Goal: Information Seeking & Learning: Learn about a topic

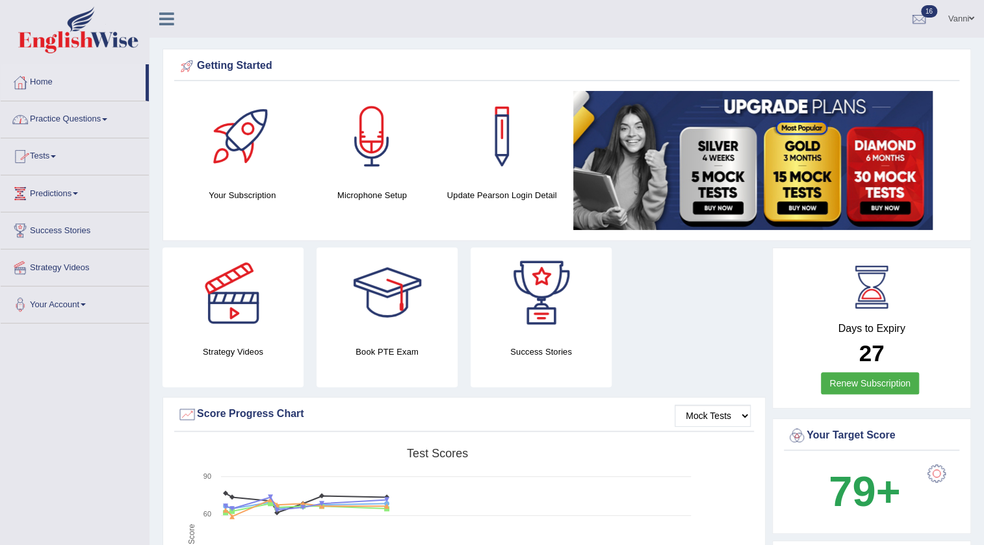
click at [50, 158] on link "Tests" at bounding box center [75, 154] width 148 height 32
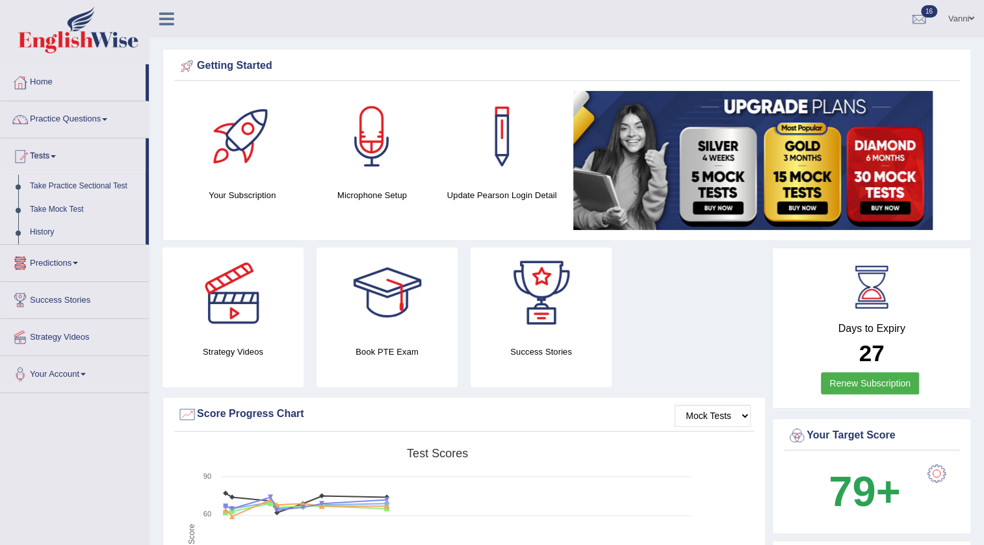
click at [58, 187] on link "Take Practice Sectional Test" at bounding box center [85, 186] width 122 height 23
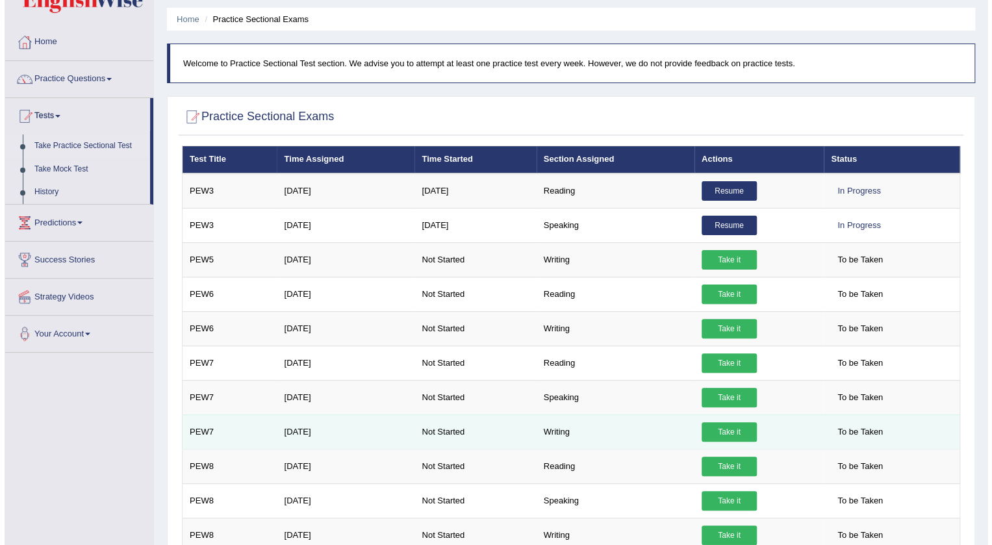
scroll to position [118, 0]
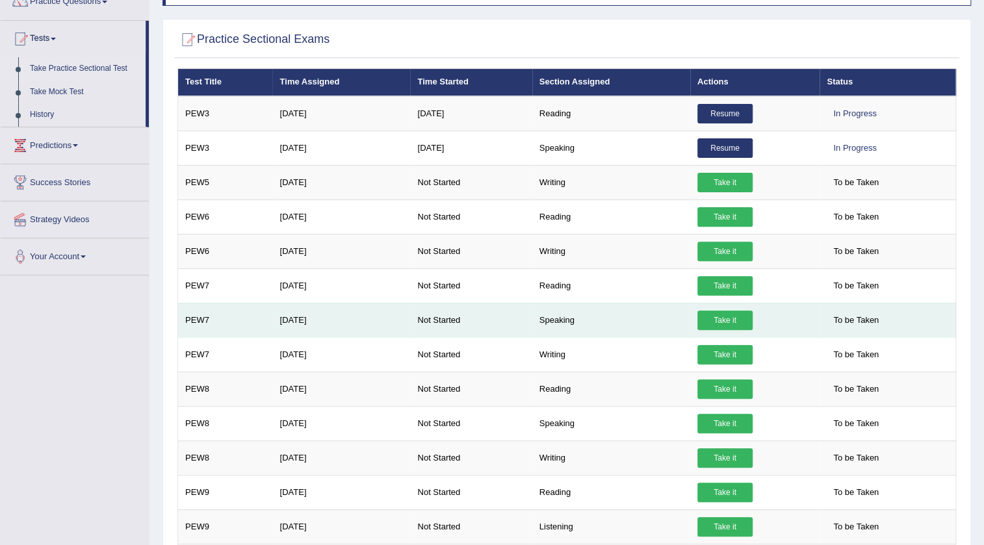
click at [715, 323] on link "Take it" at bounding box center [724, 320] width 55 height 19
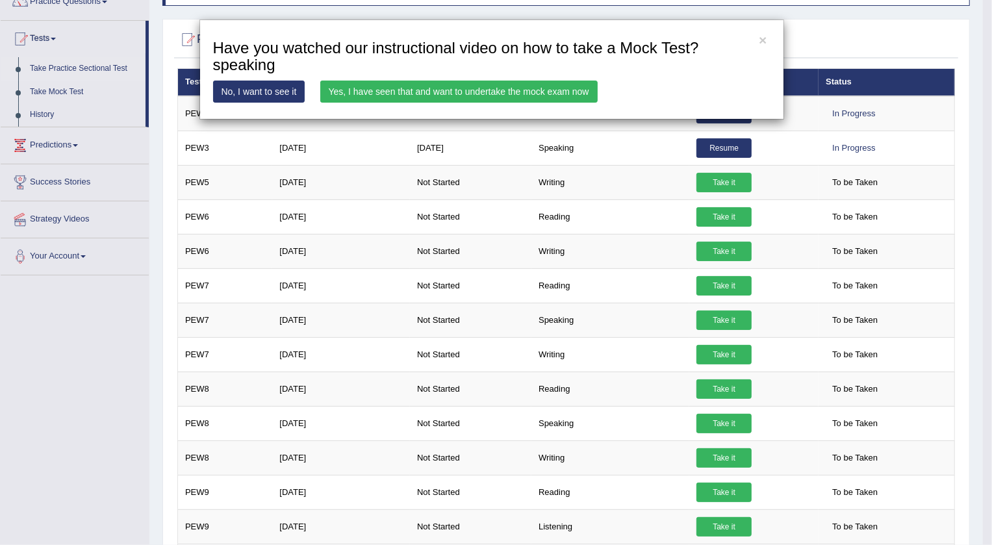
click at [340, 92] on link "Yes, I have seen that and want to undertake the mock exam now" at bounding box center [458, 92] width 277 height 22
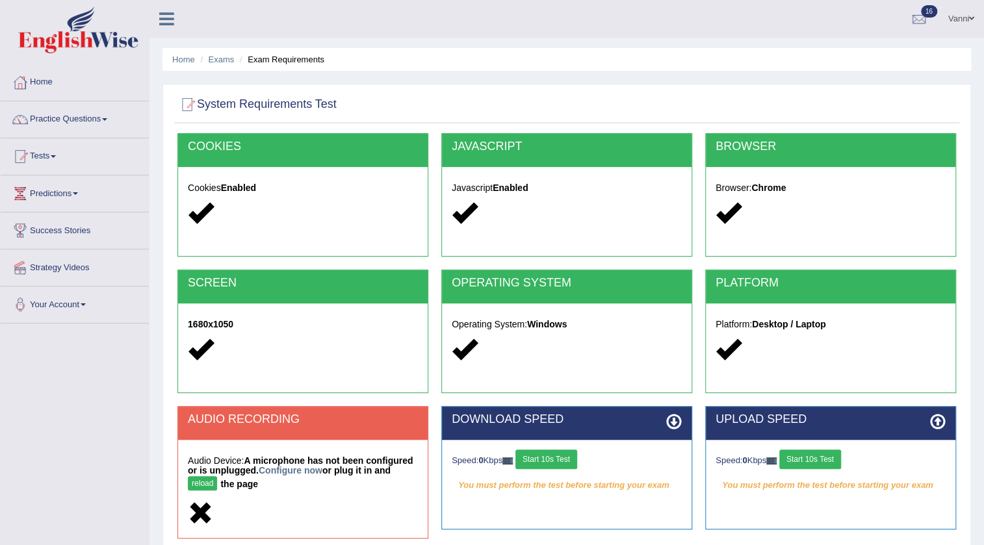
click at [194, 487] on button "reload" at bounding box center [202, 483] width 29 height 14
click at [289, 468] on link "Configure now" at bounding box center [291, 470] width 64 height 10
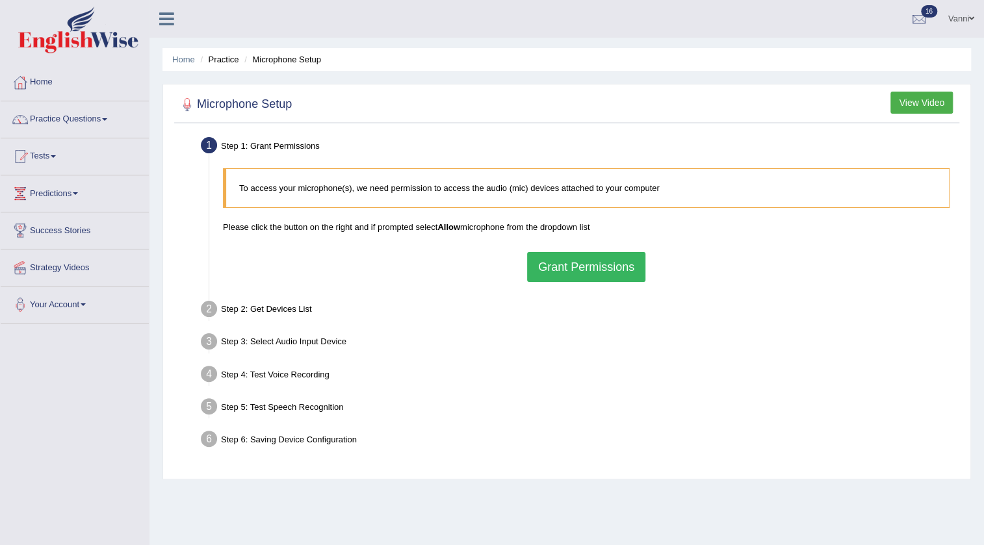
click at [572, 287] on div "To access your microphone(s), we need permission to access the audio (mic) devi…" at bounding box center [586, 225] width 740 height 127
click at [569, 281] on div "To access your microphone(s), we need permission to access the audio (mic) devi…" at bounding box center [586, 225] width 740 height 127
click at [566, 278] on button "Grant Permissions" at bounding box center [586, 267] width 118 height 30
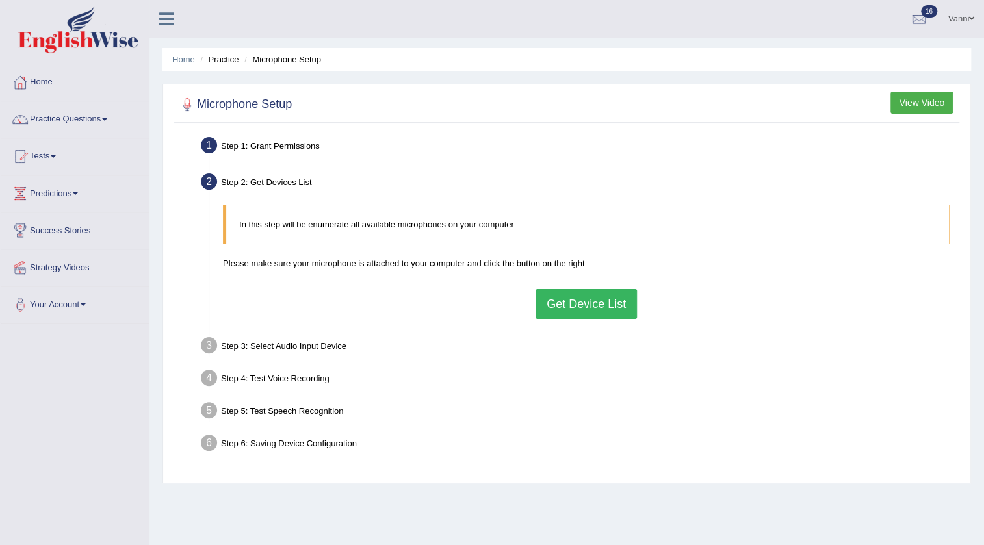
click at [574, 302] on button "Get Device List" at bounding box center [585, 304] width 101 height 30
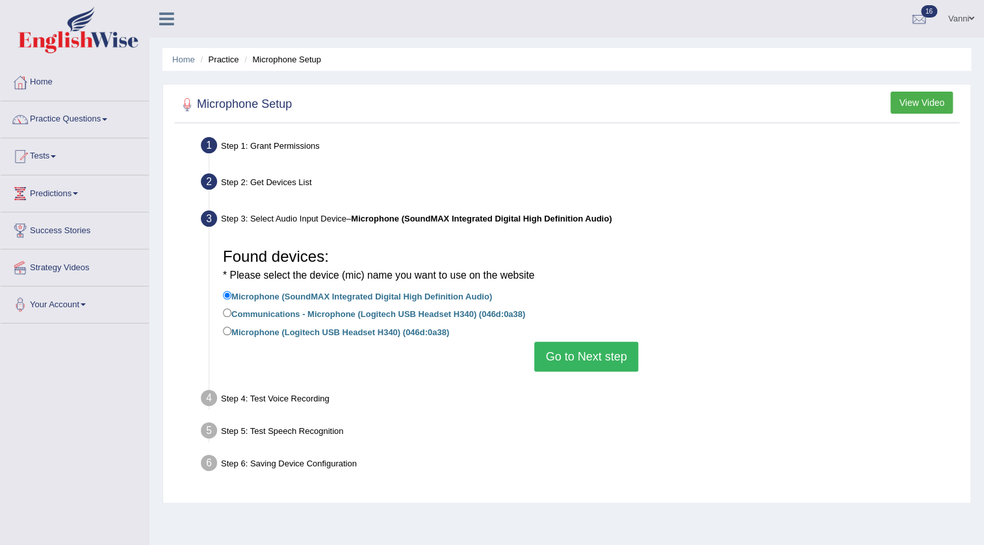
click at [556, 369] on button "Go to Next step" at bounding box center [585, 357] width 103 height 30
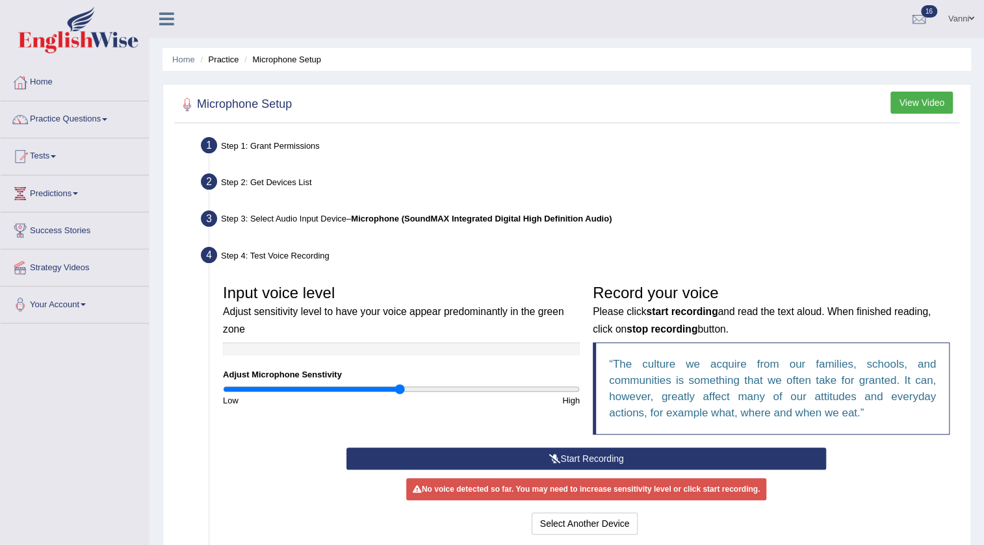
click at [582, 455] on button "Start Recording" at bounding box center [586, 459] width 480 height 22
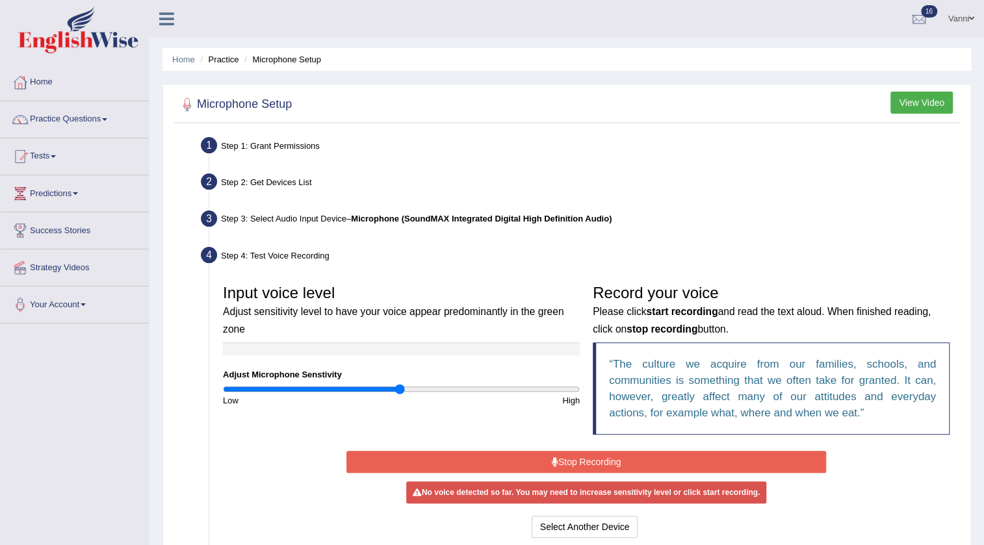
click at [570, 463] on button "Stop Recording" at bounding box center [586, 462] width 480 height 22
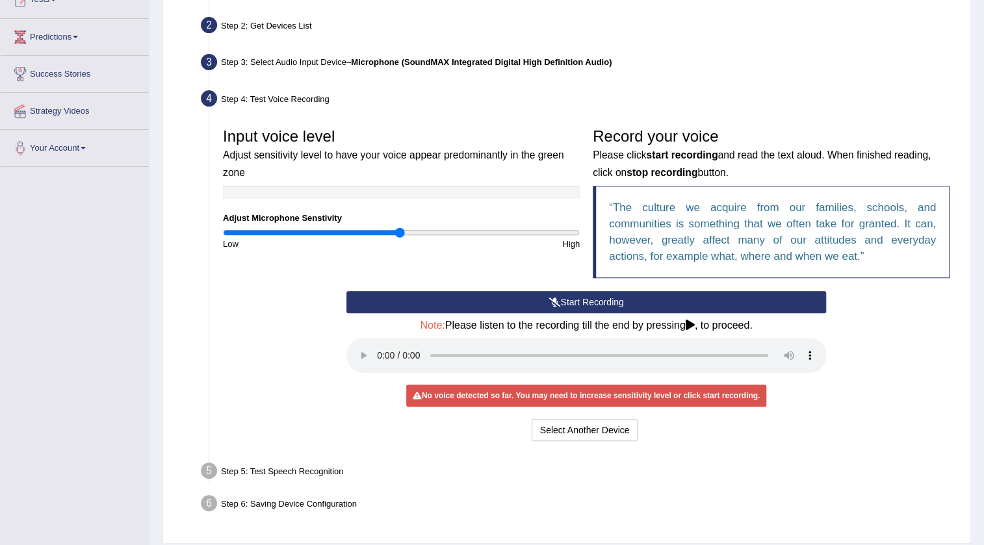
scroll to position [177, 0]
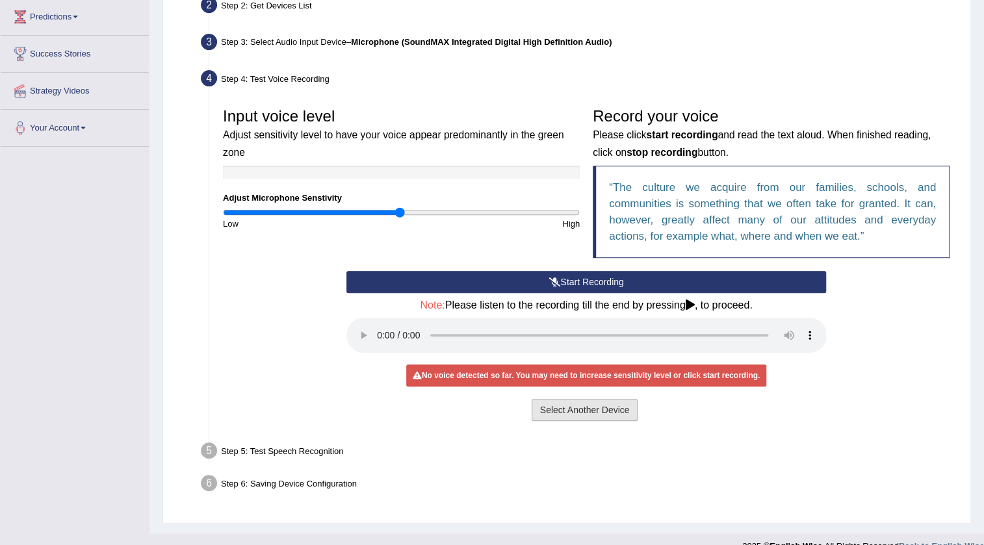
click at [578, 409] on button "Select Another Device" at bounding box center [585, 410] width 107 height 22
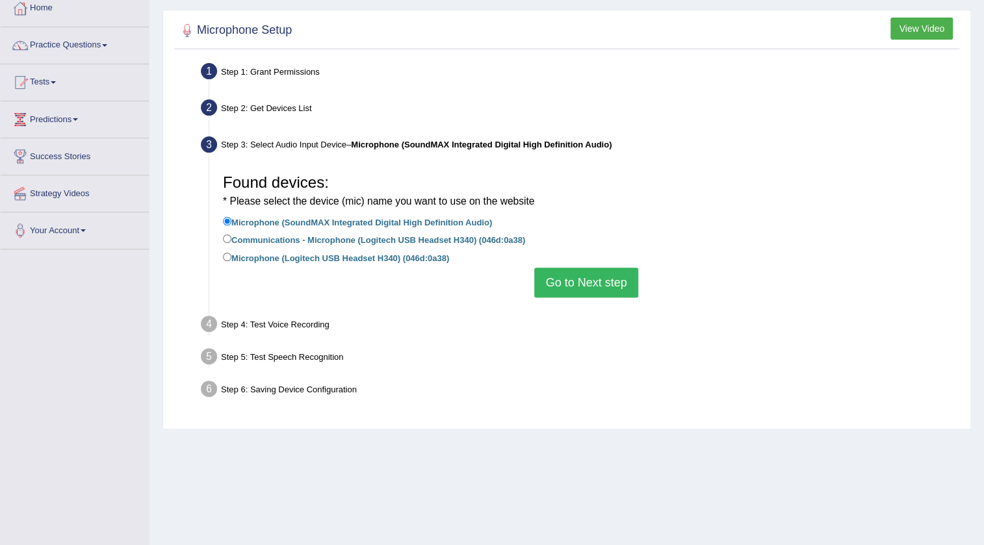
scroll to position [0, 0]
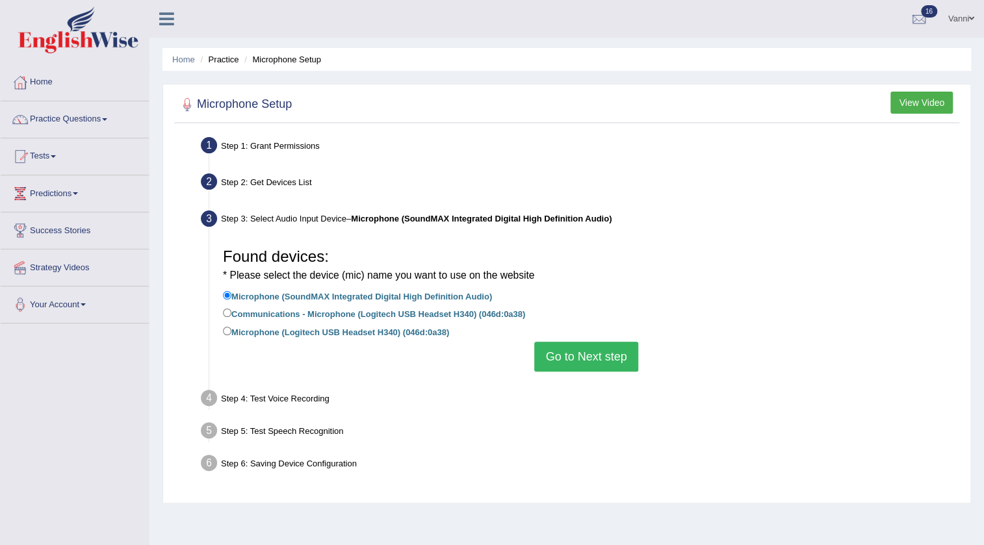
click at [960, 20] on link "Vanni" at bounding box center [960, 17] width 45 height 34
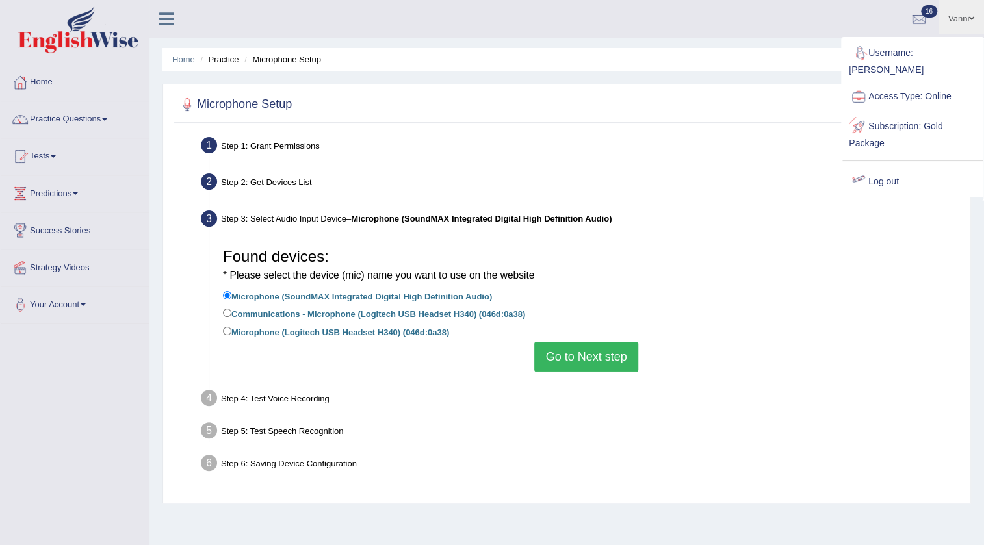
click at [882, 169] on link "Log out" at bounding box center [912, 182] width 140 height 30
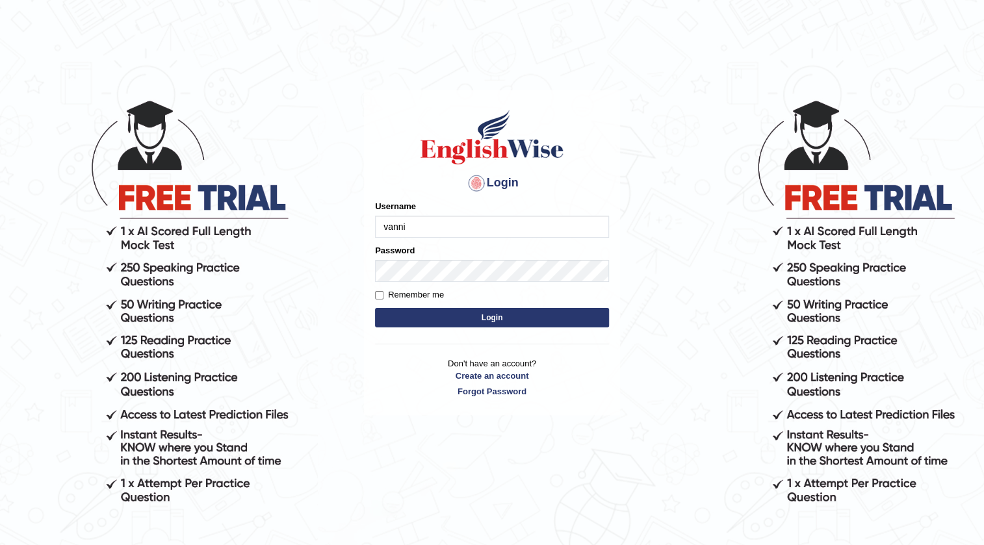
type input "vanni"
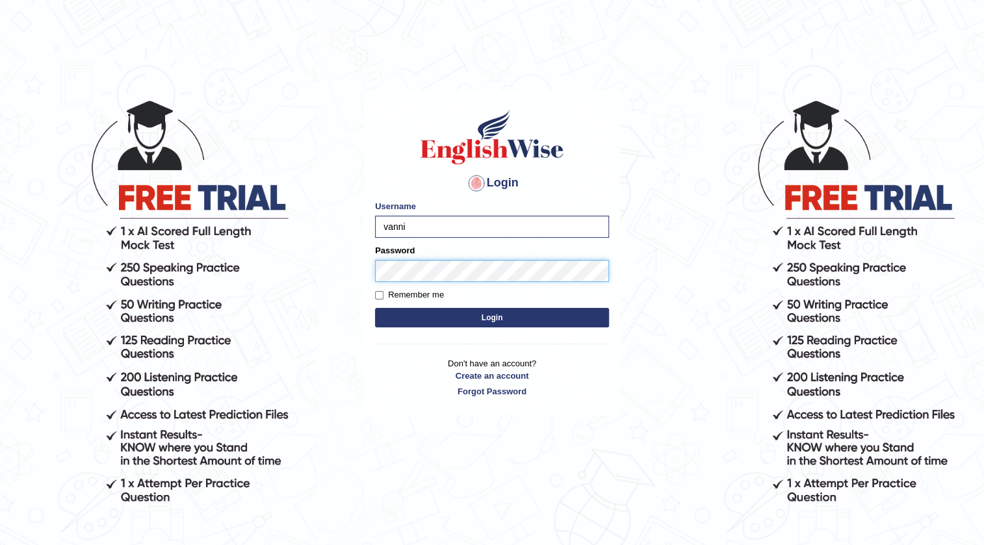
click at [375, 308] on button "Login" at bounding box center [492, 317] width 234 height 19
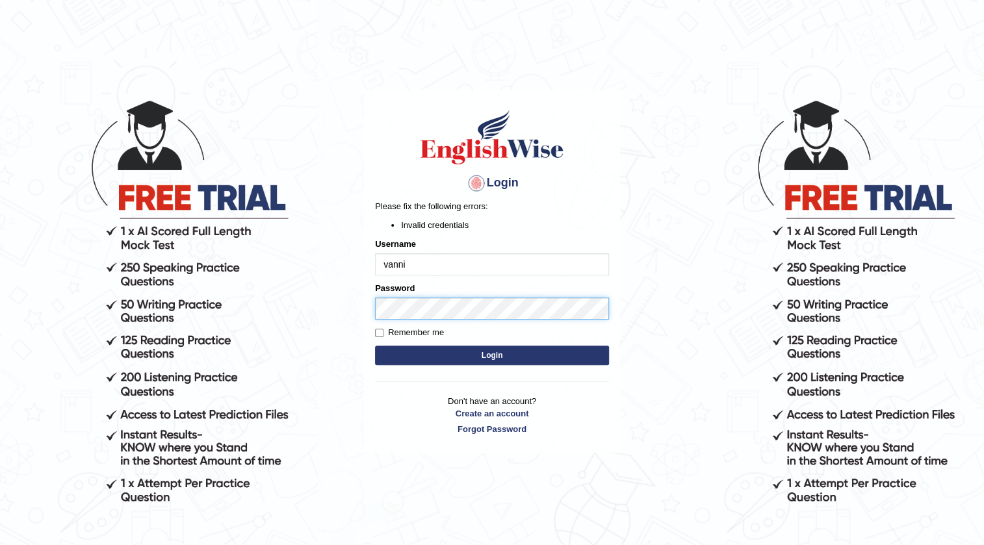
click at [198, 305] on body "Login Please fix the following errors: Invalid credentials Username vanni Passw…" at bounding box center [492, 321] width 984 height 545
click at [375, 346] on button "Login" at bounding box center [492, 355] width 234 height 19
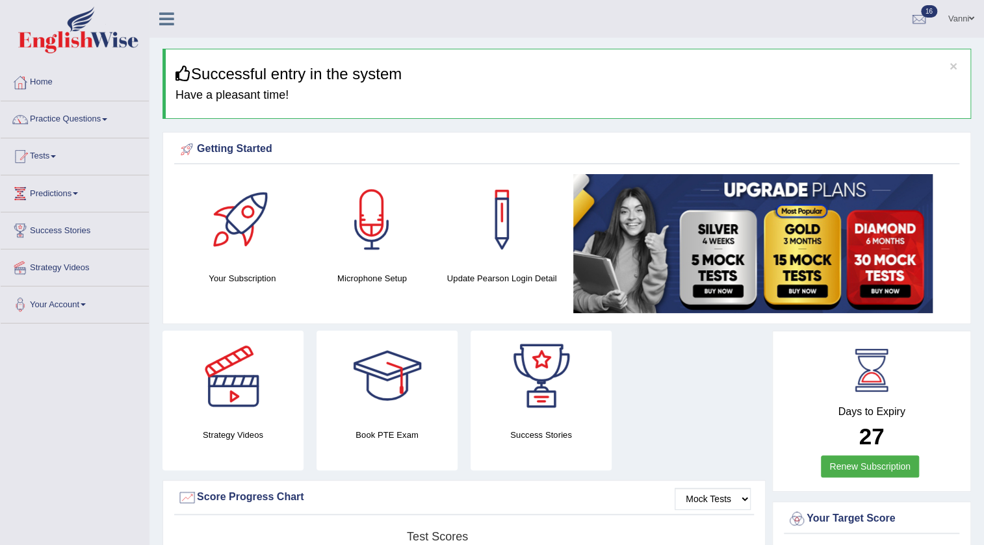
click at [60, 149] on link "Tests" at bounding box center [75, 154] width 148 height 32
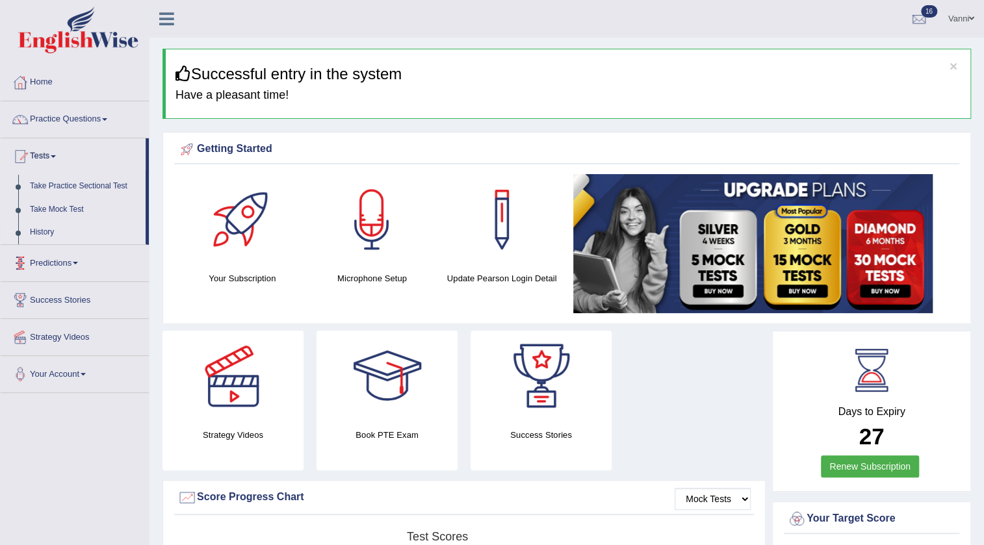
click at [52, 231] on link "History" at bounding box center [85, 232] width 122 height 23
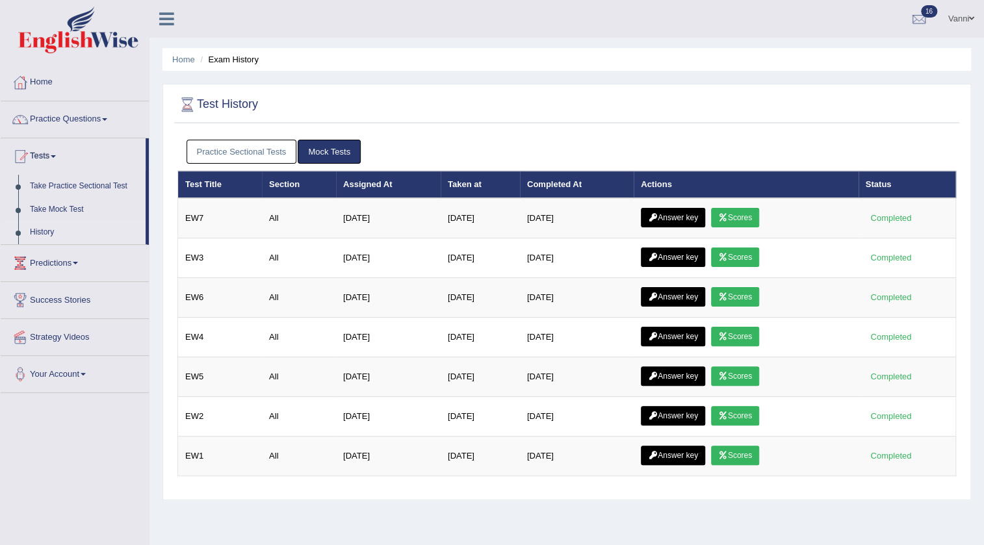
click at [247, 146] on link "Practice Sectional Tests" at bounding box center [242, 152] width 110 height 24
click at [235, 149] on link "Practice Sectional Tests" at bounding box center [242, 152] width 110 height 24
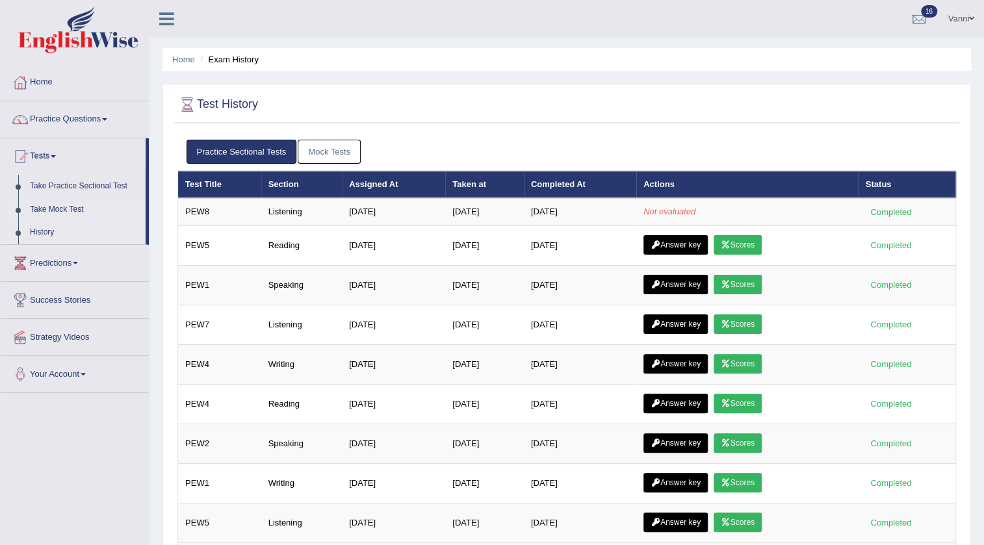
click at [62, 208] on link "Take Mock Test" at bounding box center [85, 209] width 122 height 23
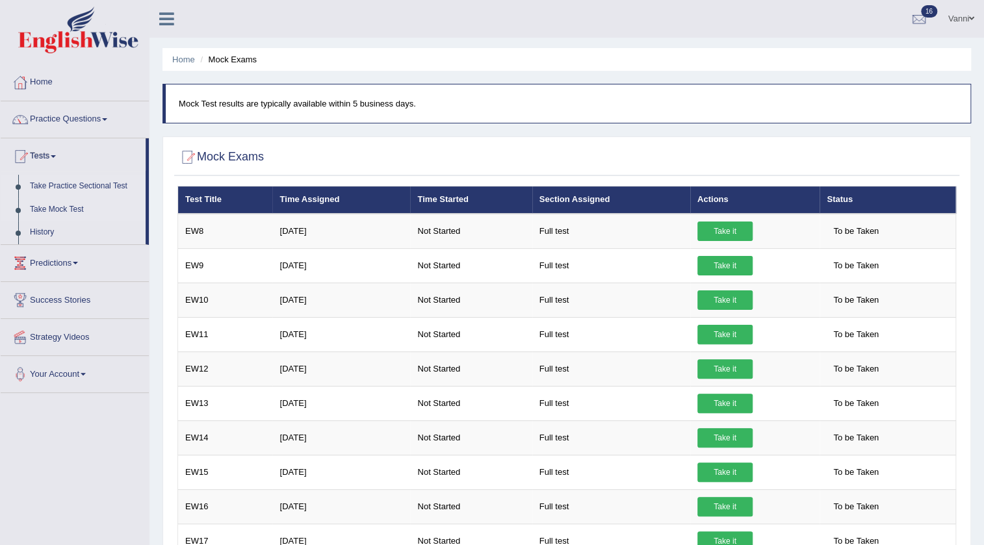
click at [68, 188] on link "Take Practice Sectional Test" at bounding box center [85, 186] width 122 height 23
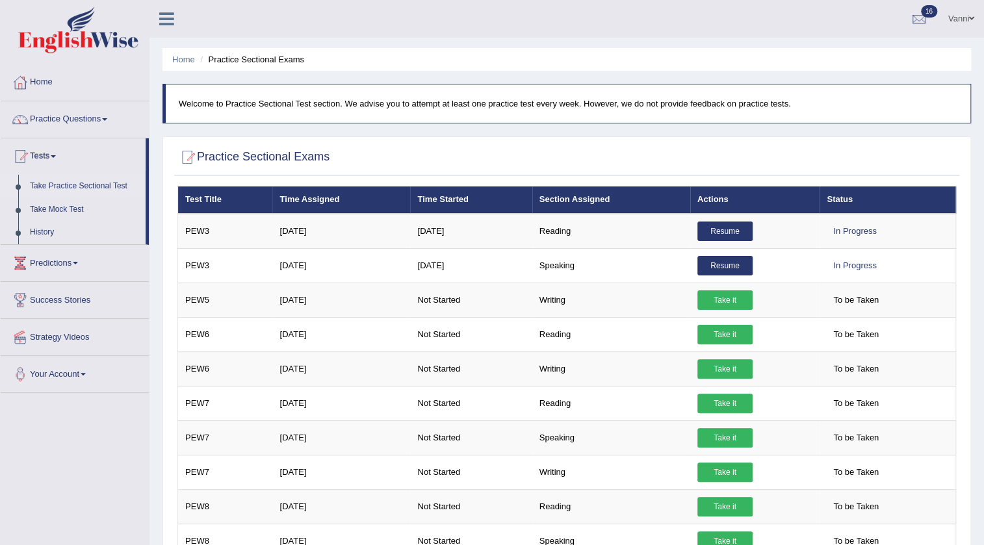
click at [970, 18] on span at bounding box center [971, 18] width 5 height 8
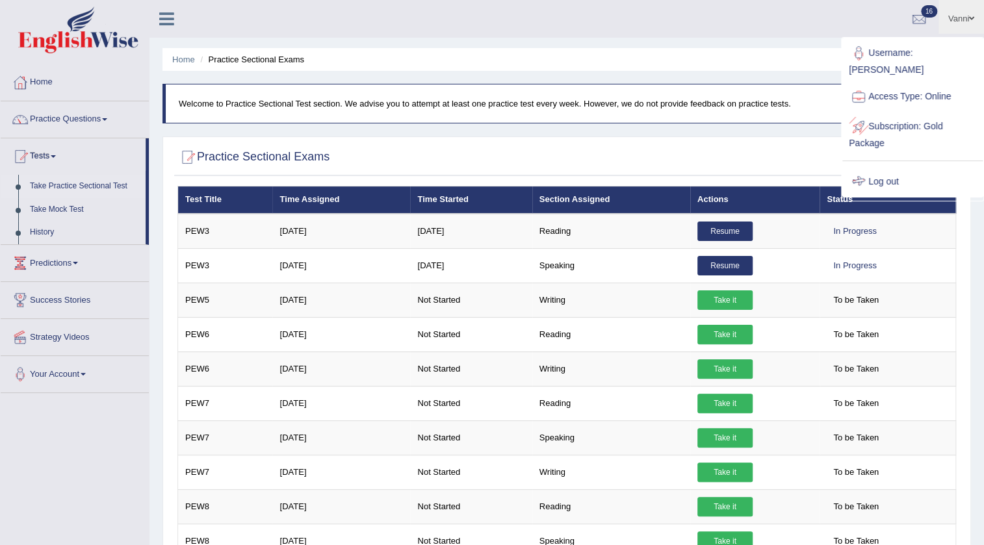
click at [884, 167] on link "Log out" at bounding box center [912, 182] width 140 height 30
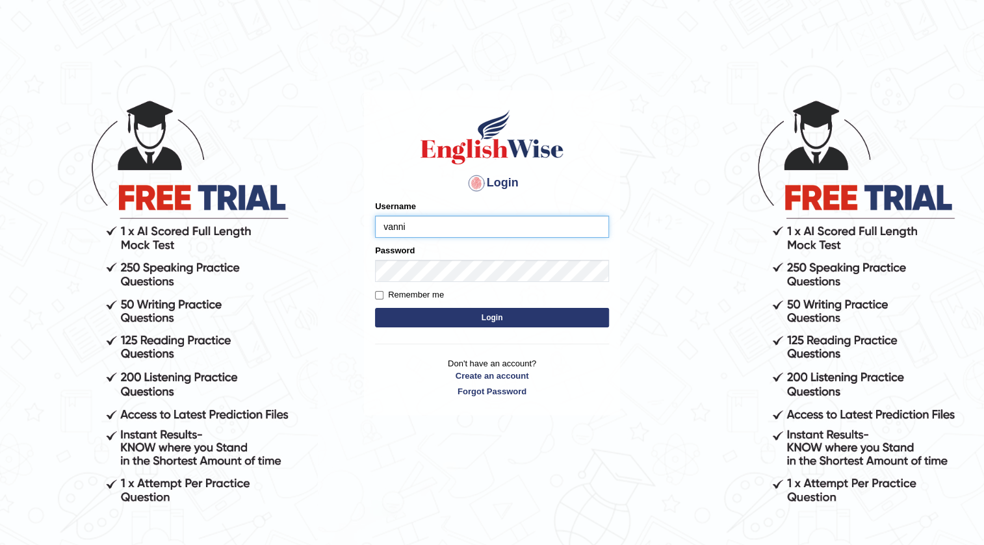
type input "vanni"
click at [375, 308] on button "Login" at bounding box center [492, 317] width 234 height 19
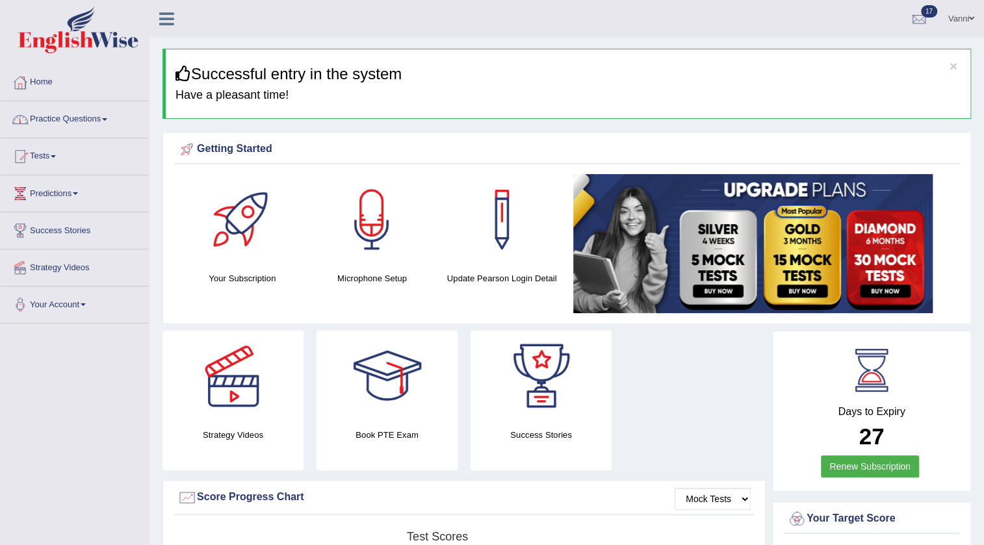
click at [73, 116] on link "Practice Questions" at bounding box center [75, 117] width 148 height 32
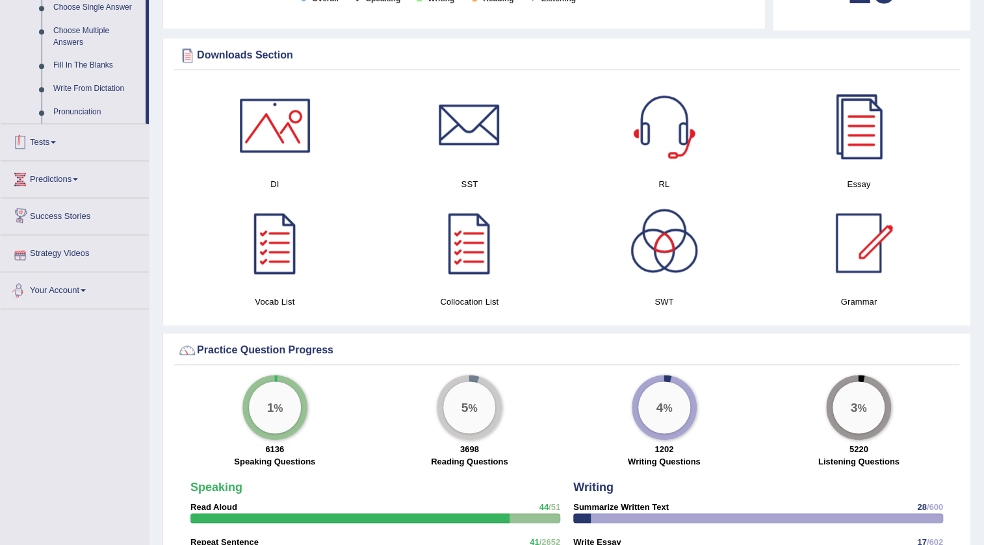
click at [52, 136] on link "Tests" at bounding box center [75, 140] width 148 height 32
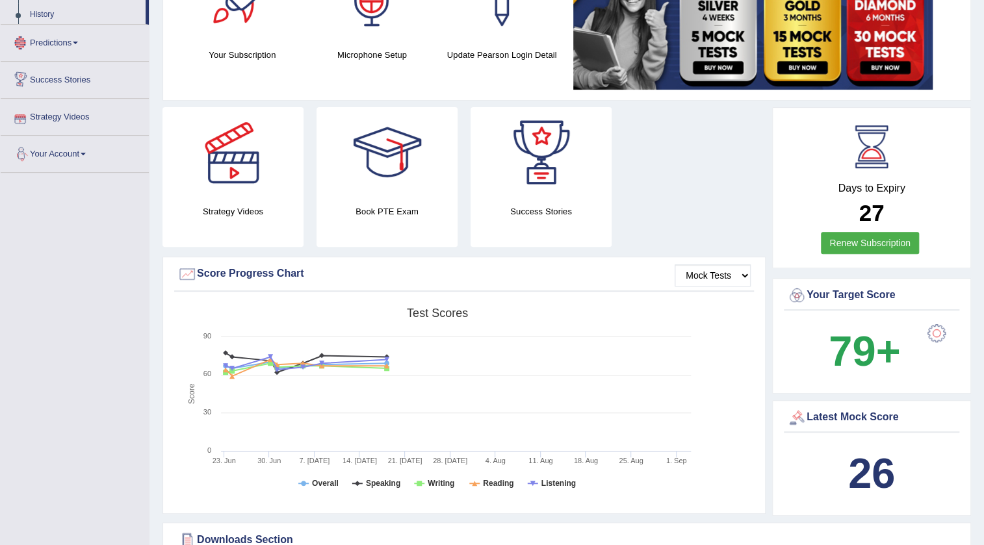
scroll to position [157, 0]
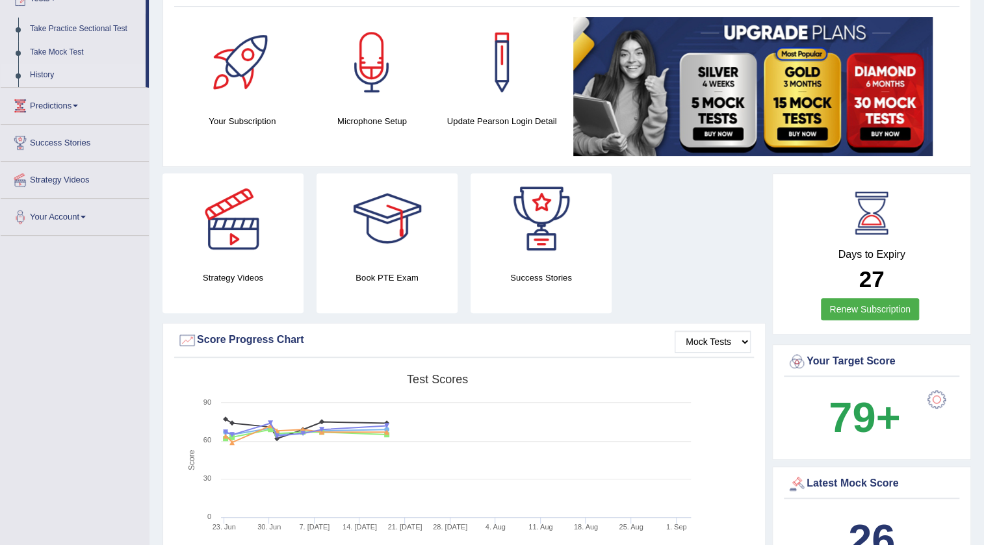
click at [40, 77] on link "History" at bounding box center [85, 75] width 122 height 23
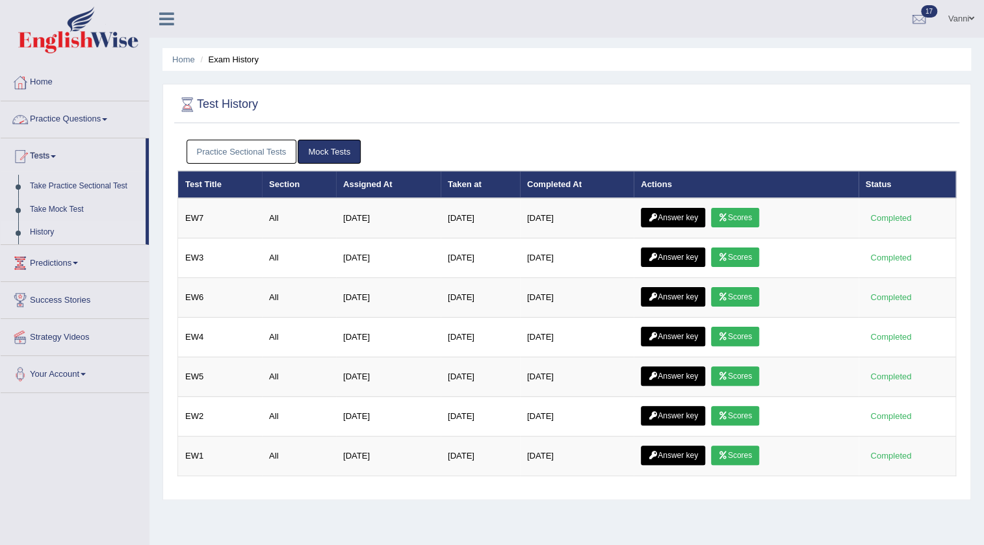
click at [253, 155] on link "Practice Sectional Tests" at bounding box center [242, 152] width 110 height 24
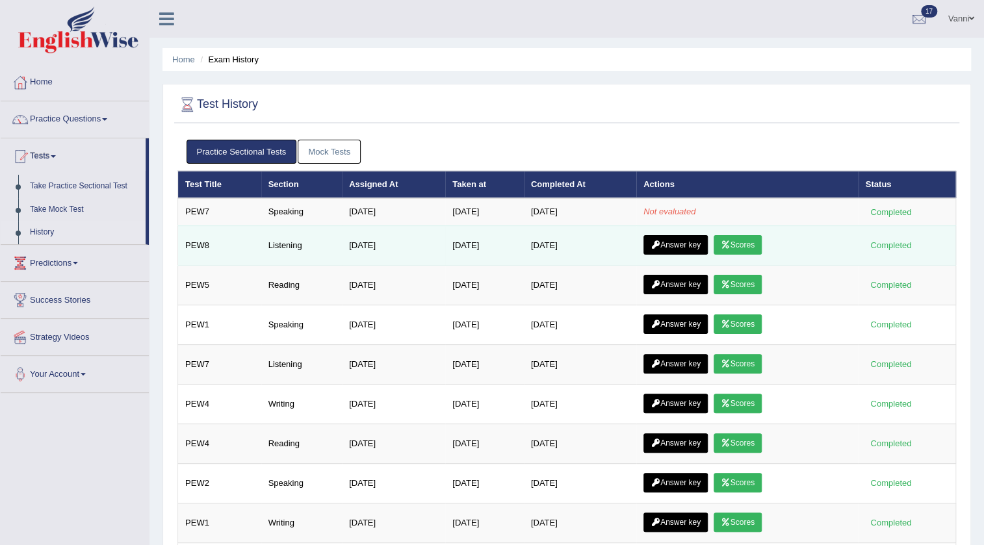
click at [747, 246] on link "Scores" at bounding box center [738, 244] width 48 height 19
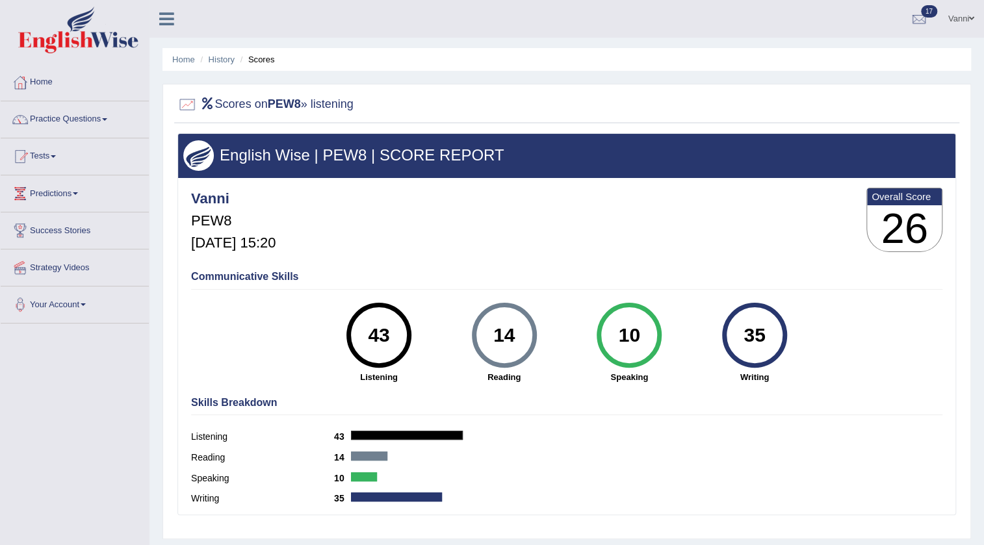
click at [747, 246] on div "Vanni PEW8 [DATE] 15:20 Overall Score 26" at bounding box center [567, 223] width 758 height 77
click at [941, 412] on div "Skills Breakdown Listening 43 Reading 14 Speaking 10 Writing 35" at bounding box center [567, 453] width 758 height 124
click at [71, 110] on link "Practice Questions" at bounding box center [75, 117] width 148 height 32
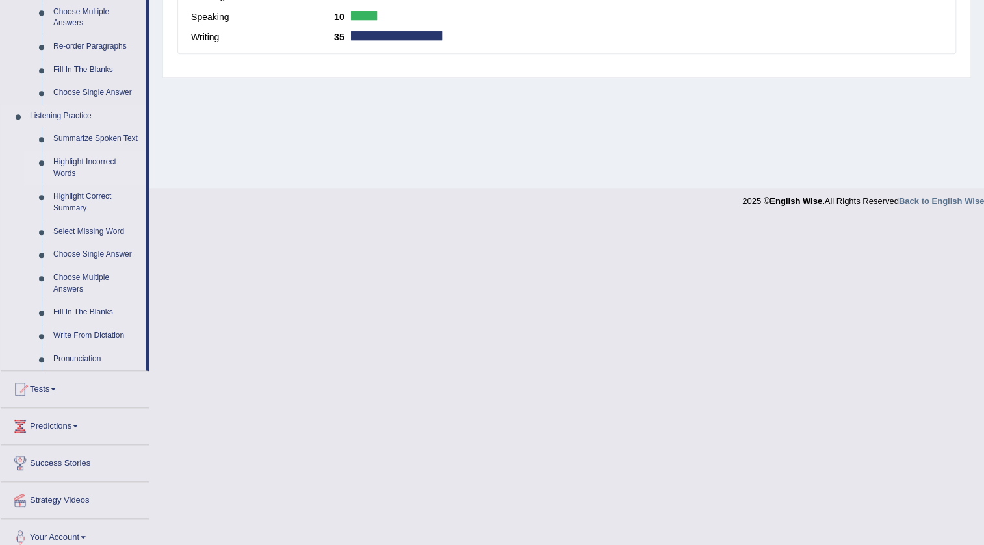
scroll to position [472, 0]
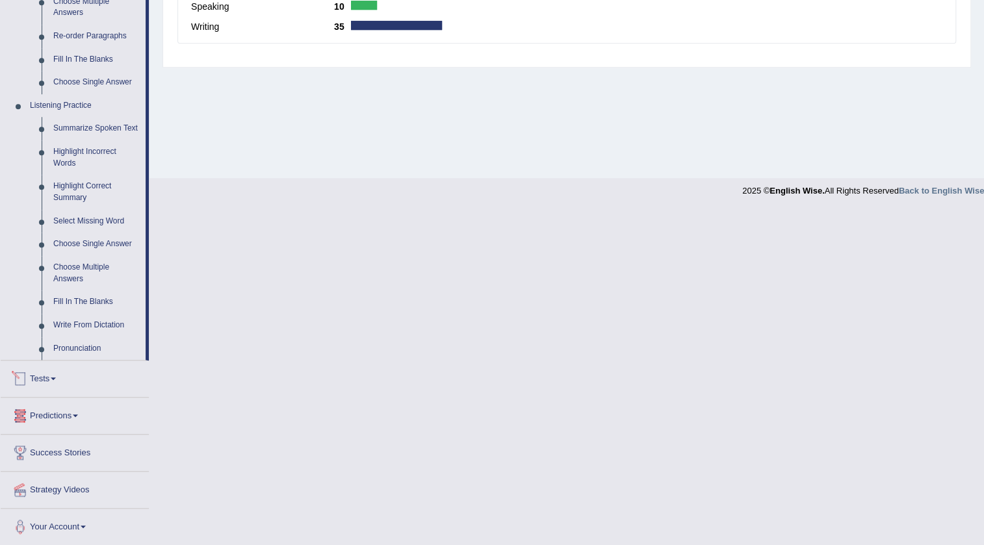
click at [56, 378] on span at bounding box center [53, 379] width 5 height 3
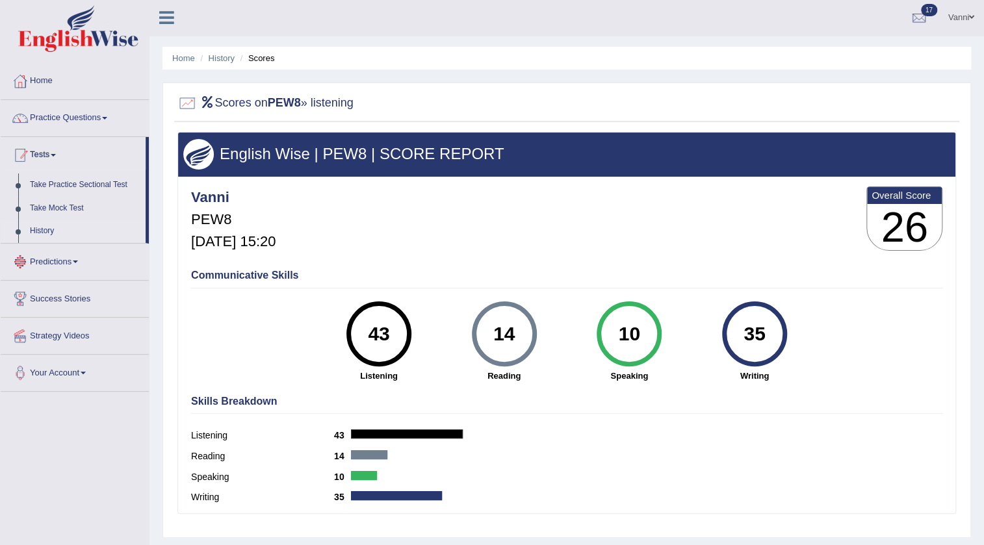
scroll to position [0, 0]
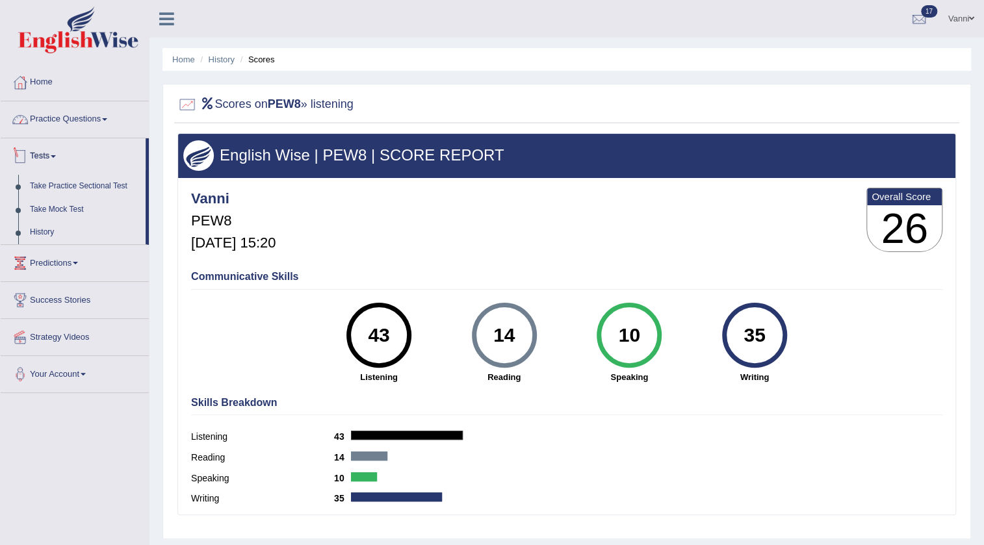
click at [64, 120] on link "Practice Questions" at bounding box center [75, 117] width 148 height 32
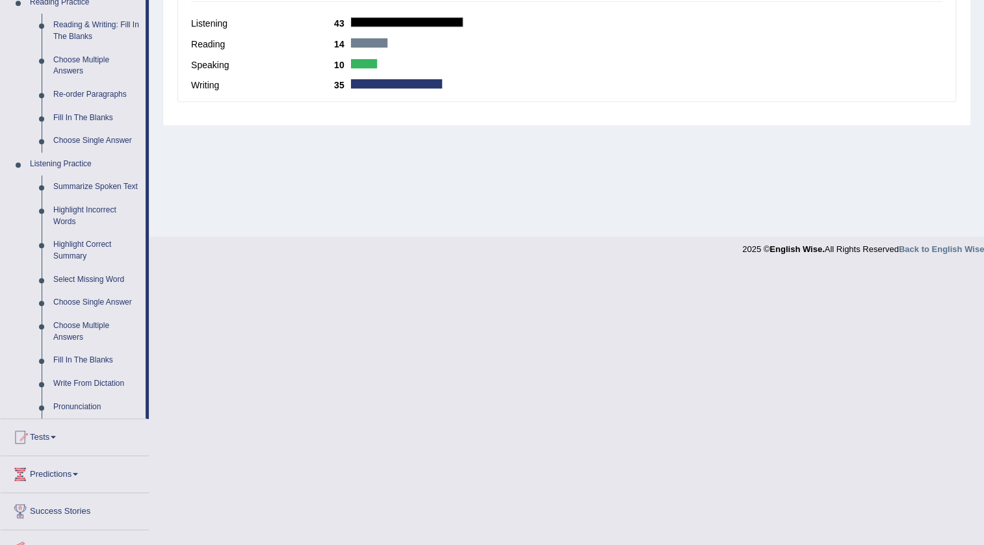
scroll to position [472, 0]
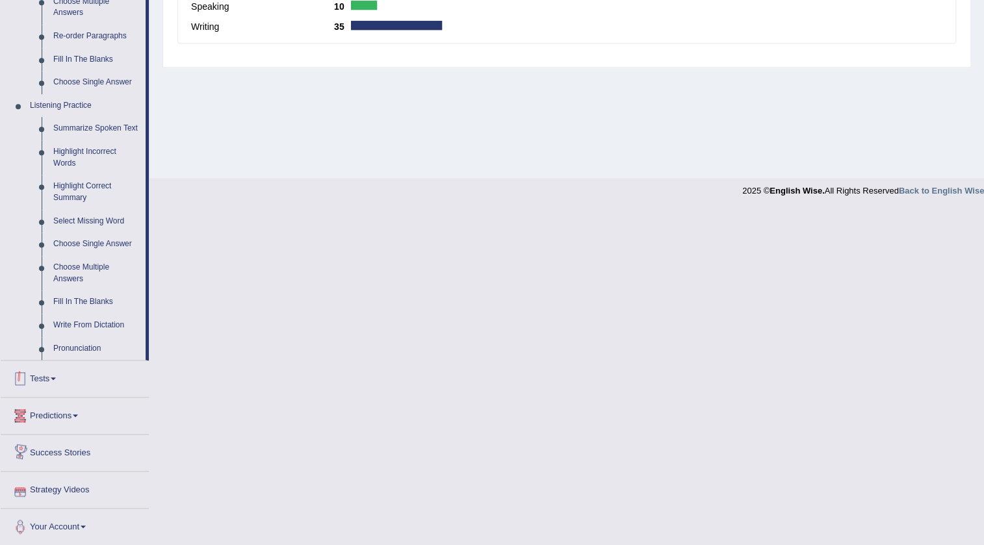
click at [60, 391] on link "Tests" at bounding box center [75, 377] width 148 height 32
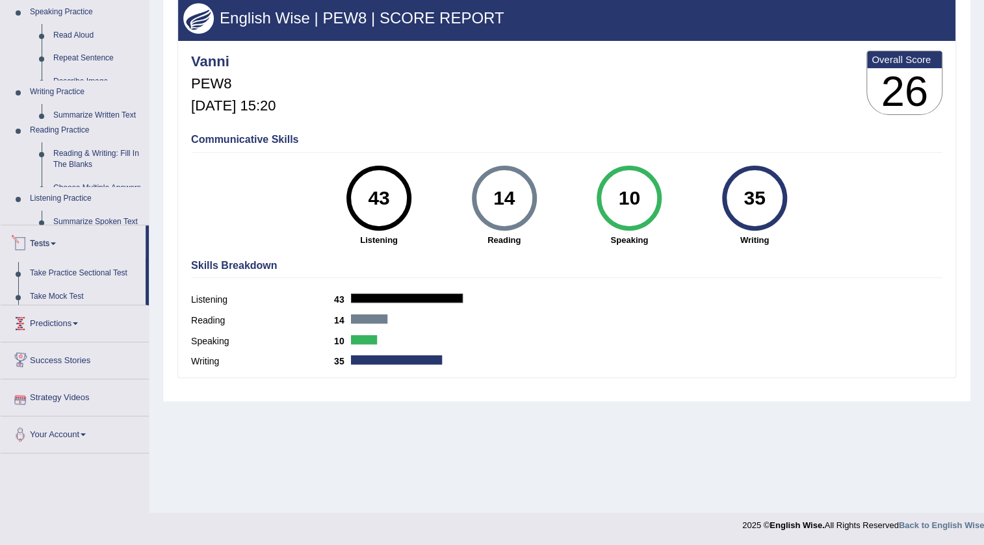
scroll to position [136, 0]
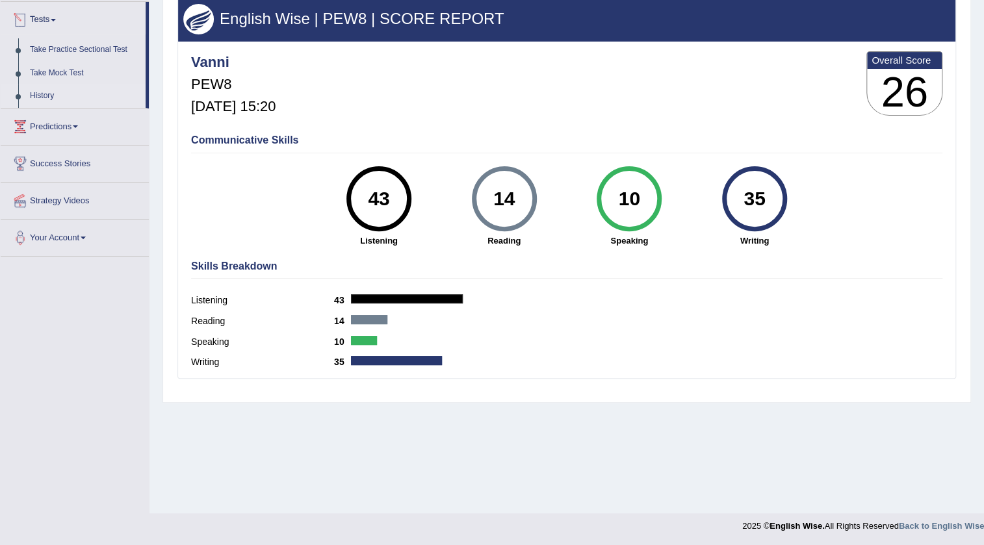
click at [49, 96] on link "History" at bounding box center [85, 95] width 122 height 23
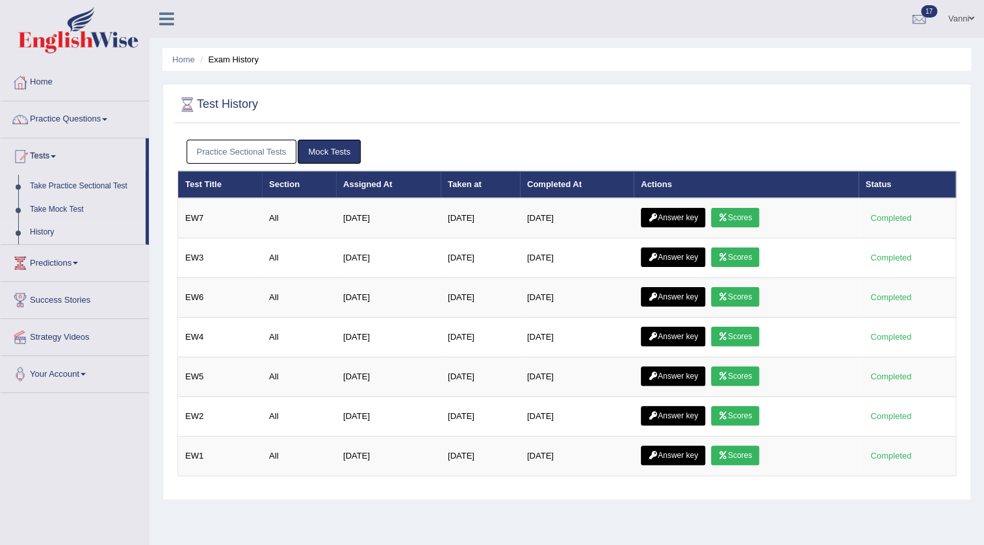
click at [250, 153] on link "Practice Sectional Tests" at bounding box center [242, 152] width 110 height 24
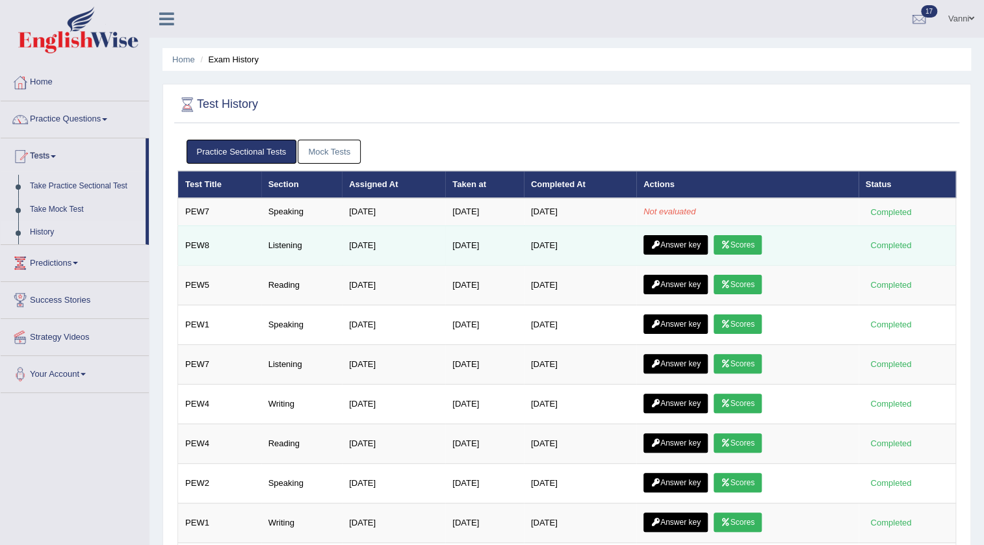
click at [676, 250] on link "Answer key" at bounding box center [675, 244] width 64 height 19
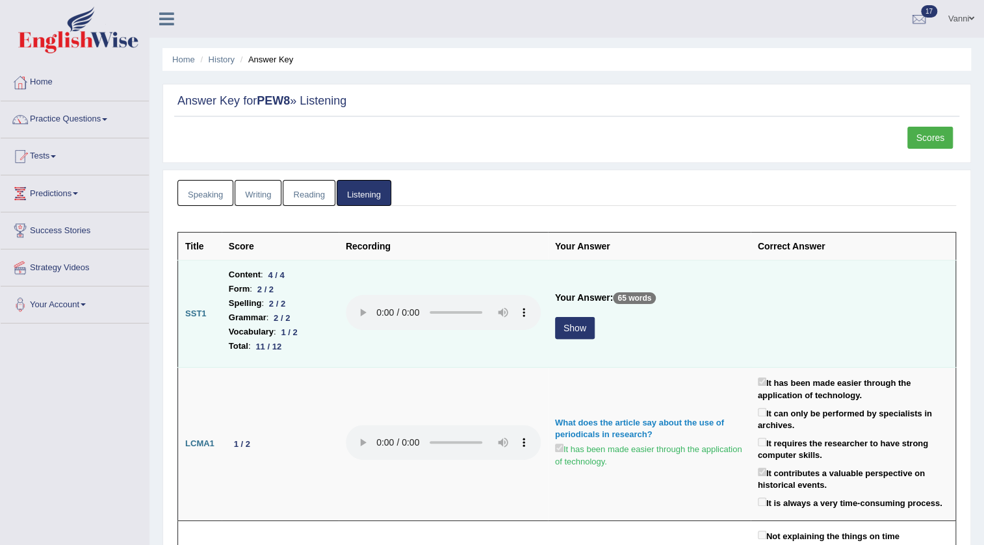
click at [568, 328] on button "Show" at bounding box center [575, 328] width 40 height 22
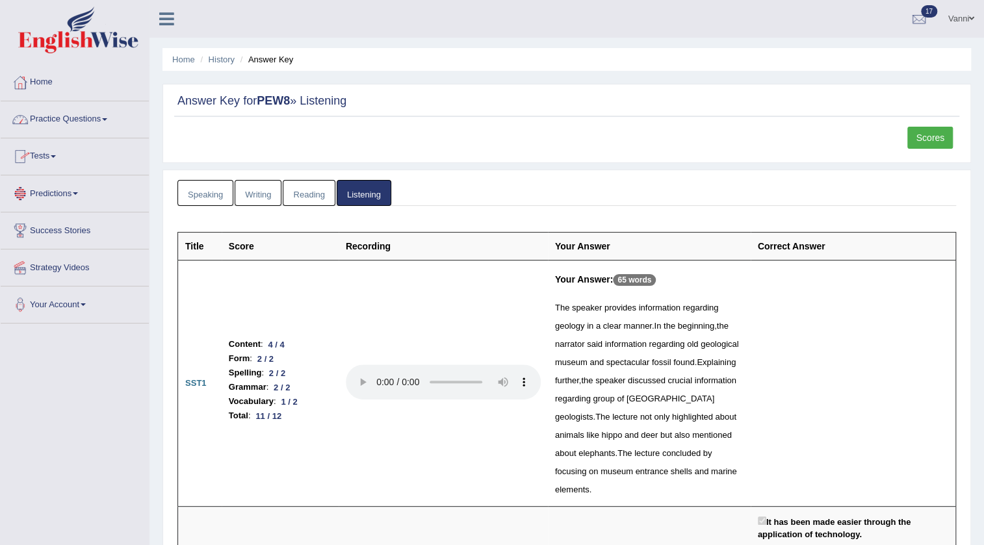
click at [94, 116] on link "Practice Questions" at bounding box center [75, 117] width 148 height 32
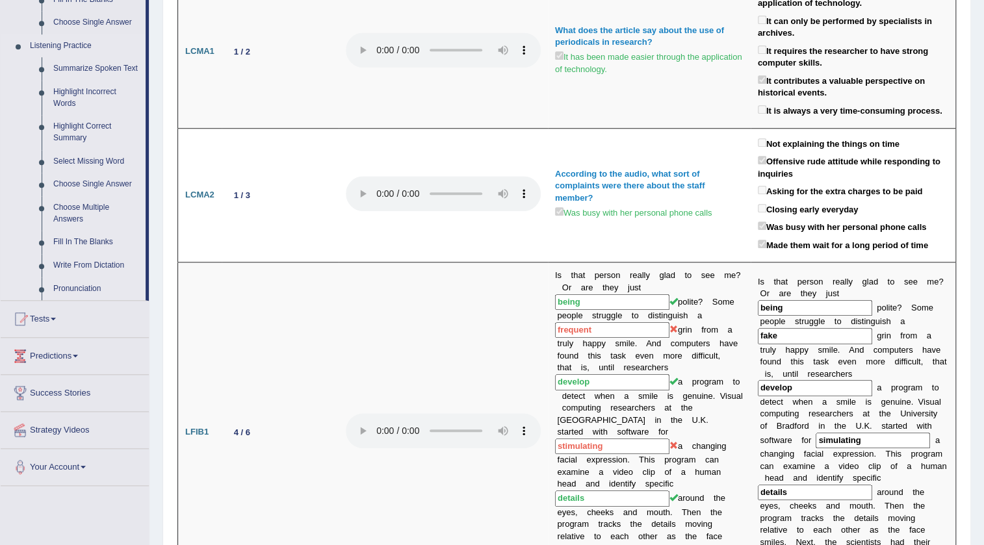
scroll to position [650, 0]
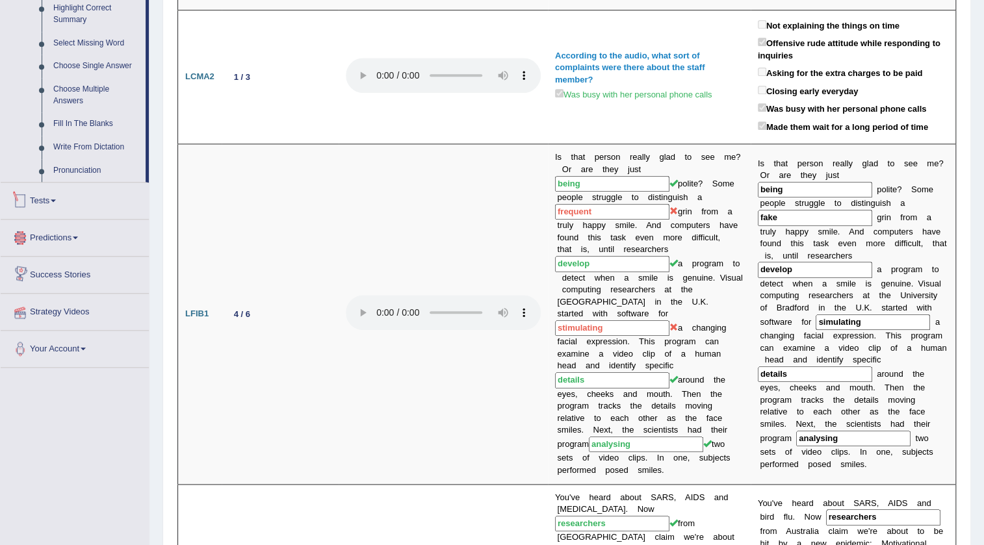
drag, startPoint x: 42, startPoint y: 199, endPoint x: 47, endPoint y: 210, distance: 12.2
click at [42, 199] on link "Tests" at bounding box center [75, 199] width 148 height 32
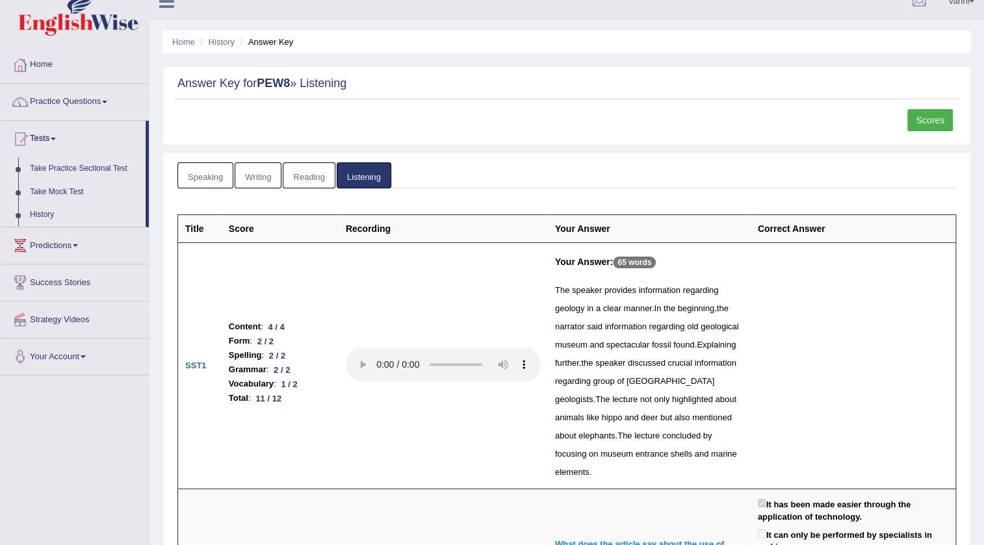
scroll to position [0, 0]
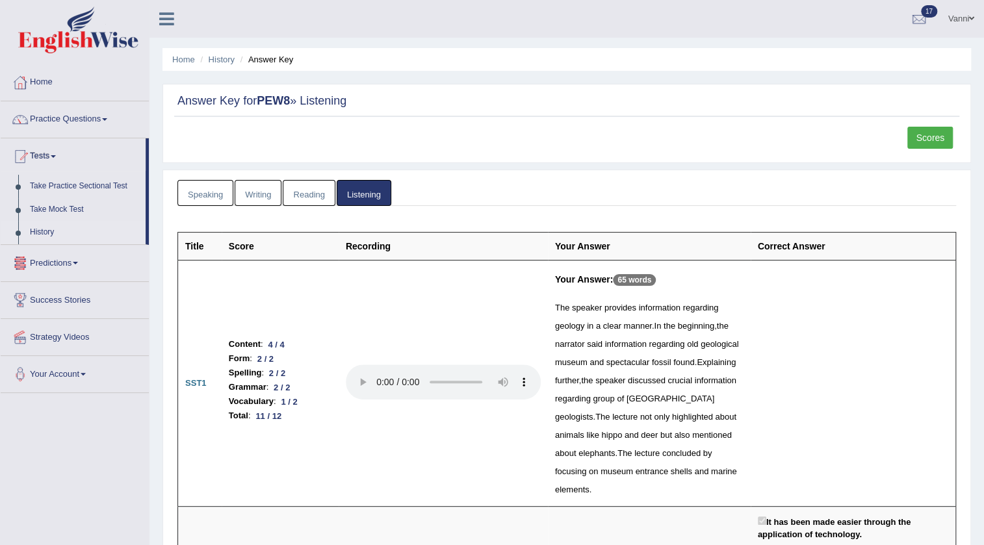
click at [44, 228] on link "History" at bounding box center [85, 232] width 122 height 23
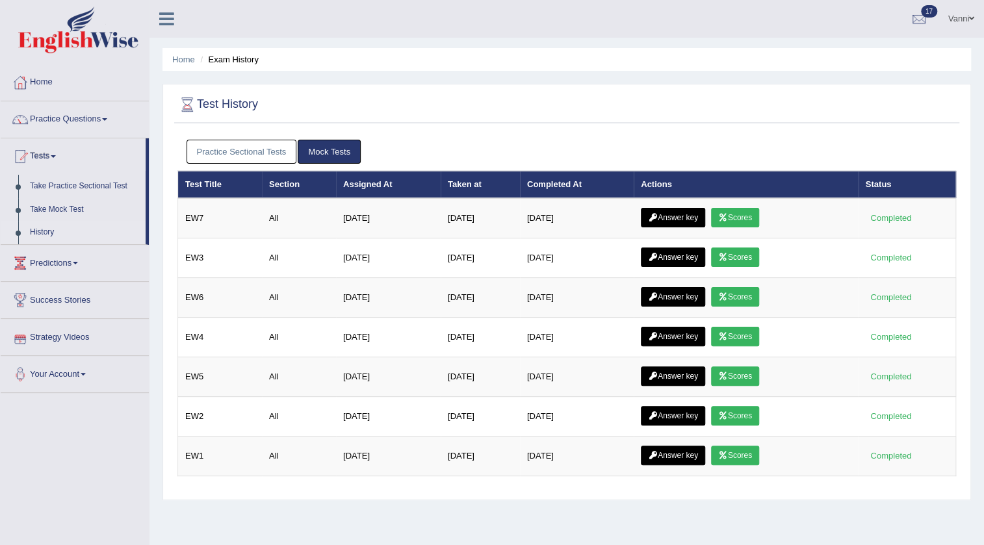
click at [259, 152] on link "Practice Sectional Tests" at bounding box center [242, 152] width 110 height 24
click at [201, 159] on link "Practice Sectional Tests" at bounding box center [242, 152] width 110 height 24
click at [233, 143] on link "Practice Sectional Tests" at bounding box center [242, 152] width 110 height 24
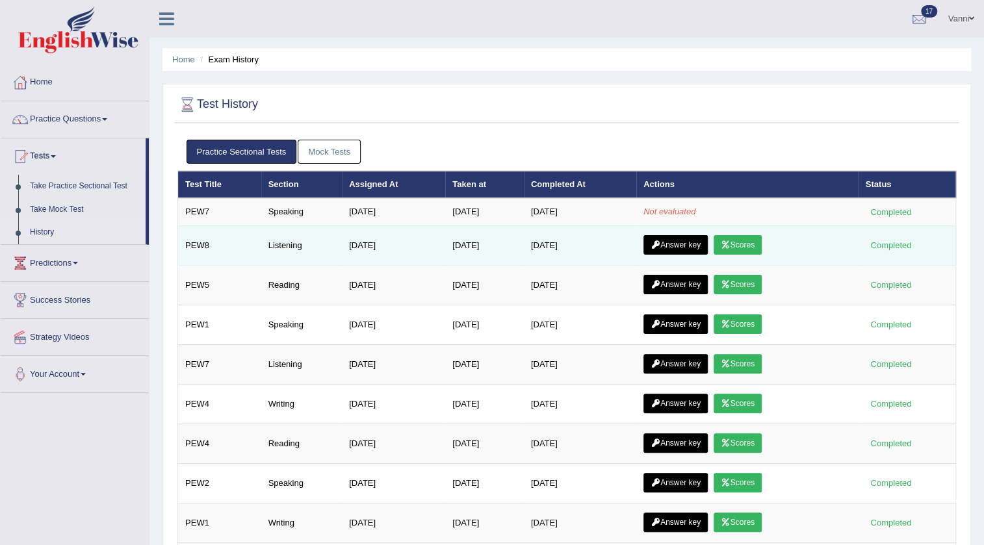
click at [291, 247] on td "Listening" at bounding box center [301, 245] width 81 height 40
click at [741, 250] on link "Scores" at bounding box center [738, 244] width 48 height 19
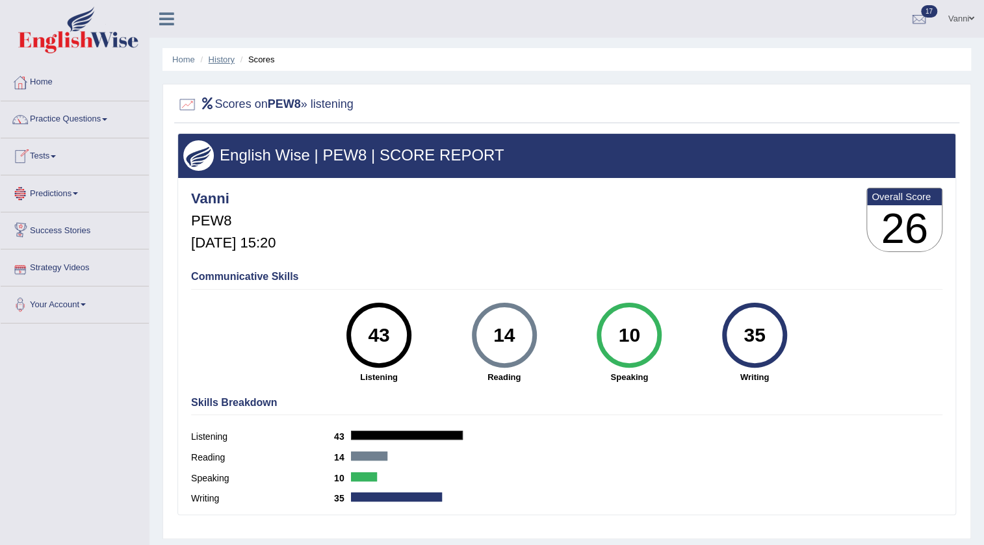
click at [224, 58] on link "History" at bounding box center [222, 60] width 26 height 10
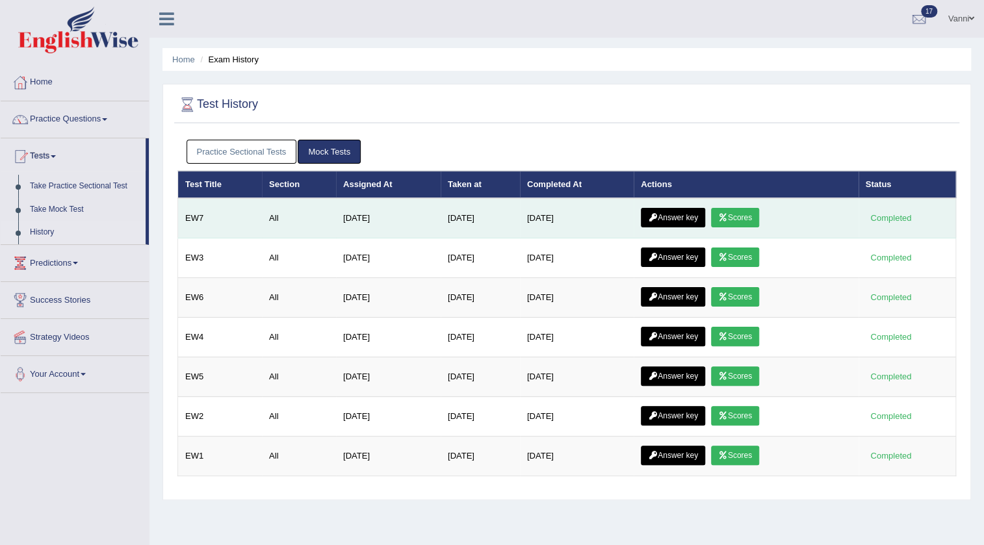
click at [668, 225] on link "Answer key" at bounding box center [673, 217] width 64 height 19
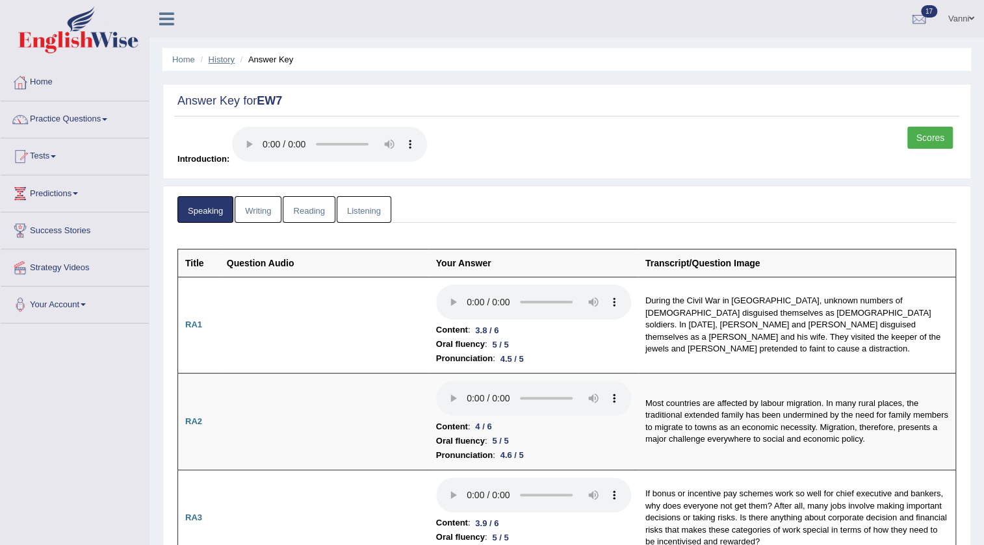
click at [218, 62] on link "History" at bounding box center [222, 60] width 26 height 10
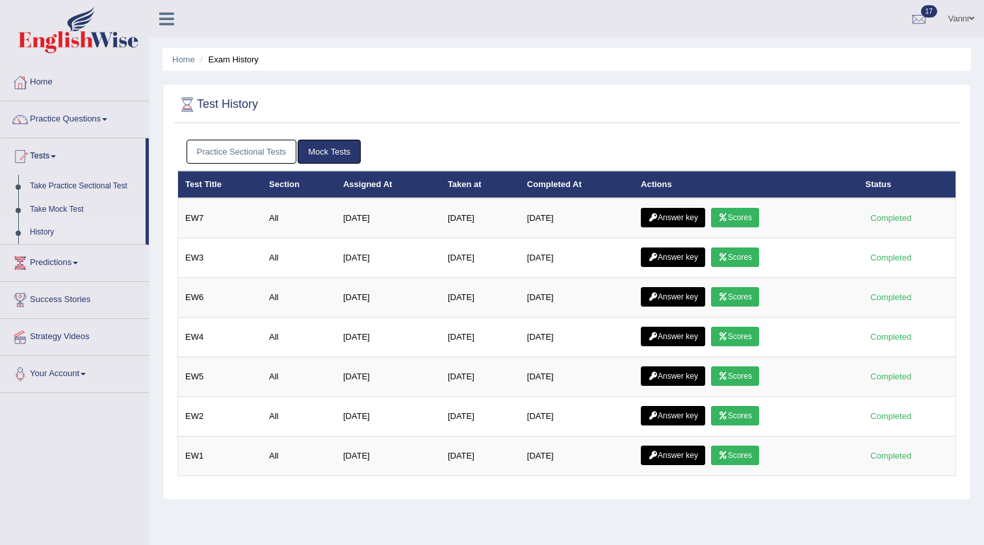
click at [251, 161] on link "Practice Sectional Tests" at bounding box center [242, 152] width 110 height 24
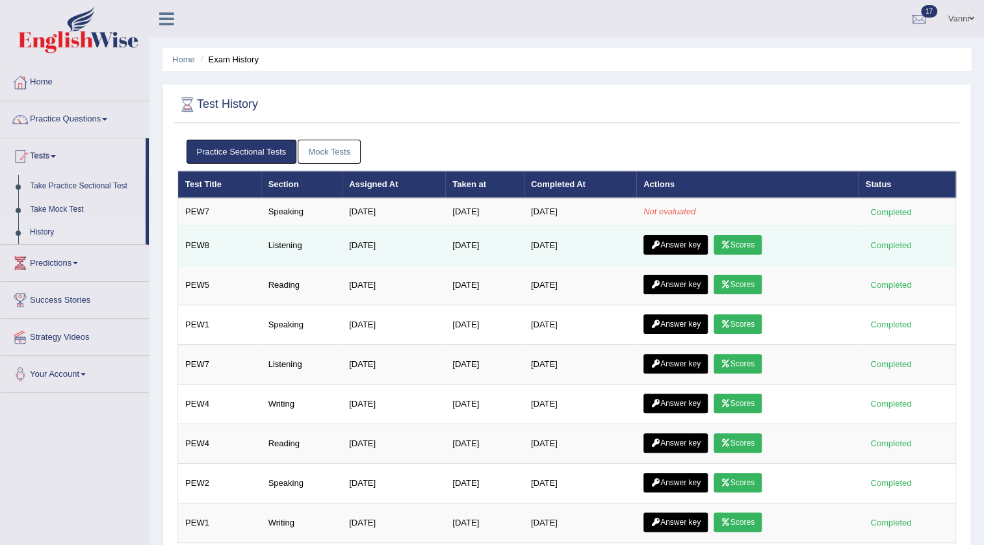
click at [697, 241] on link "Answer key" at bounding box center [675, 244] width 64 height 19
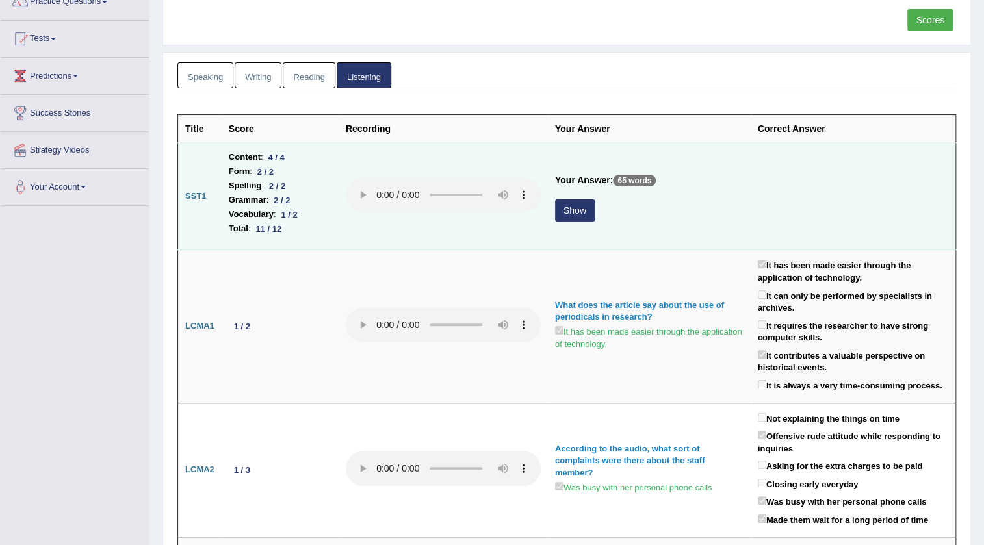
click at [583, 212] on button "Show" at bounding box center [575, 210] width 40 height 22
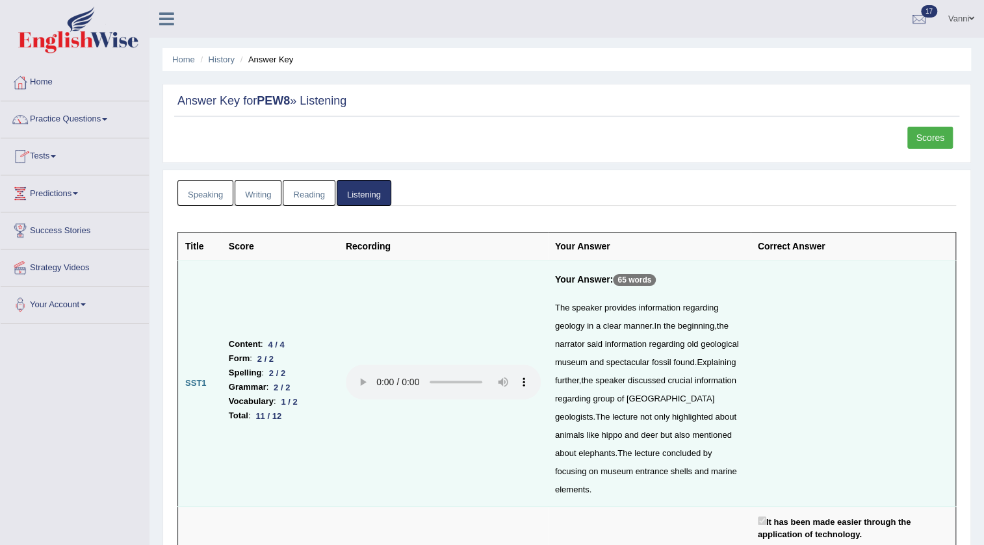
click at [56, 155] on span at bounding box center [53, 156] width 5 height 3
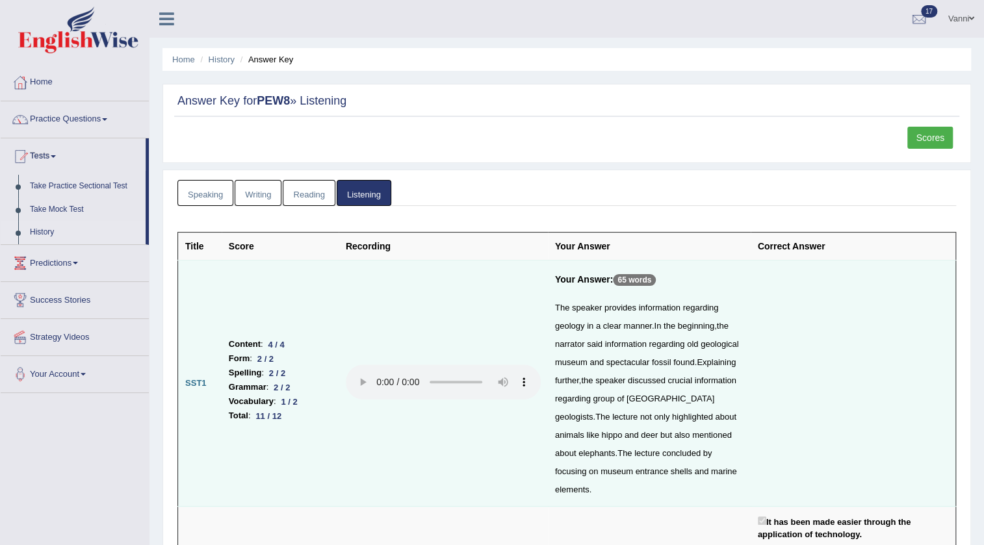
click at [42, 229] on link "History" at bounding box center [85, 232] width 122 height 23
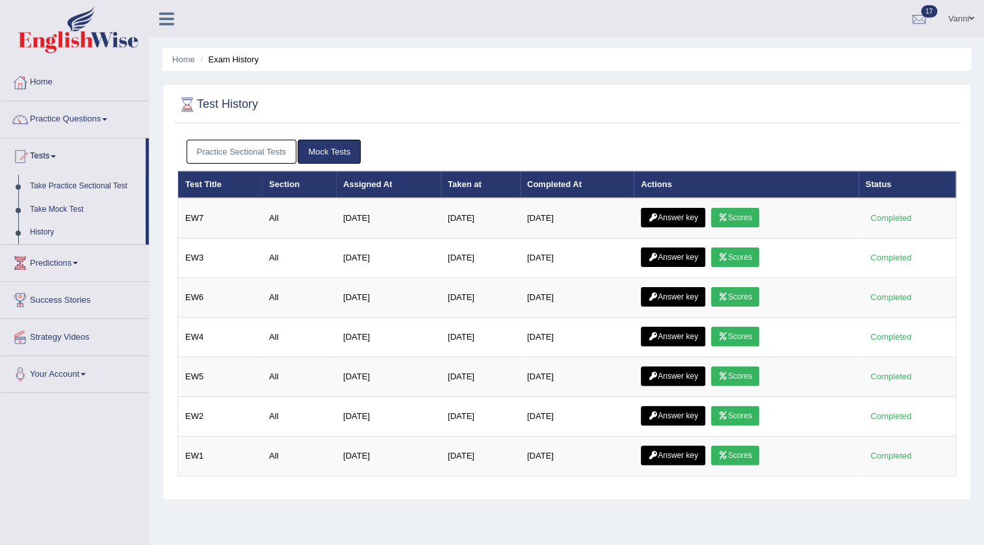
click at [268, 150] on link "Practice Sectional Tests" at bounding box center [242, 152] width 110 height 24
click at [47, 230] on link "History" at bounding box center [85, 232] width 122 height 23
click at [212, 133] on div "Practice Sectional Tests Mock Tests" at bounding box center [566, 152] width 778 height 38
click at [216, 149] on link "Practice Sectional Tests" at bounding box center [242, 152] width 110 height 24
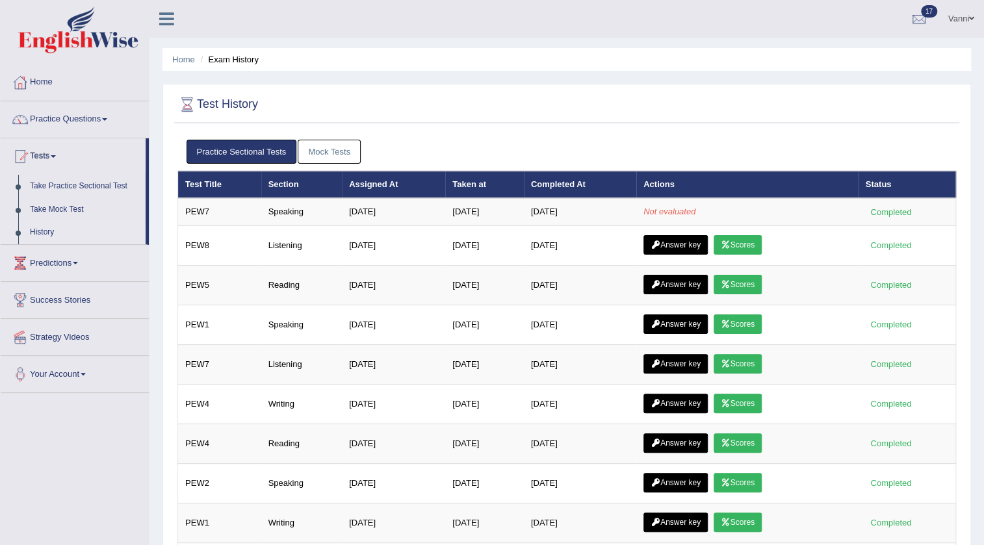
click at [328, 148] on link "Mock Tests" at bounding box center [329, 152] width 63 height 24
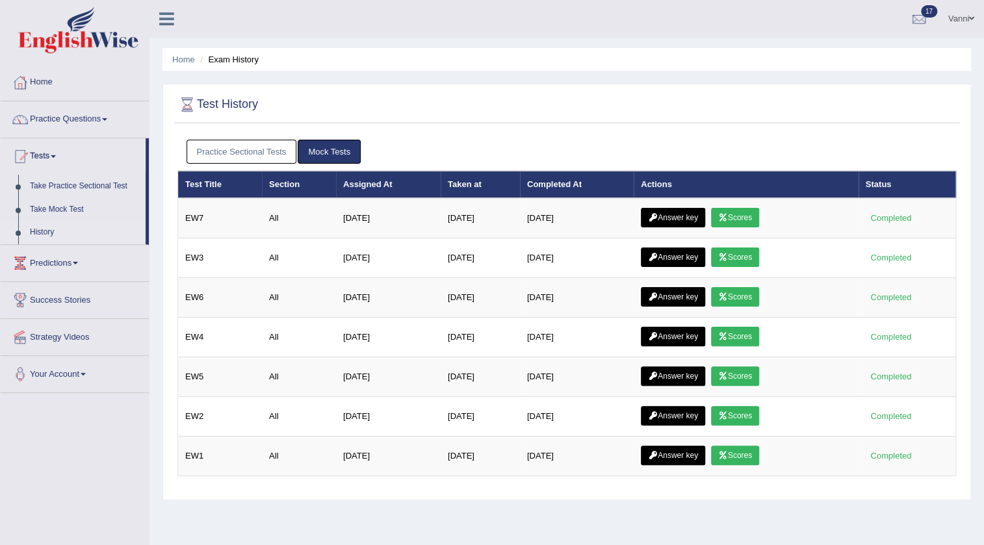
click at [274, 149] on link "Practice Sectional Tests" at bounding box center [242, 152] width 110 height 24
click at [225, 149] on link "Practice Sectional Tests" at bounding box center [242, 152] width 110 height 24
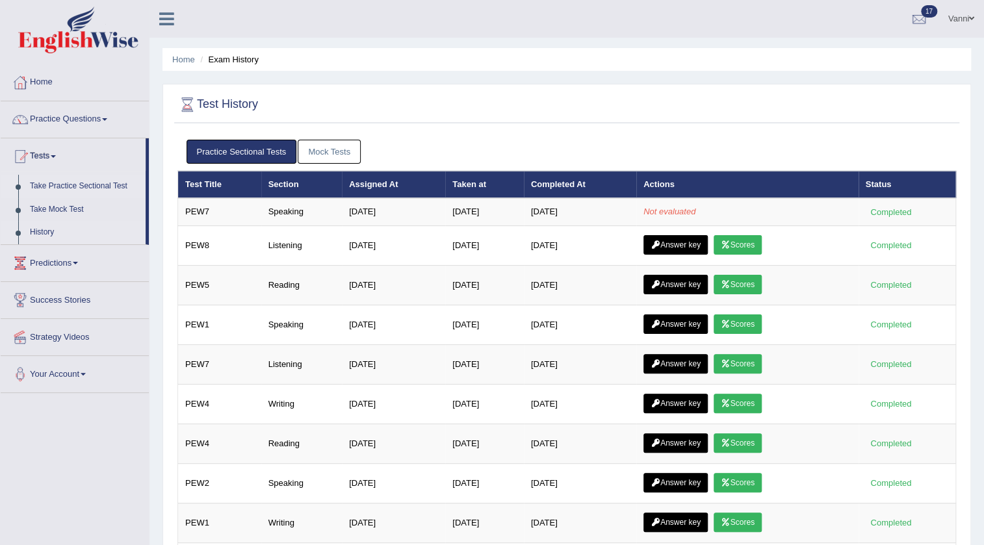
click at [45, 184] on link "Take Practice Sectional Test" at bounding box center [85, 186] width 122 height 23
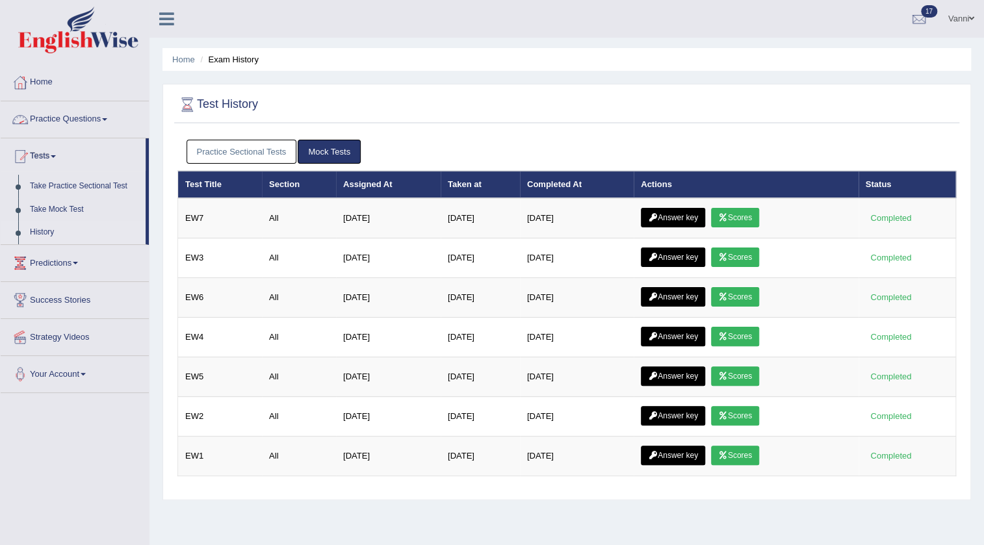
drag, startPoint x: 0, startPoint y: 0, endPoint x: 223, endPoint y: 140, distance: 263.4
click at [223, 140] on link "Practice Sectional Tests" at bounding box center [242, 152] width 110 height 24
click at [240, 152] on link "Practice Sectional Tests" at bounding box center [242, 152] width 110 height 24
click at [229, 143] on link "Practice Sectional Tests" at bounding box center [242, 152] width 110 height 24
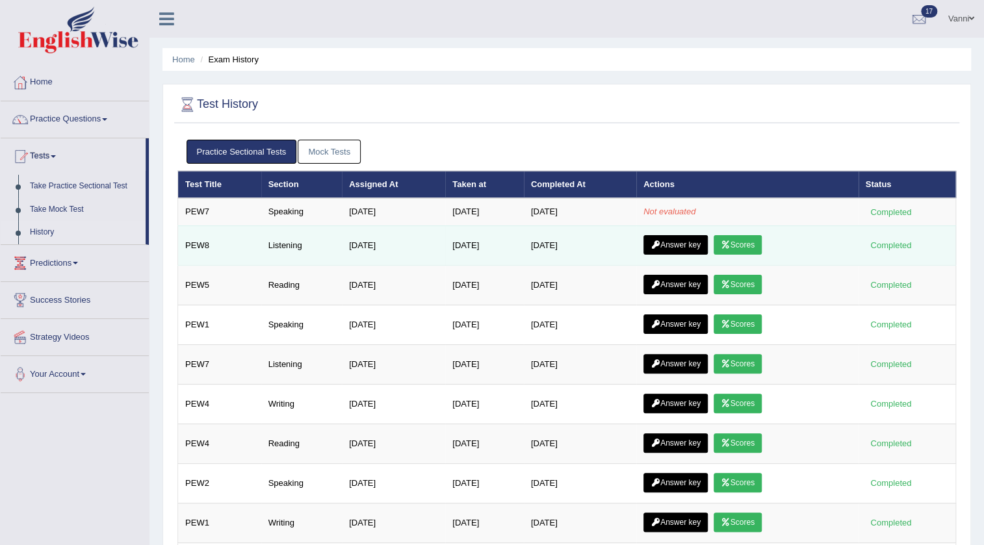
click at [749, 242] on link "Scores" at bounding box center [738, 244] width 48 height 19
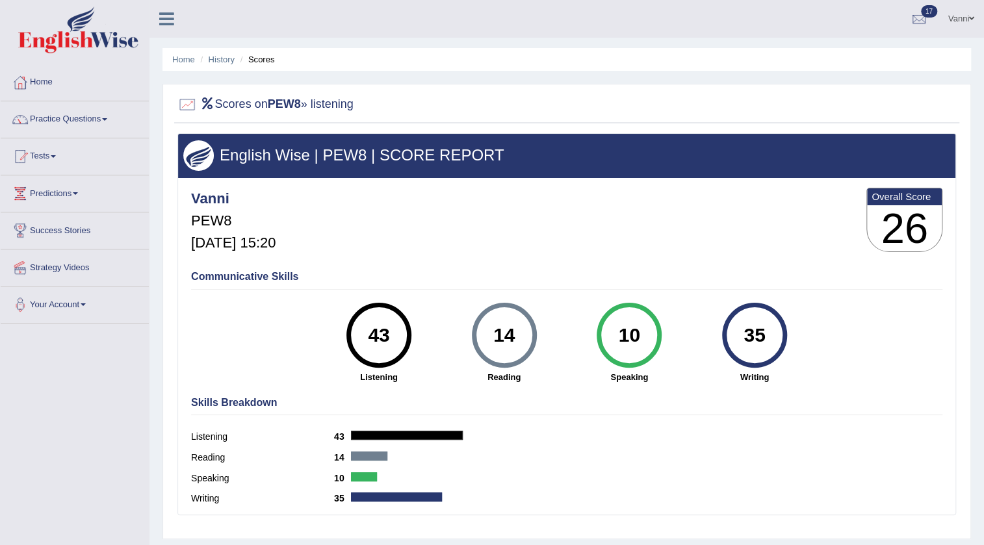
click at [62, 125] on link "Practice Questions" at bounding box center [75, 117] width 148 height 32
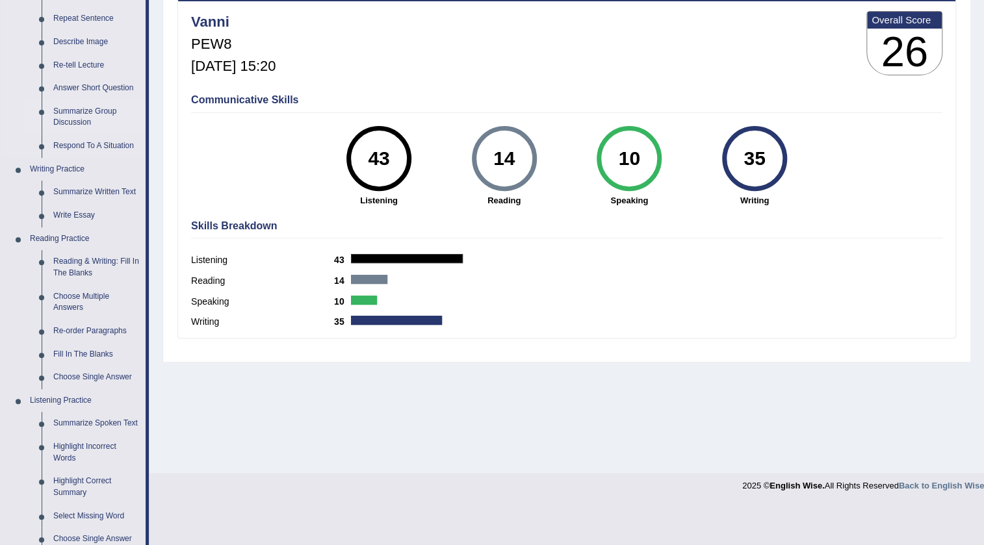
scroll to position [472, 0]
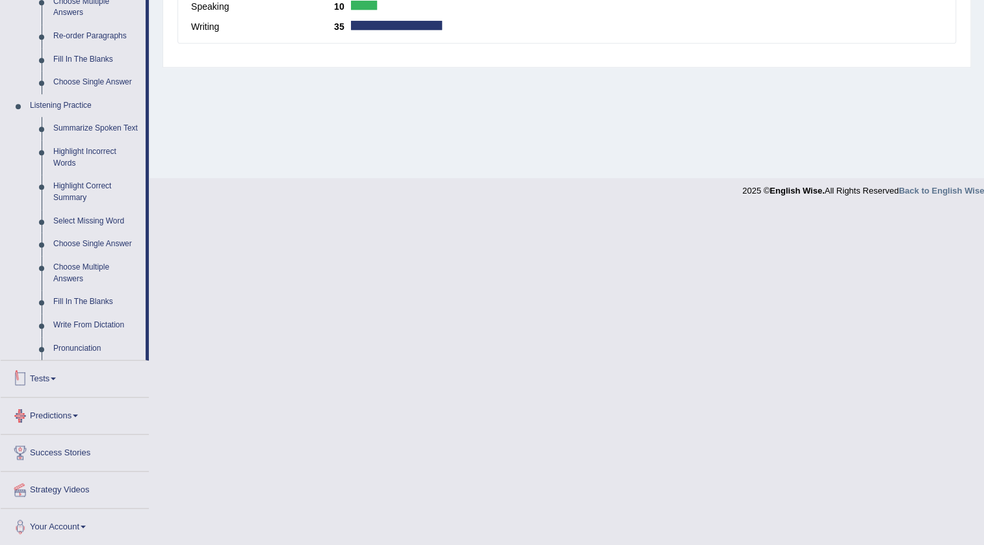
click at [43, 384] on link "Tests" at bounding box center [75, 377] width 148 height 32
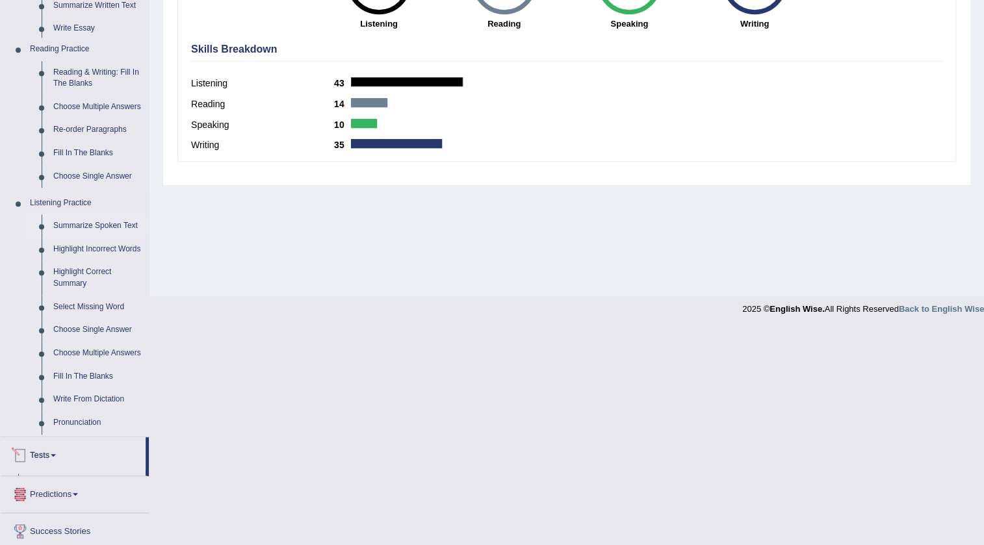
scroll to position [136, 0]
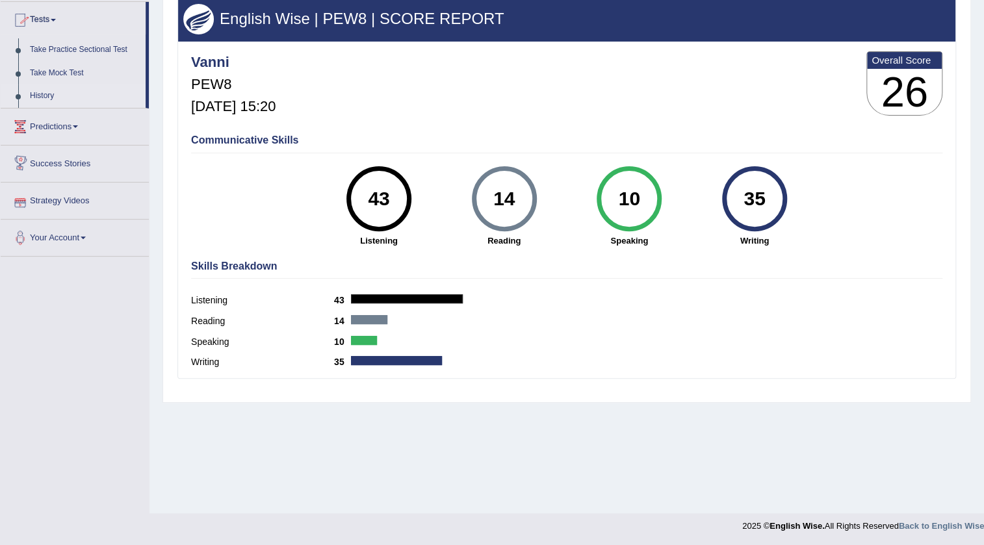
click at [40, 93] on link "History" at bounding box center [85, 95] width 122 height 23
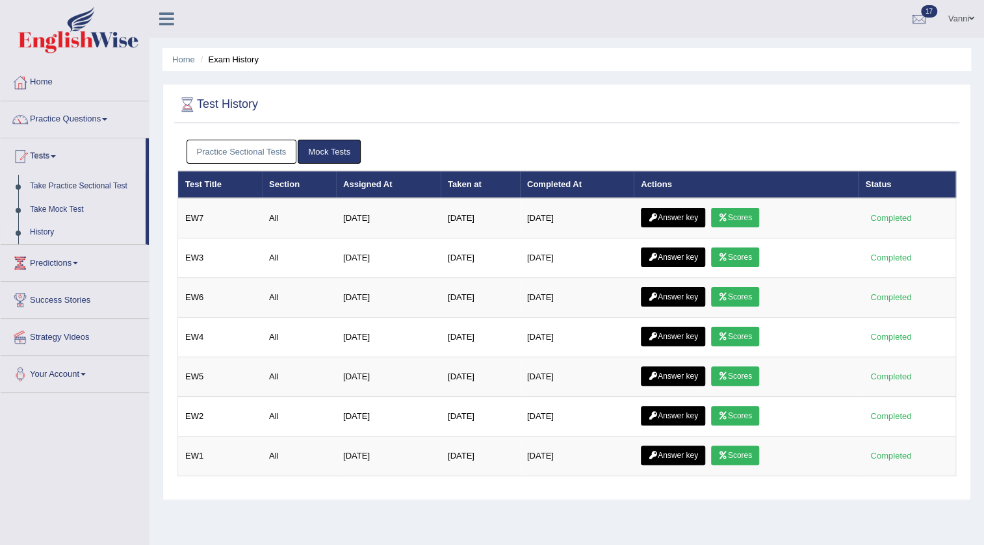
click at [217, 143] on link "Practice Sectional Tests" at bounding box center [242, 152] width 110 height 24
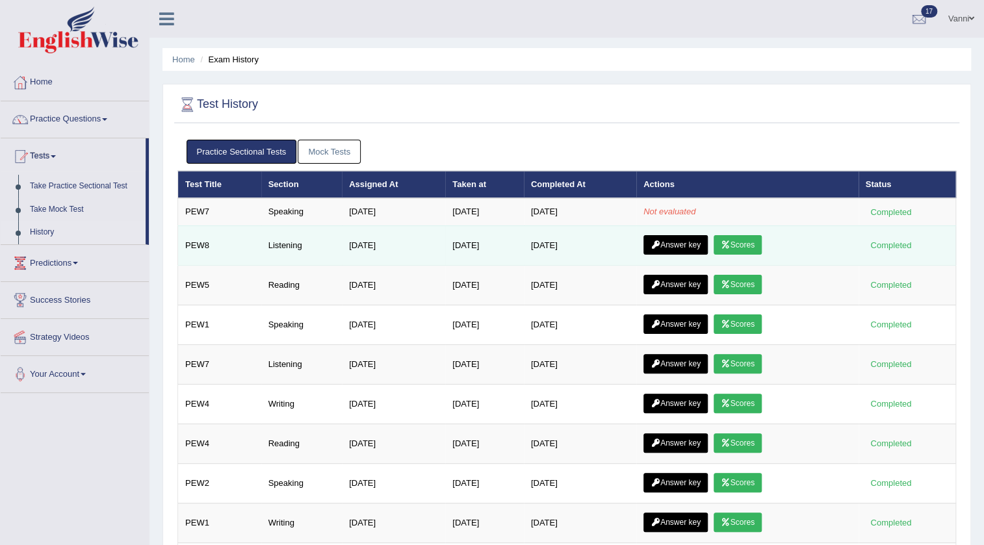
click at [671, 240] on link "Answer key" at bounding box center [675, 244] width 64 height 19
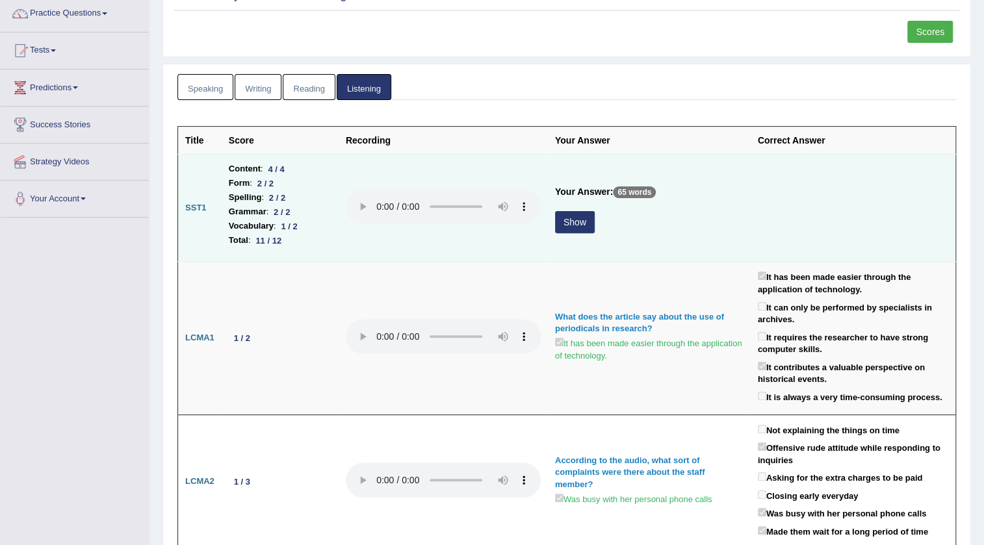
scroll to position [118, 0]
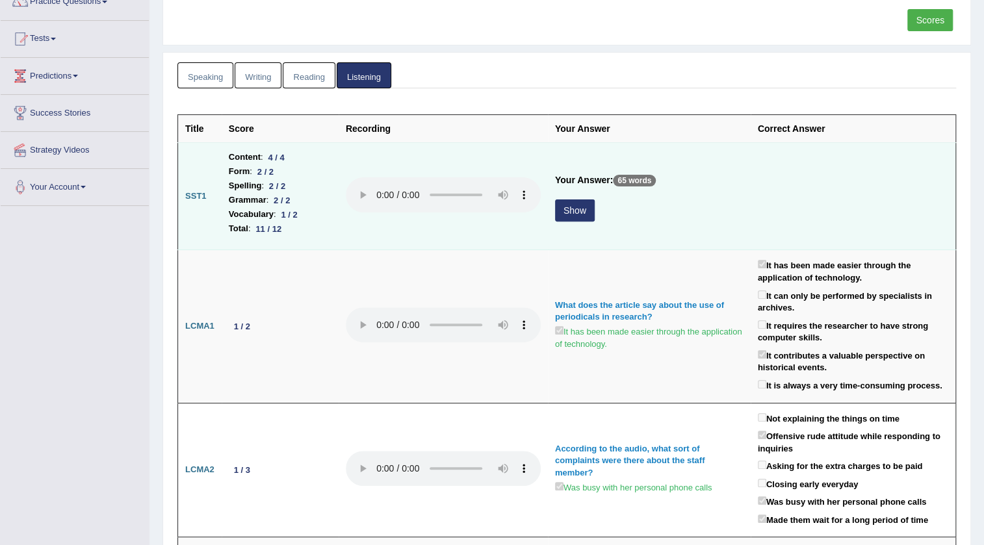
click at [576, 213] on button "Show" at bounding box center [575, 210] width 40 height 22
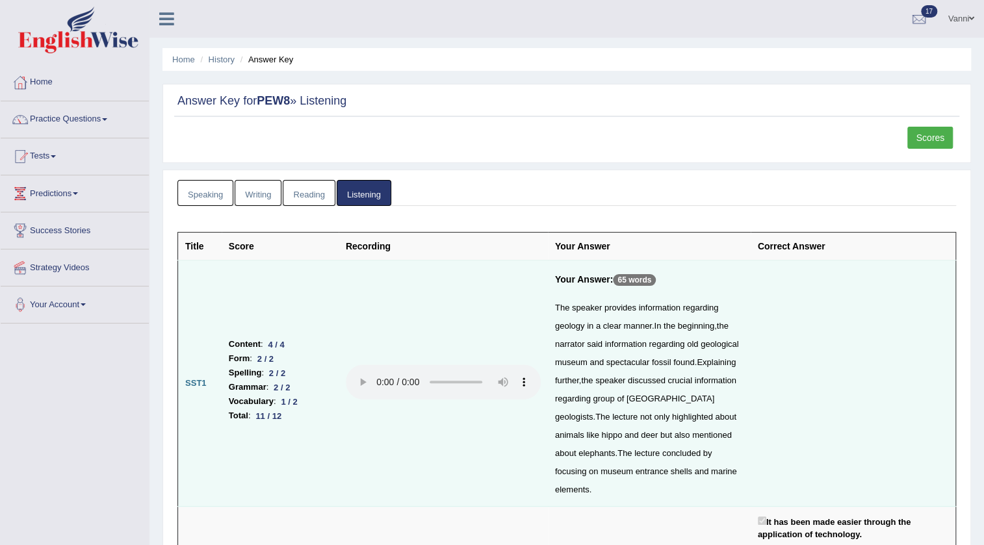
scroll to position [0, 0]
click at [55, 153] on link "Tests" at bounding box center [75, 154] width 148 height 32
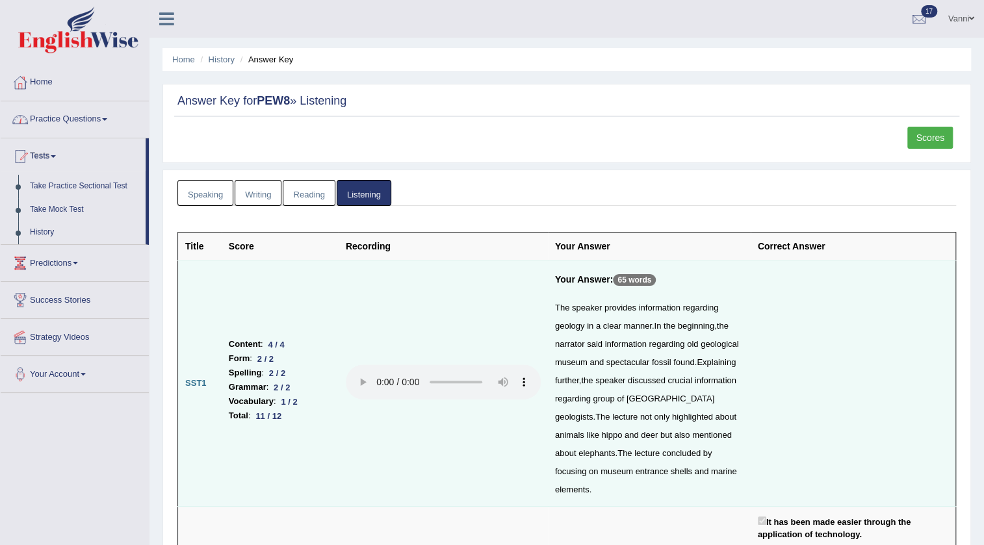
click at [83, 117] on link "Practice Questions" at bounding box center [75, 117] width 148 height 32
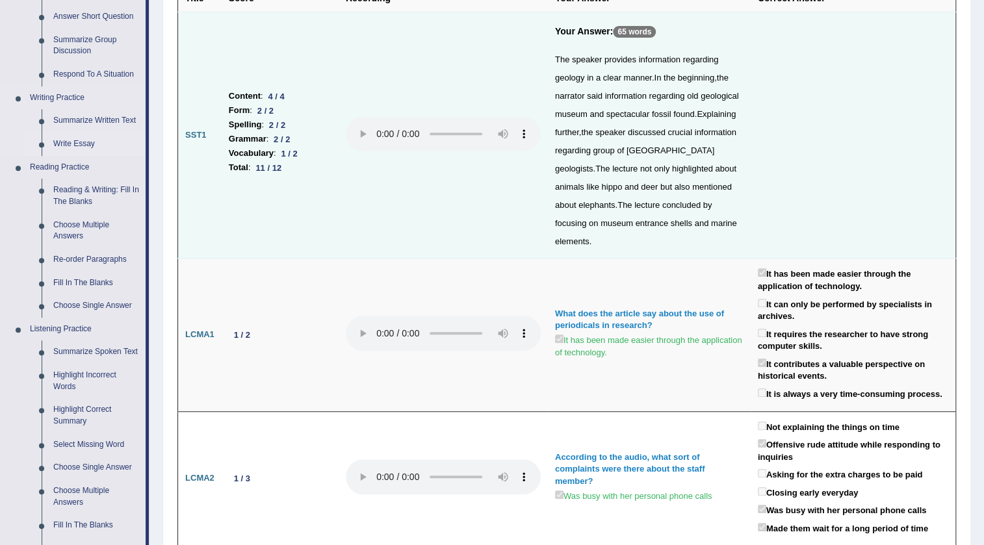
scroll to position [177, 0]
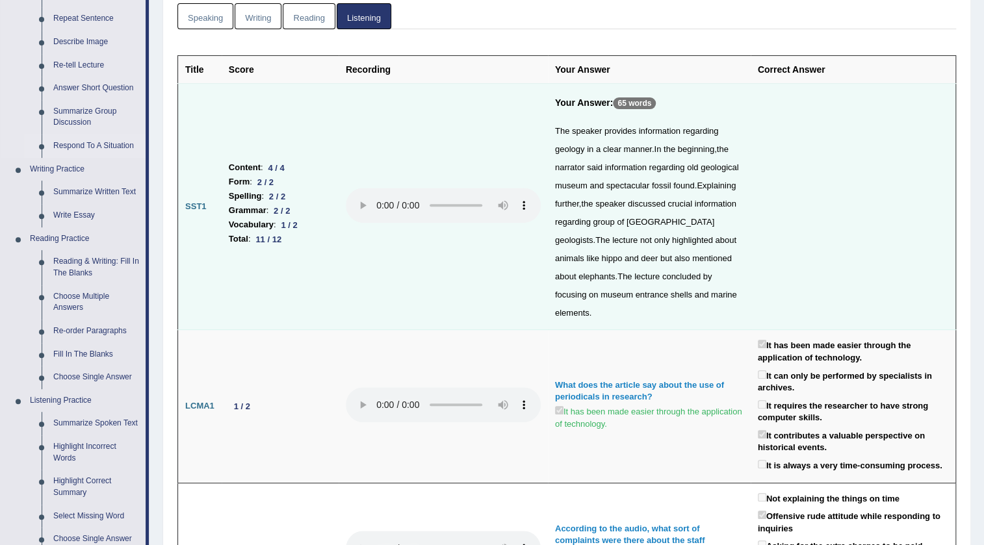
click at [75, 146] on link "Respond To A Situation" at bounding box center [96, 146] width 98 height 23
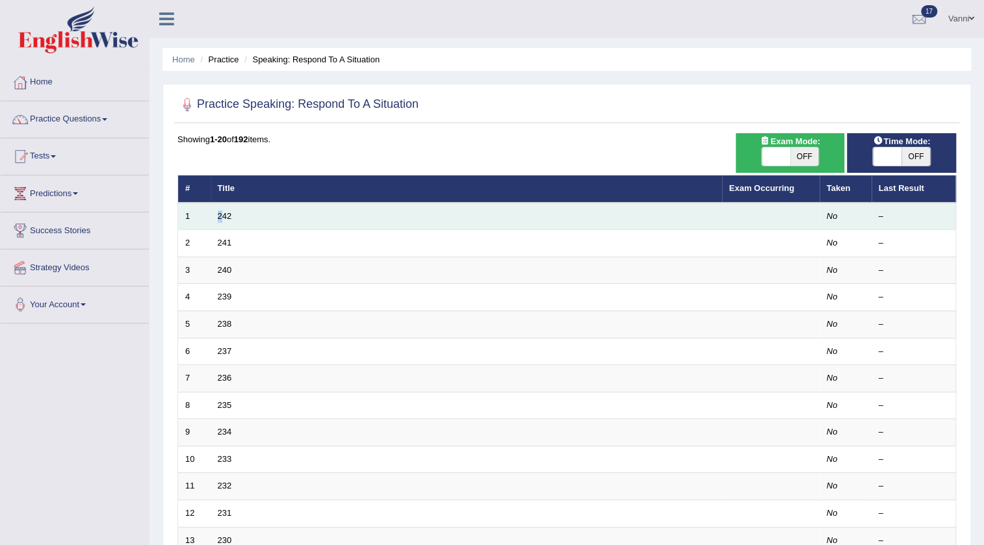
click at [218, 222] on td "242" at bounding box center [466, 216] width 511 height 27
click at [228, 214] on link "242" at bounding box center [225, 216] width 14 height 10
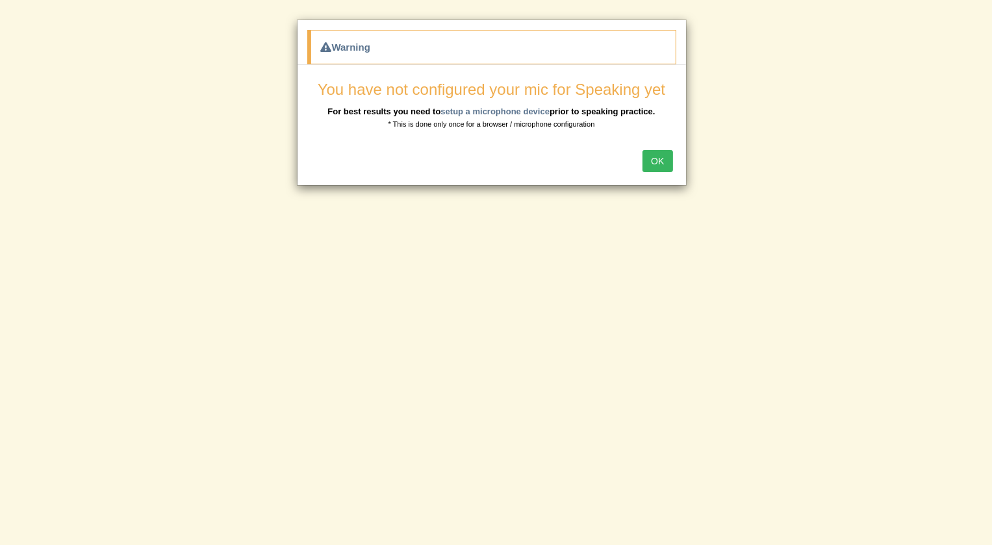
click at [658, 159] on button "OK" at bounding box center [658, 161] width 30 height 22
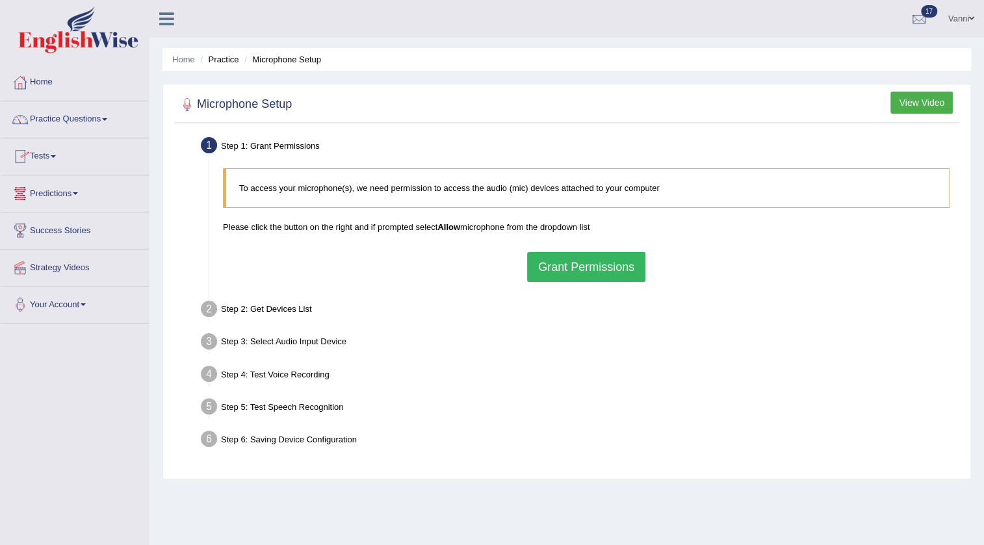
click at [84, 123] on link "Practice Questions" at bounding box center [75, 117] width 148 height 32
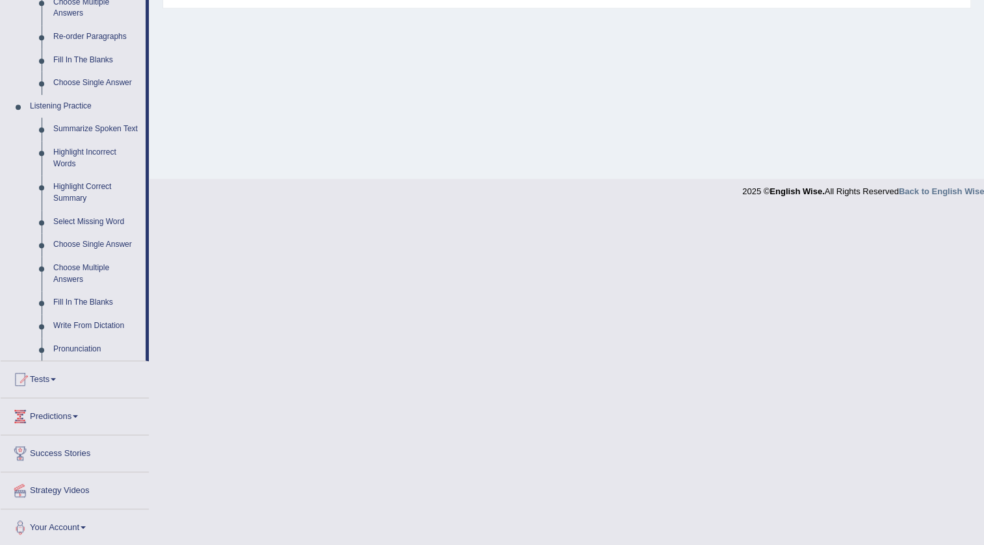
scroll to position [472, 0]
click at [33, 369] on link "Tests" at bounding box center [75, 377] width 148 height 32
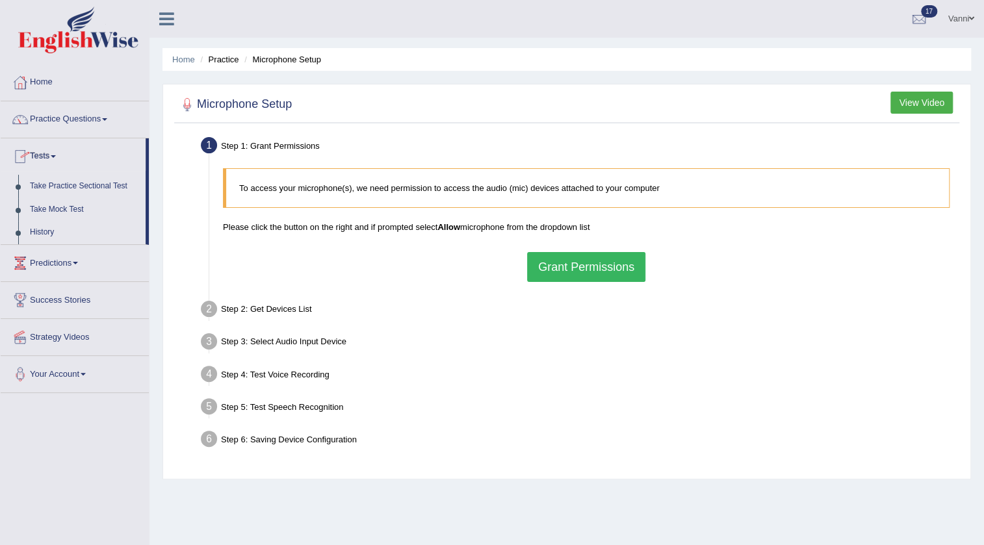
scroll to position [0, 0]
click at [35, 224] on link "History" at bounding box center [85, 232] width 122 height 23
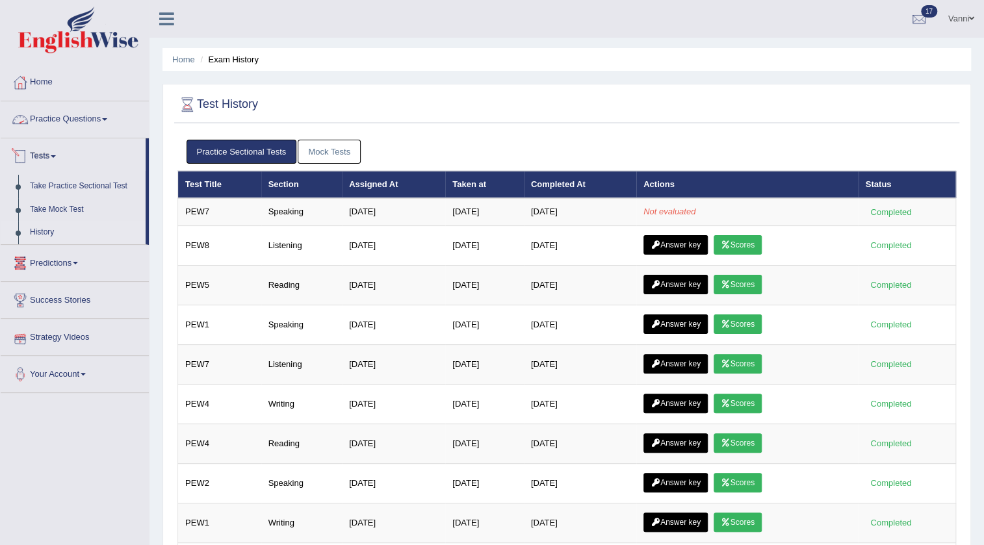
click at [49, 127] on link "Practice Questions" at bounding box center [75, 117] width 148 height 32
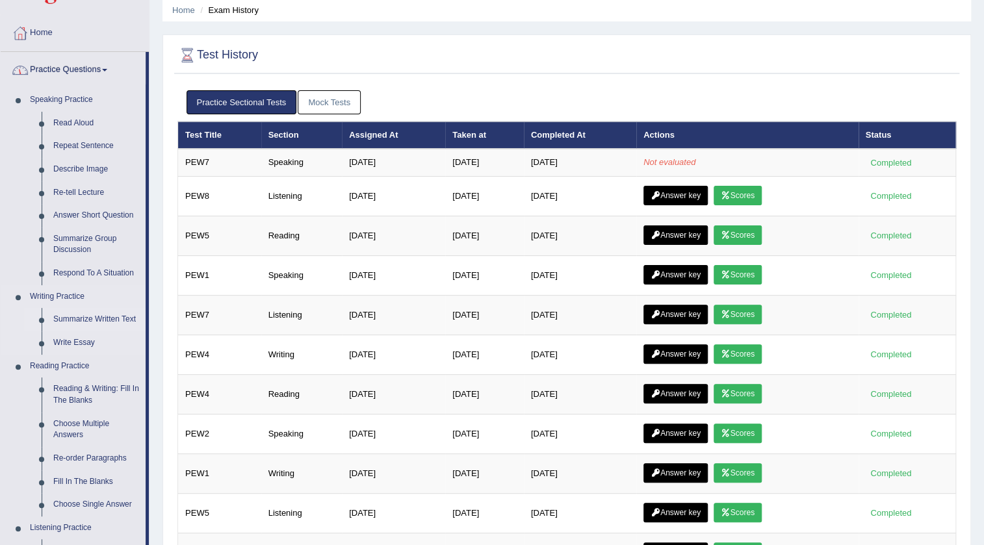
scroll to position [118, 0]
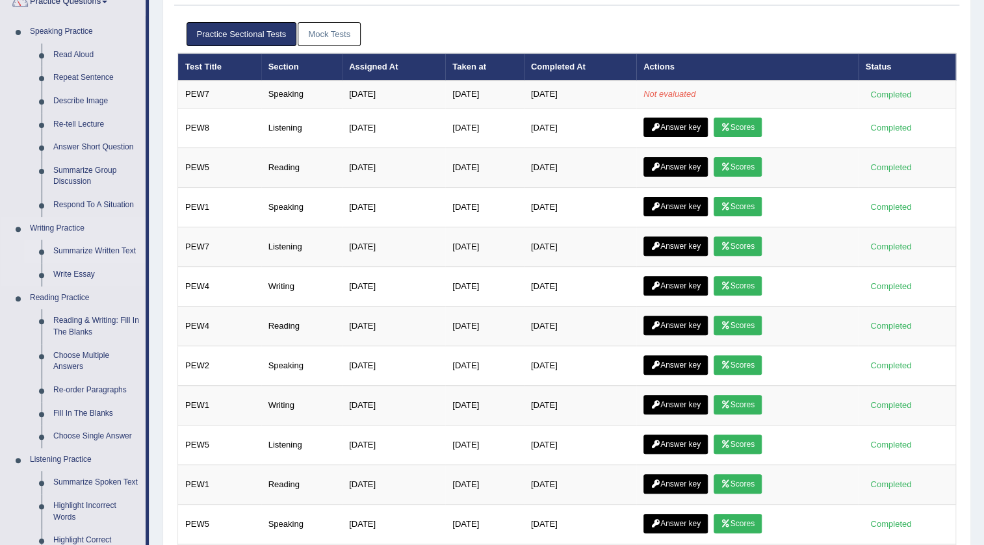
click at [71, 253] on link "Summarize Written Text" at bounding box center [96, 251] width 98 height 23
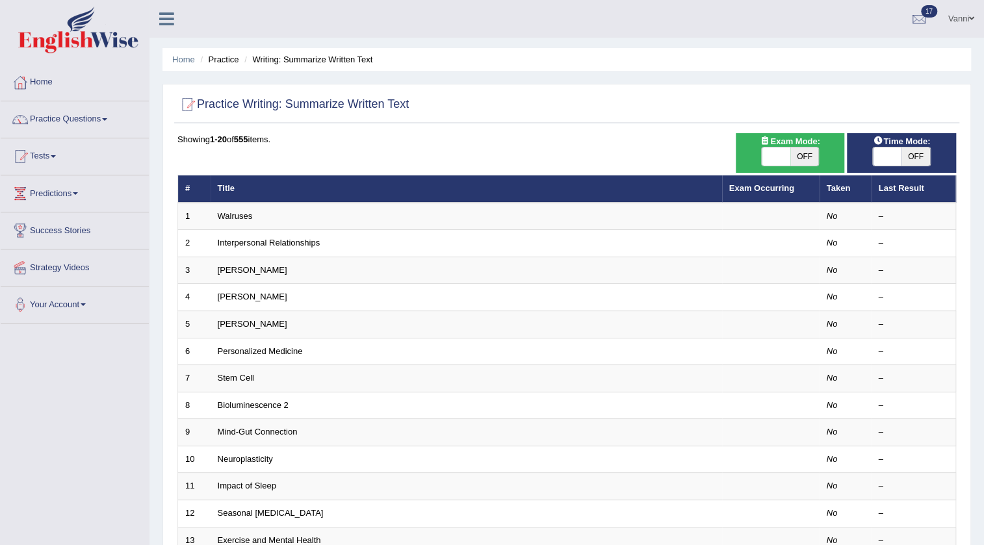
click at [776, 145] on span "Exam Mode:" at bounding box center [789, 142] width 70 height 14
click at [777, 149] on span at bounding box center [776, 157] width 29 height 18
click at [782, 157] on span at bounding box center [776, 157] width 29 height 18
checkbox input "true"
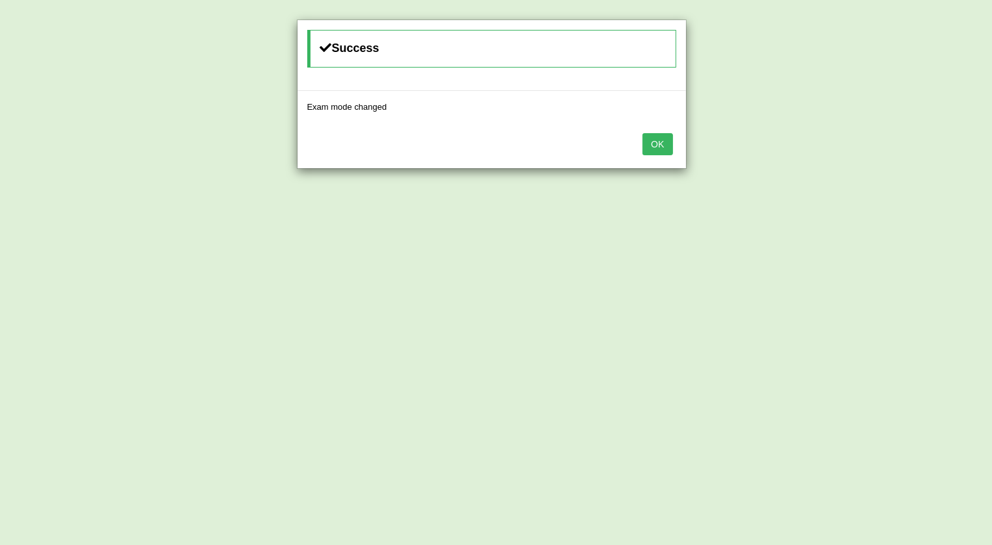
click at [666, 139] on button "OK" at bounding box center [658, 144] width 30 height 22
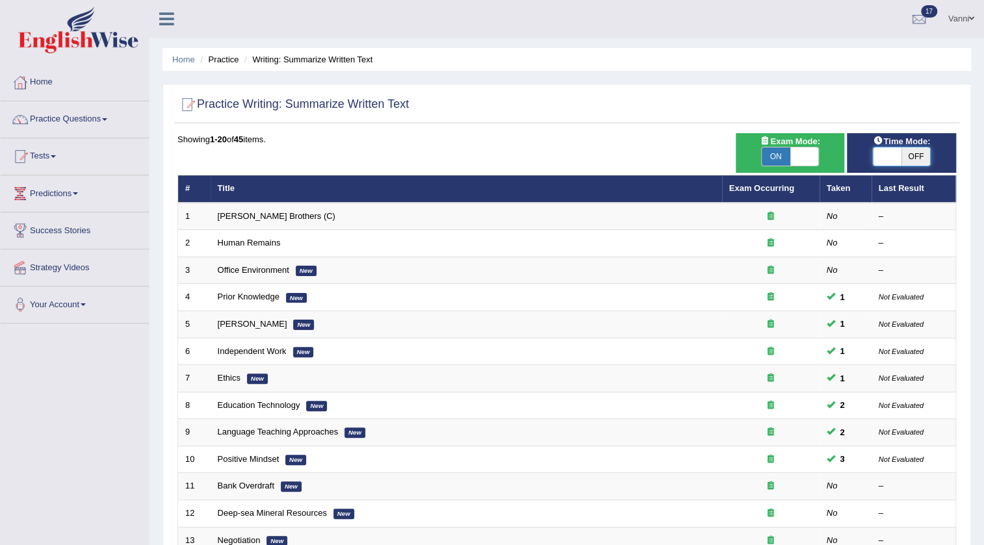
click at [894, 158] on span at bounding box center [887, 157] width 29 height 18
checkbox input "true"
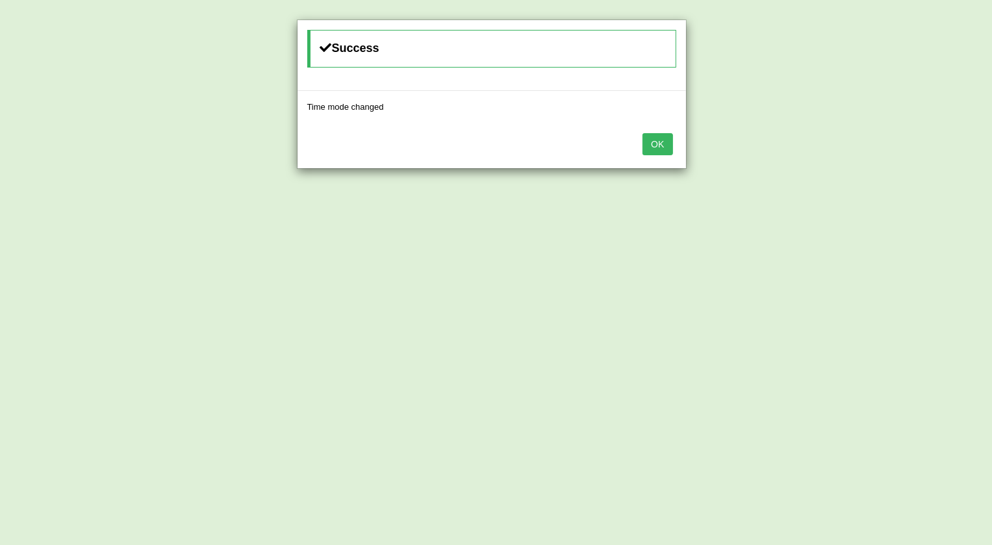
click at [661, 141] on button "OK" at bounding box center [658, 144] width 30 height 22
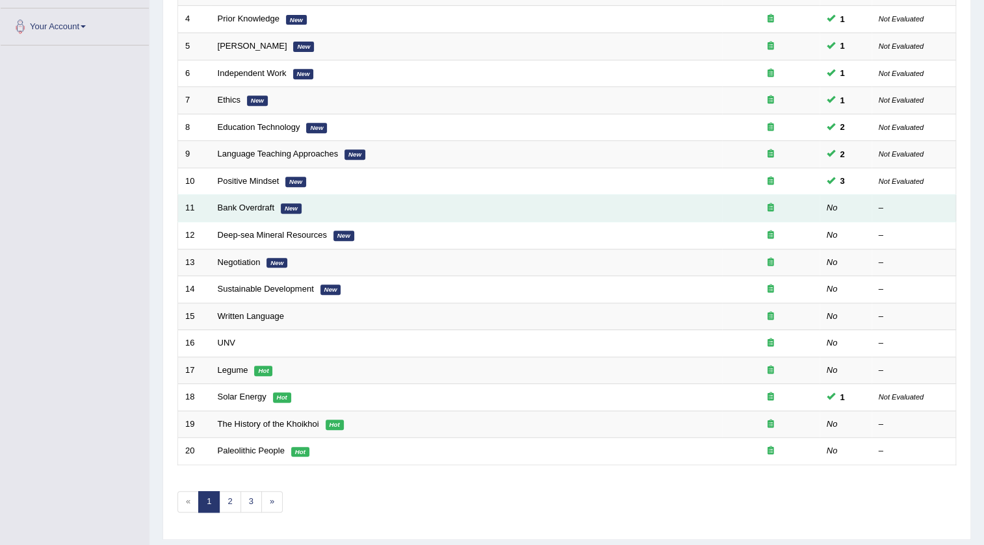
scroll to position [295, 0]
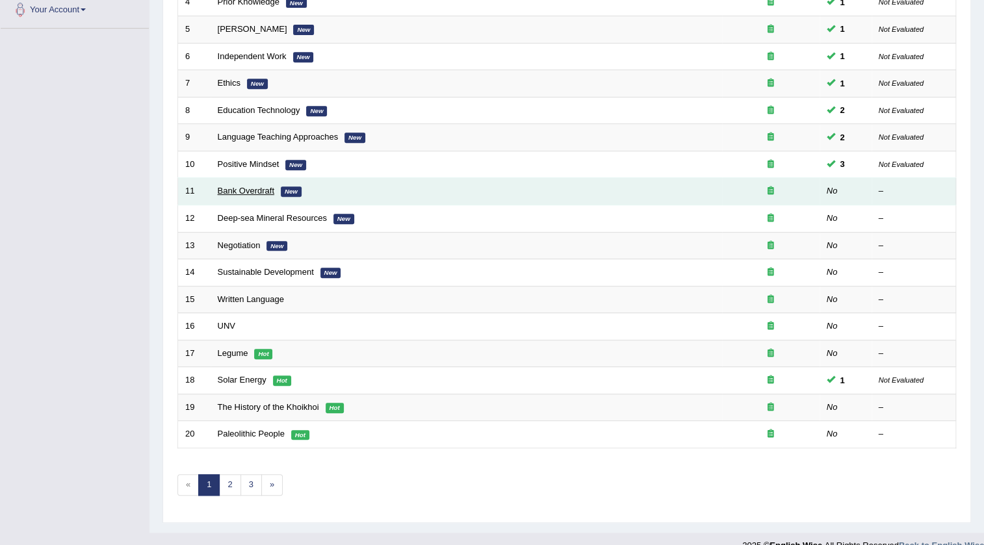
click at [261, 188] on link "Bank Overdraft" at bounding box center [246, 191] width 57 height 10
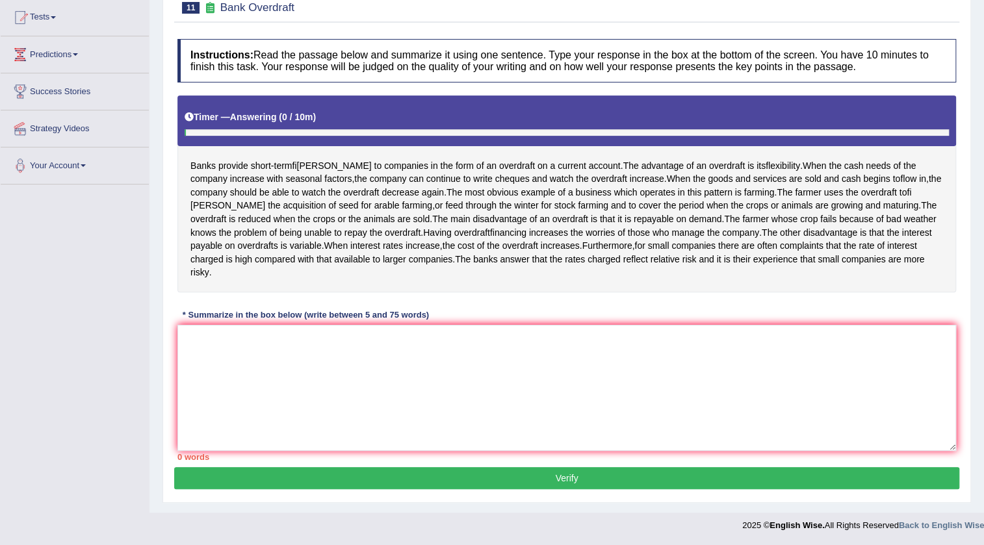
scroll to position [151, 0]
click at [483, 435] on textarea at bounding box center [566, 388] width 778 height 126
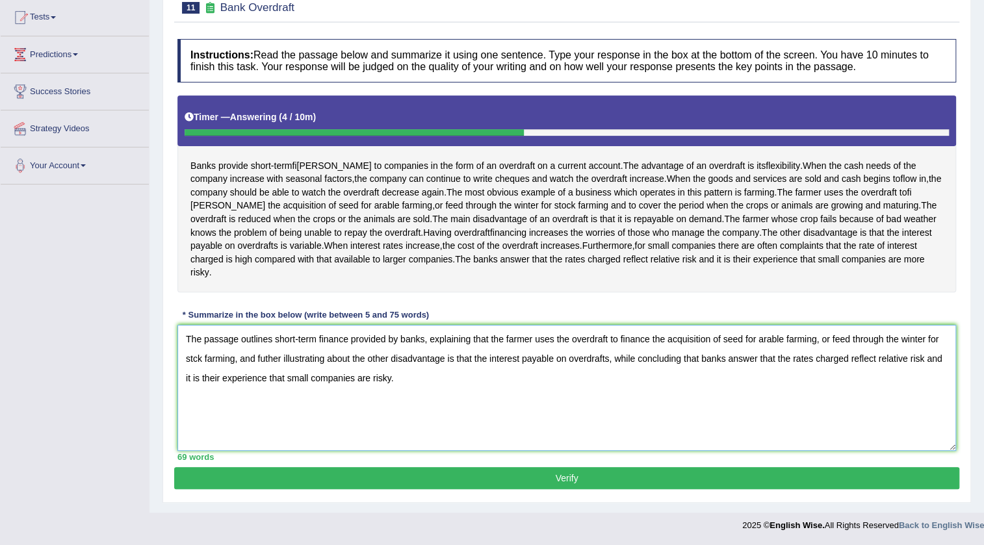
type textarea "The passage outlines short-term finance provided by banks, explaining that the …"
click at [556, 482] on button "Verify" at bounding box center [566, 478] width 785 height 22
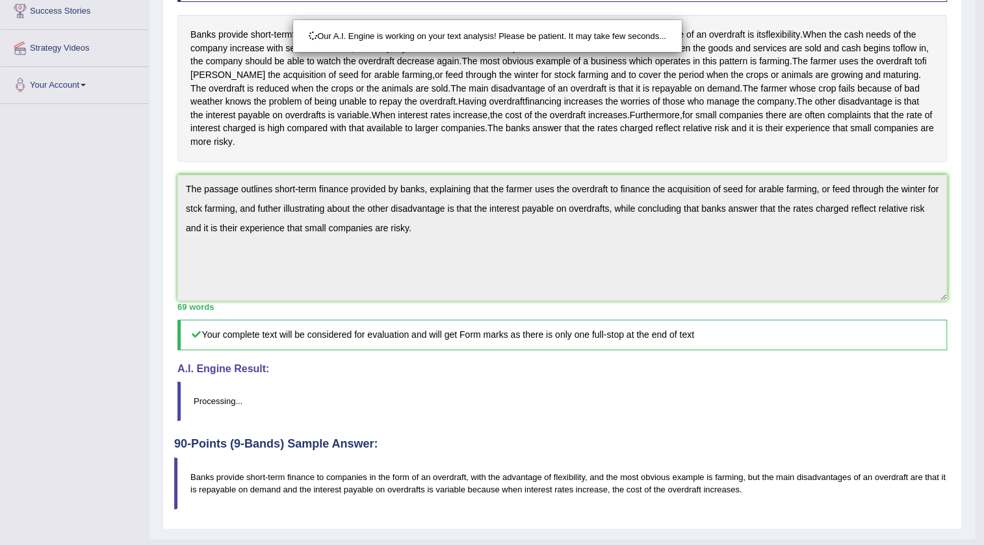
scroll to position [259, 0]
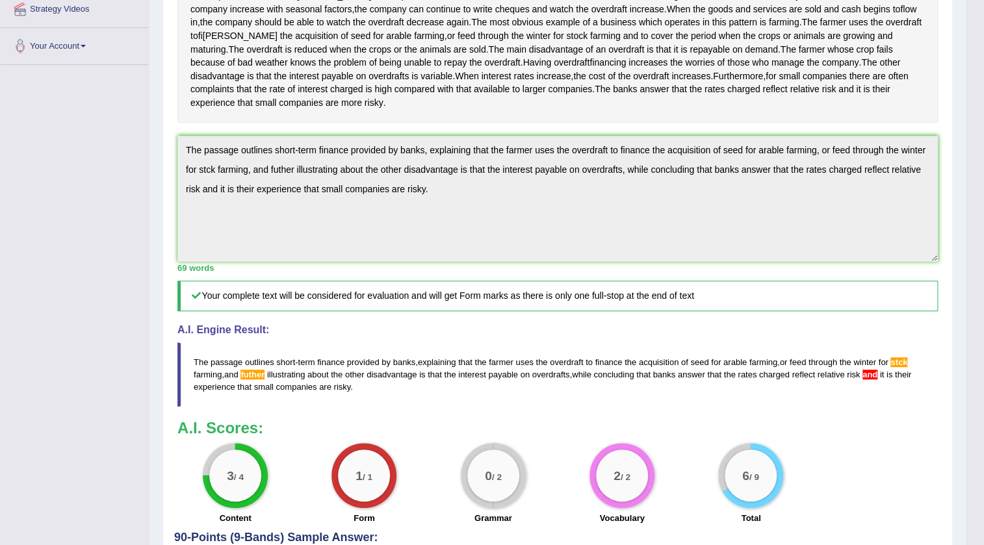
click at [170, 139] on div "Practice Writing: Summarize Written Text 11 Bank Overdraft Instructions: Read t…" at bounding box center [557, 237] width 790 height 773
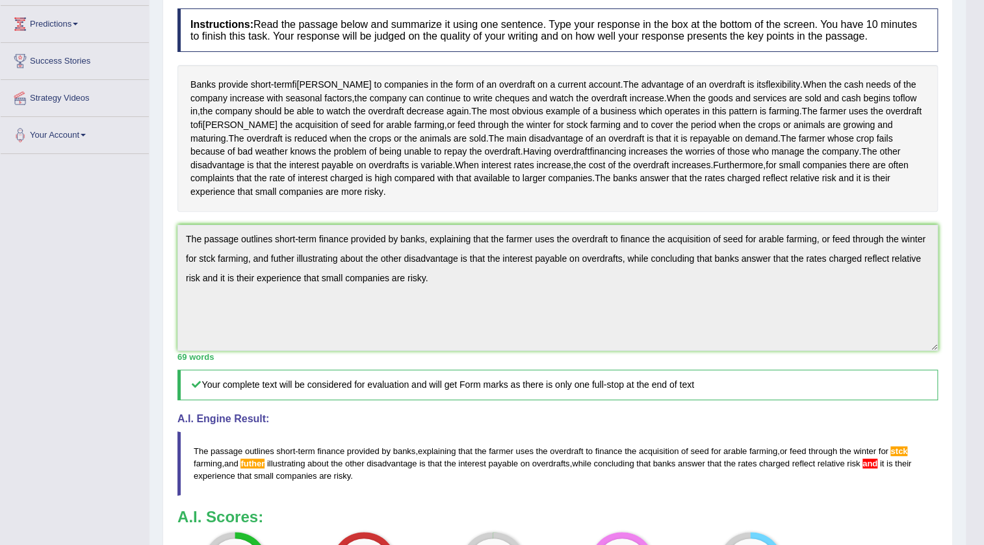
scroll to position [0, 0]
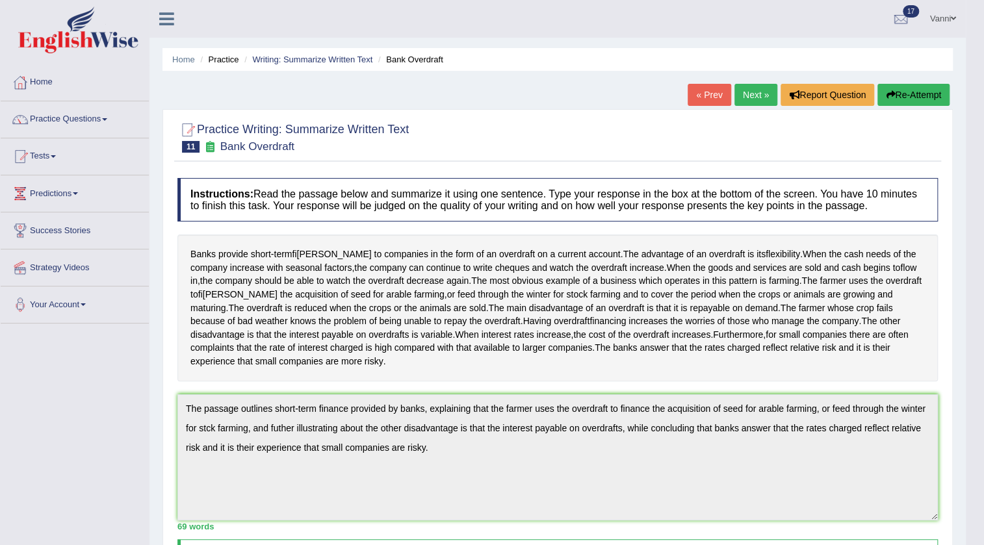
click at [912, 94] on button "Re-Attempt" at bounding box center [913, 95] width 72 height 22
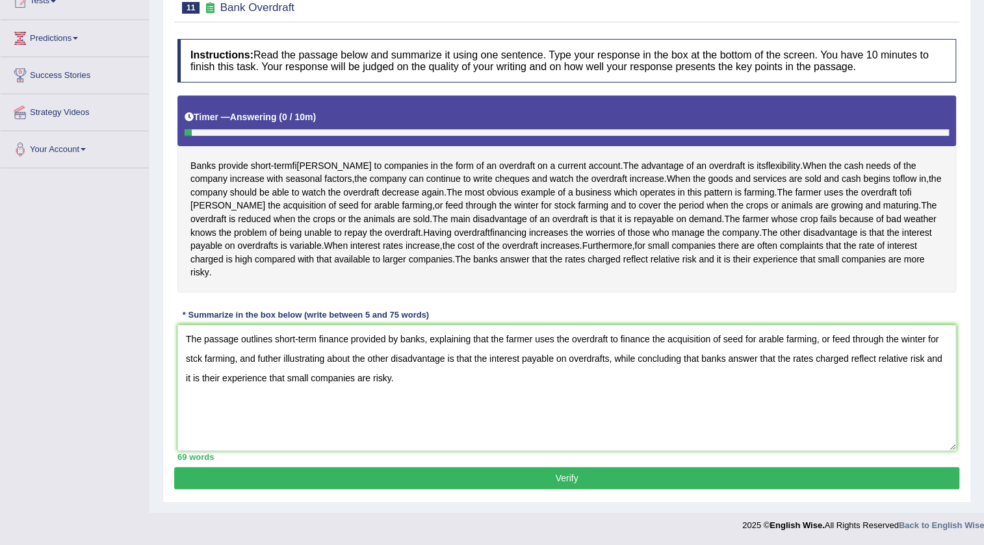
click at [924, 360] on textarea "The passage outlines short-term finance provided by banks, explaining that the …" at bounding box center [566, 388] width 778 height 126
click at [925, 386] on textarea "The passage outlines short-term finance provided by banks, explaining that the …" at bounding box center [566, 388] width 778 height 126
click at [927, 361] on textarea "The passage outlines short-term finance provided by banks, explaining that the …" at bounding box center [566, 388] width 778 height 126
click at [192, 357] on textarea "The passage outlines short-term finance provided by banks, explaining that the …" at bounding box center [566, 388] width 778 height 126
click at [760, 342] on textarea "The passage outlines short-term finance provided by banks, explaining that the …" at bounding box center [566, 388] width 778 height 126
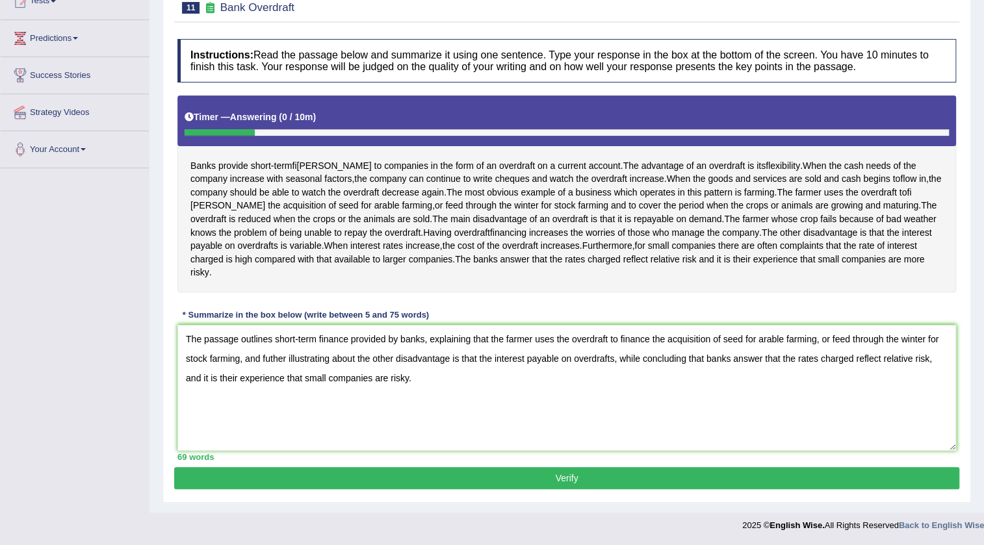
click at [780, 348] on textarea "The passage outlines short-term finance provided by banks, explaining that the …" at bounding box center [566, 388] width 778 height 126
click at [759, 339] on textarea "The passage outlines short-term finance provided by banks, explaining that the …" at bounding box center [566, 388] width 778 height 126
click at [269, 364] on textarea "The passage outlines short-term finance provided by banks, explaining that the …" at bounding box center [566, 388] width 778 height 126
drag, startPoint x: 420, startPoint y: 395, endPoint x: 422, endPoint y: 409, distance: 14.4
click at [422, 394] on textarea "The passage outlines short-term finance provided by banks, explaining that the …" at bounding box center [566, 388] width 778 height 126
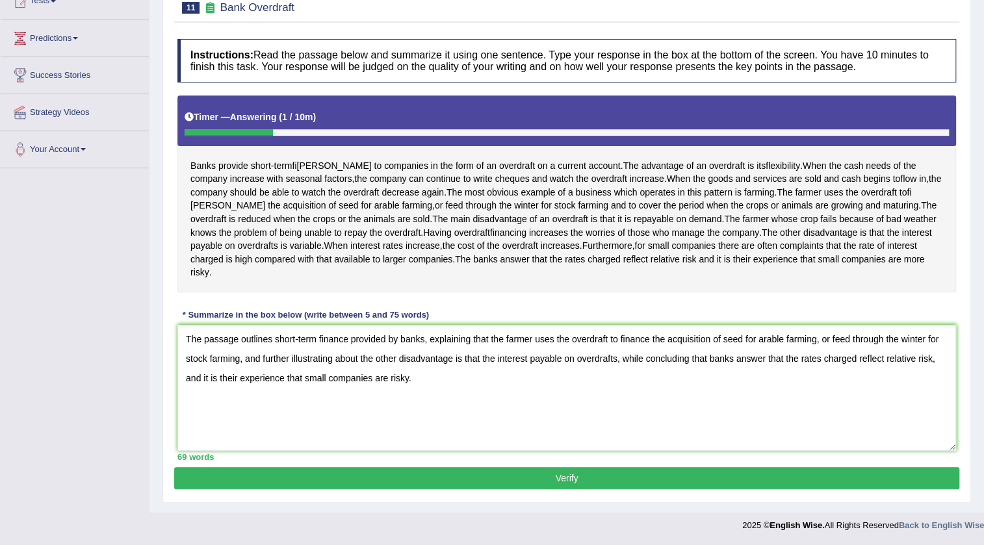
type textarea "The passage outlines short-term finance provided by banks, explaining that the …"
click at [555, 483] on button "Verify" at bounding box center [566, 478] width 785 height 22
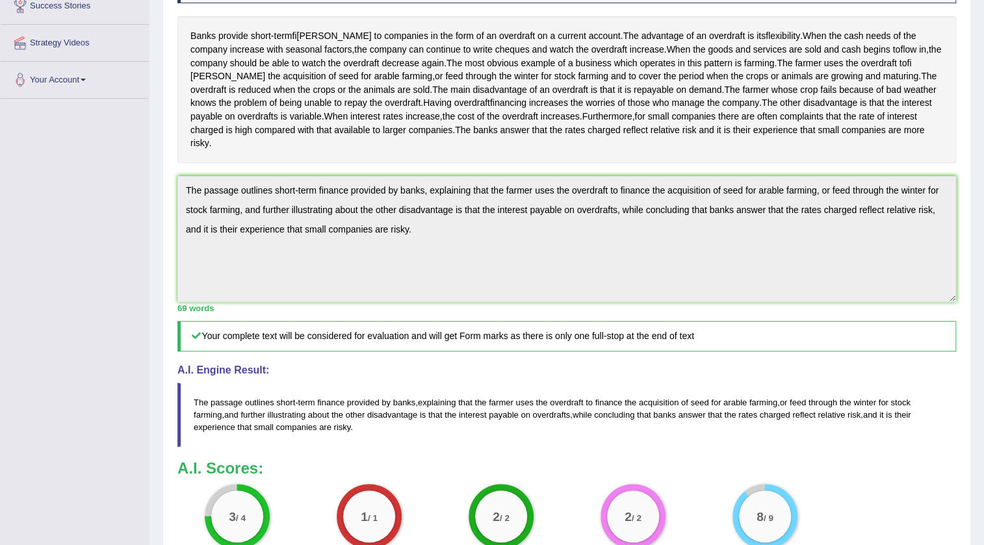
scroll to position [207, 0]
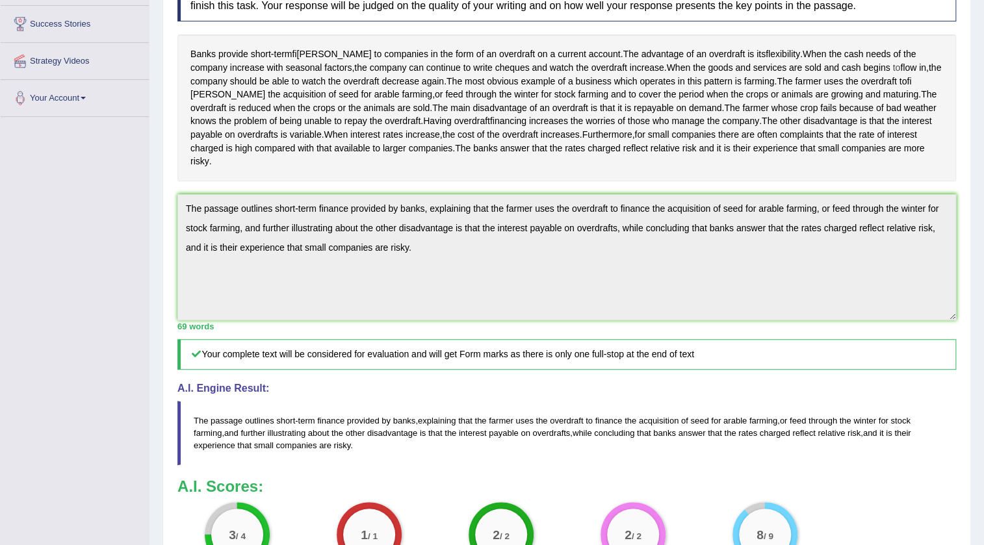
drag, startPoint x: 811, startPoint y: 68, endPoint x: 864, endPoint y: 66, distance: 52.7
click at [864, 66] on div "Banks provide short - term ﬁ nance to companies in the form of an overdraft on …" at bounding box center [566, 107] width 778 height 146
click at [166, 197] on div "Practice Writing: Summarize Written Text 11 Bank Overdraft Instructions: Read t…" at bounding box center [566, 295] width 808 height 773
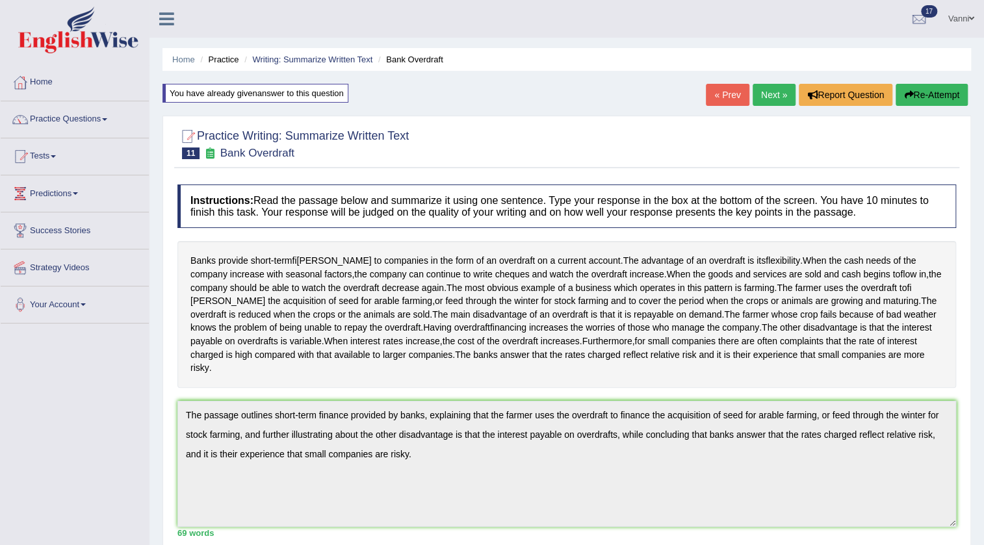
click at [912, 92] on button "Re-Attempt" at bounding box center [931, 95] width 72 height 22
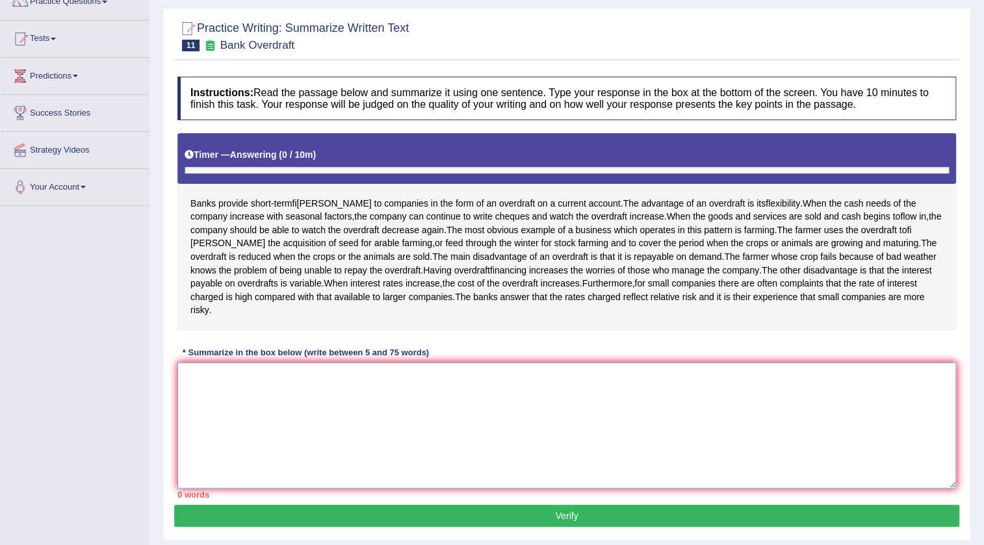
click at [396, 409] on textarea at bounding box center [566, 426] width 778 height 126
paste textarea "The passage outlines short-term finance provided by banks, explaining that the …"
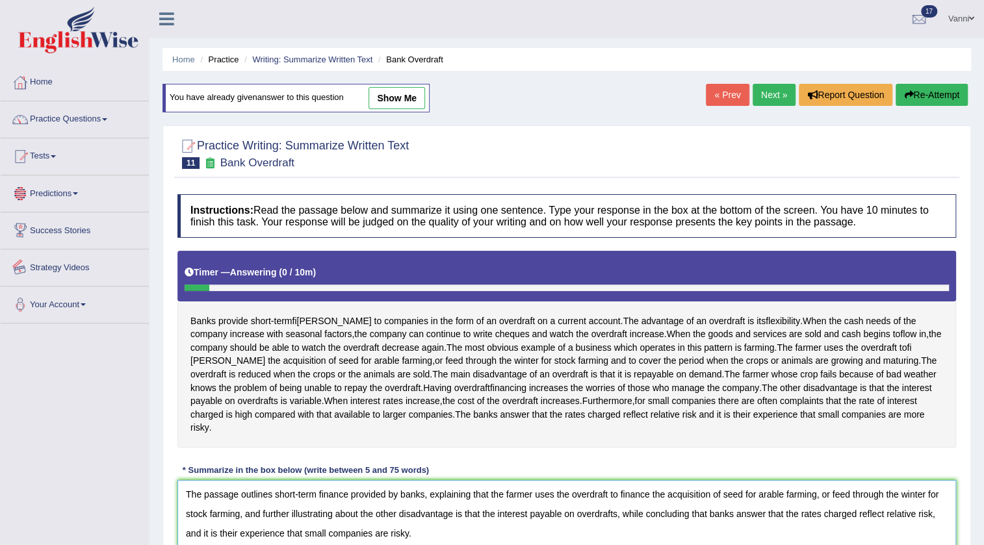
type textarea "The passage outlines short-term finance provided by banks, explaining that the …"
drag, startPoint x: 55, startPoint y: 150, endPoint x: 92, endPoint y: 199, distance: 60.8
click at [55, 150] on link "Tests" at bounding box center [75, 154] width 148 height 32
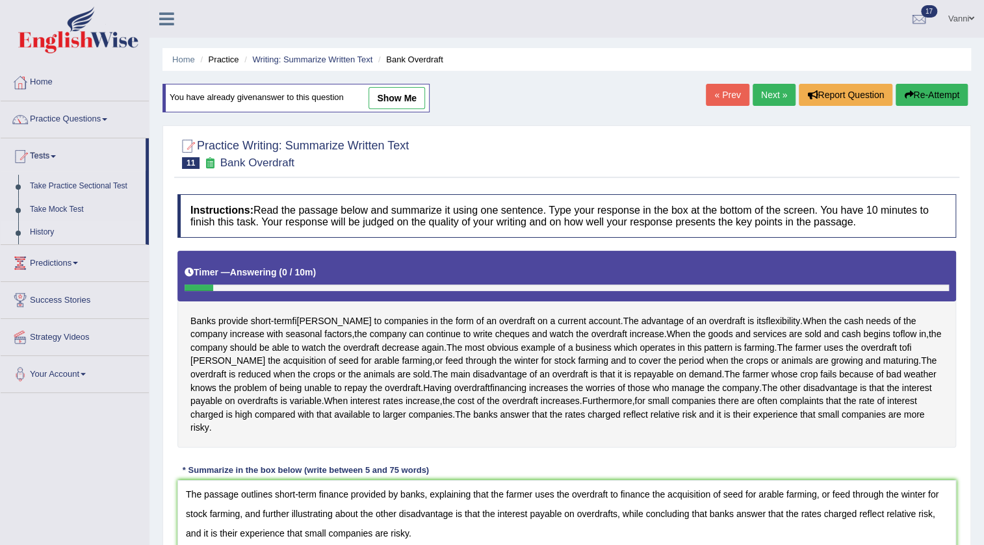
click at [54, 229] on link "History" at bounding box center [85, 232] width 122 height 23
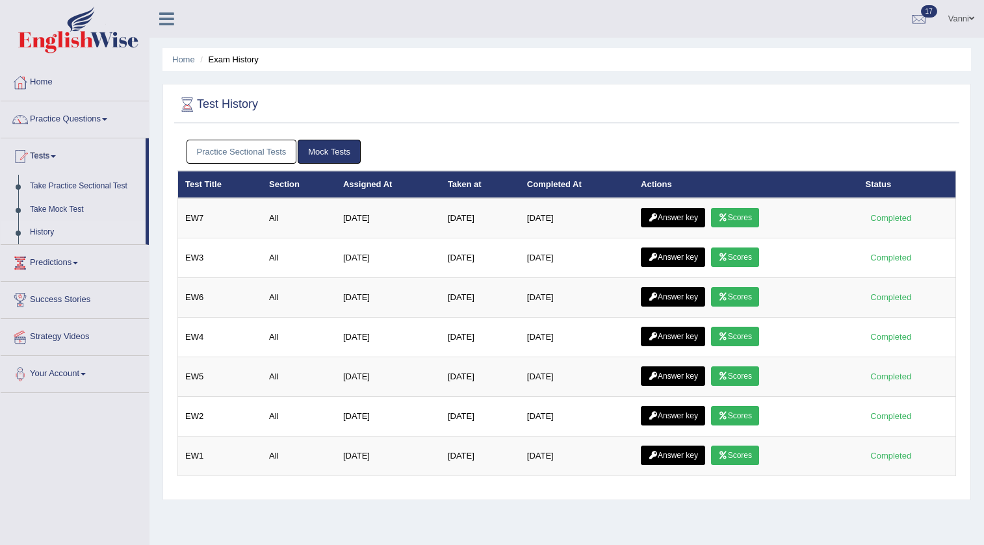
click at [229, 153] on link "Practice Sectional Tests" at bounding box center [242, 152] width 110 height 24
click at [209, 159] on link "Practice Sectional Tests" at bounding box center [242, 152] width 110 height 24
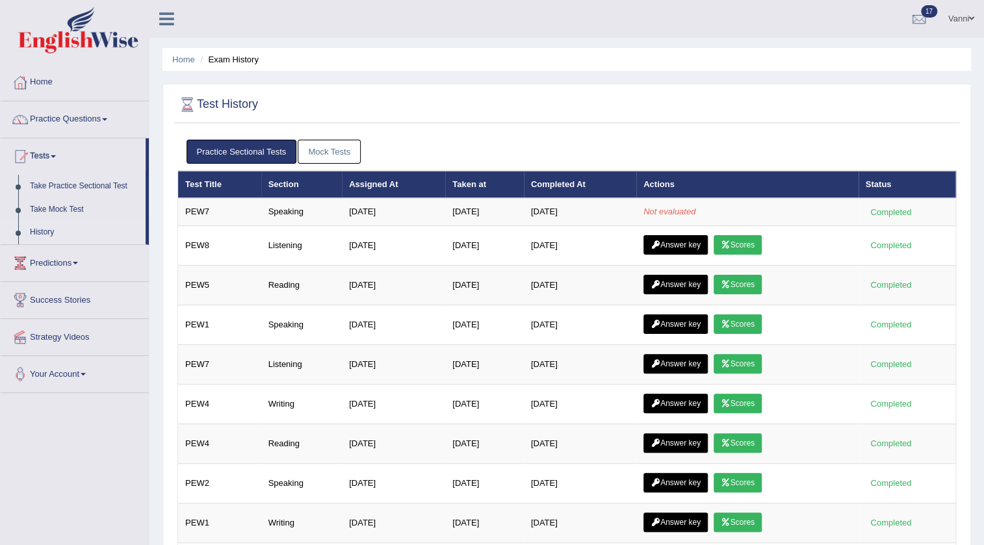
click at [61, 120] on link "Practice Questions" at bounding box center [75, 117] width 148 height 32
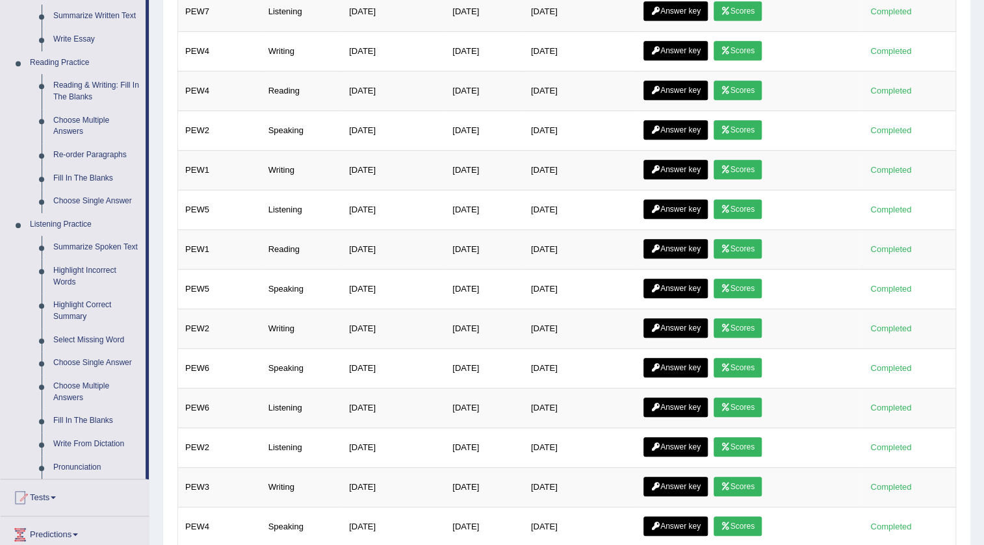
scroll to position [295, 0]
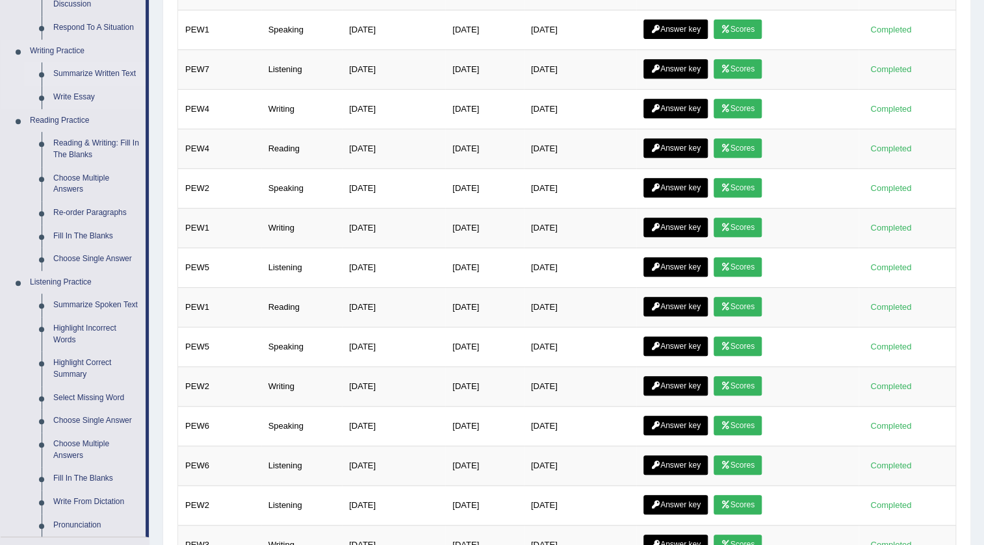
click at [72, 73] on link "Summarize Written Text" at bounding box center [96, 73] width 98 height 23
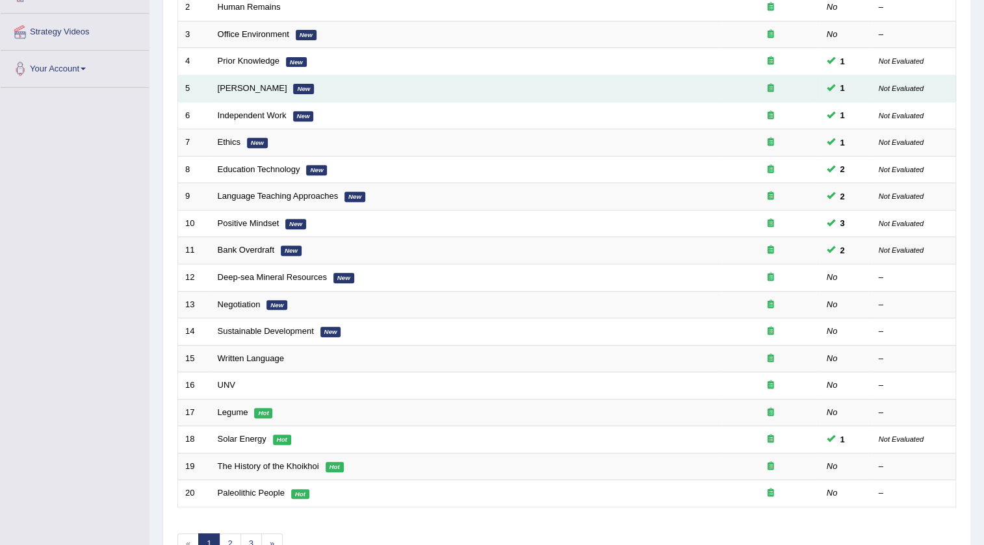
scroll to position [313, 0]
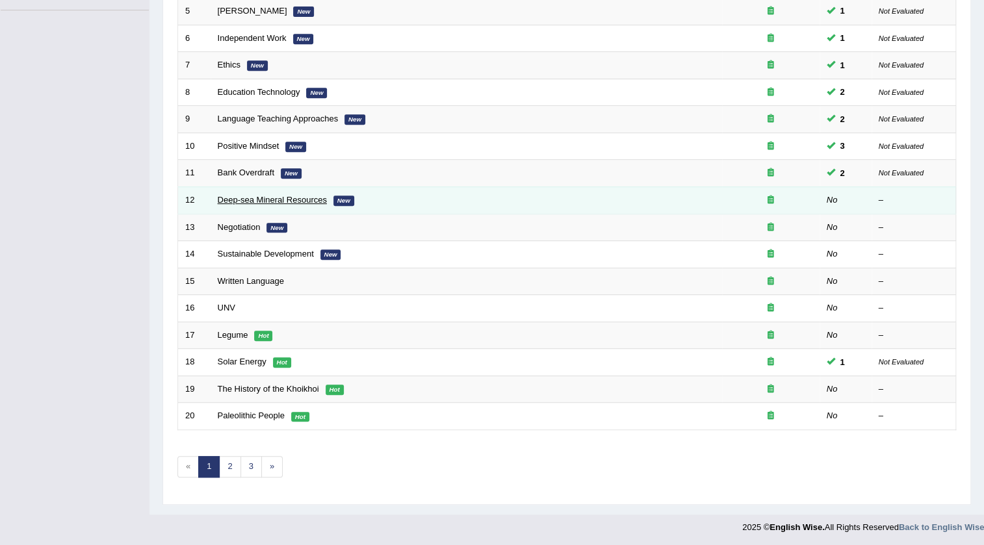
click at [247, 197] on link "Deep-sea Mineral Resources" at bounding box center [272, 200] width 109 height 10
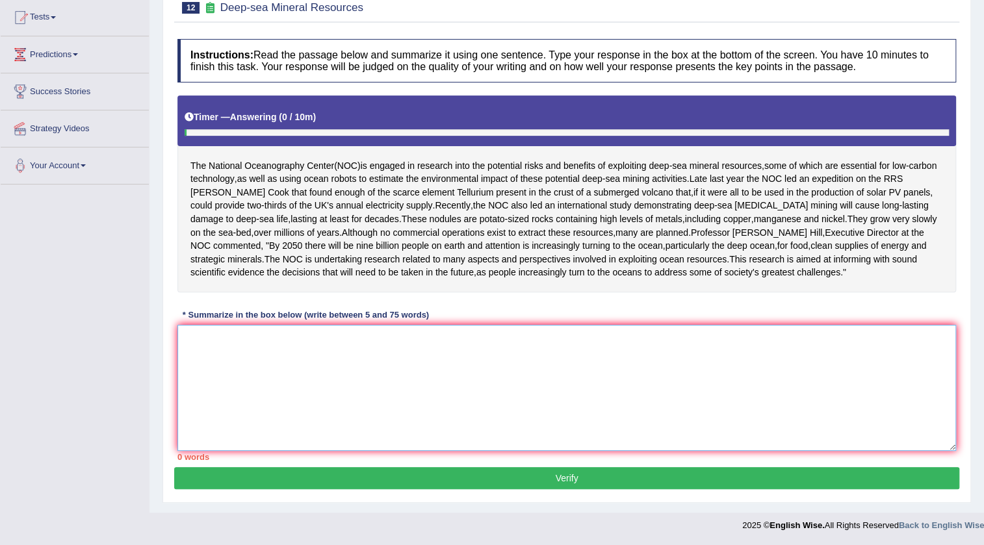
drag, startPoint x: 311, startPoint y: 375, endPoint x: 305, endPoint y: 364, distance: 12.2
click at [311, 372] on textarea at bounding box center [566, 388] width 778 height 126
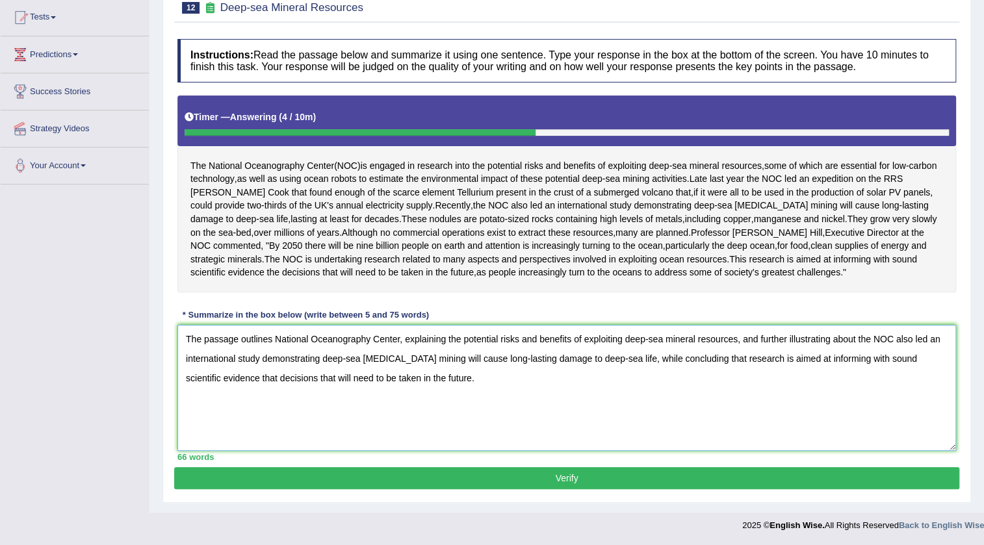
type textarea "The passage outlines National Oceanography Center, explaining the potential ris…"
click at [558, 482] on button "Verify" at bounding box center [566, 478] width 785 height 22
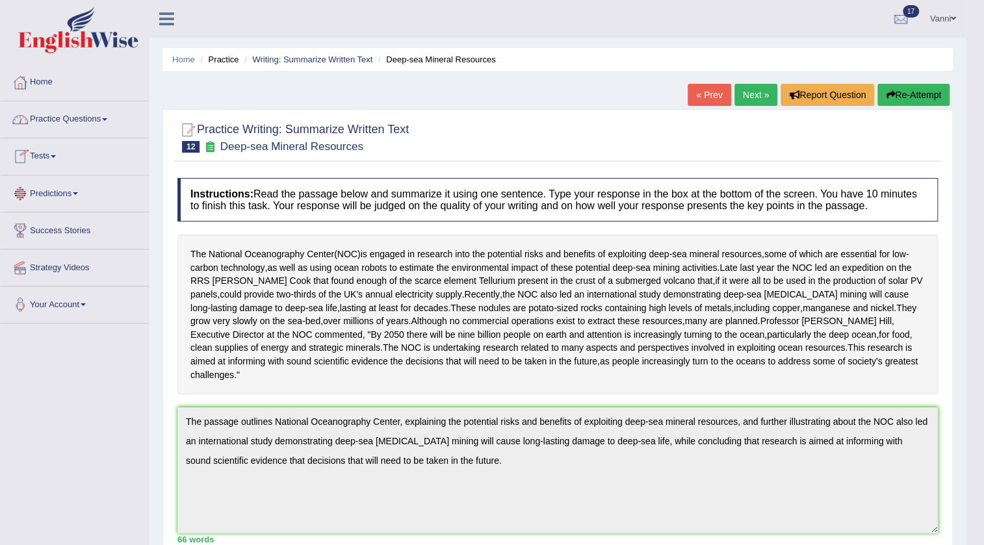
click at [56, 156] on span at bounding box center [53, 156] width 5 height 3
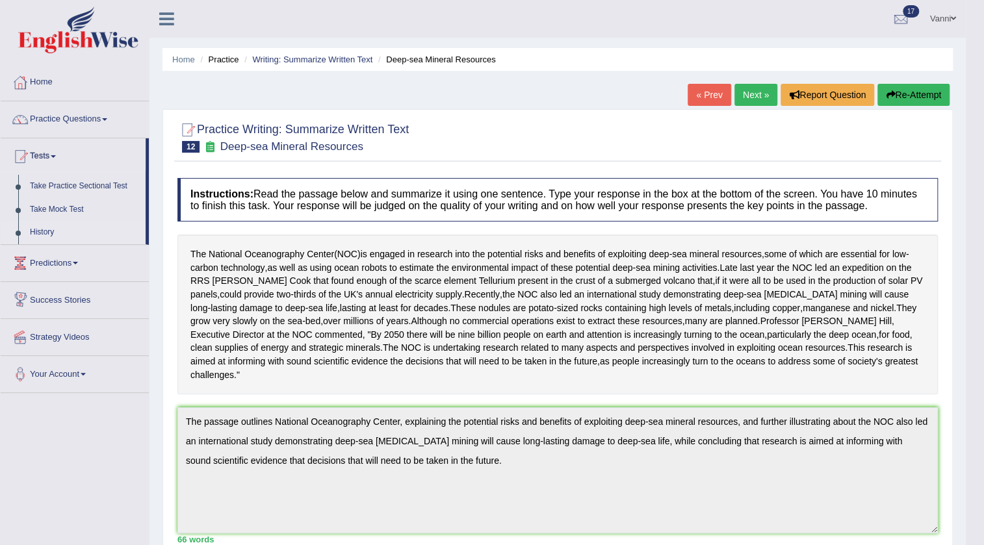
click at [42, 236] on link "History" at bounding box center [85, 232] width 122 height 23
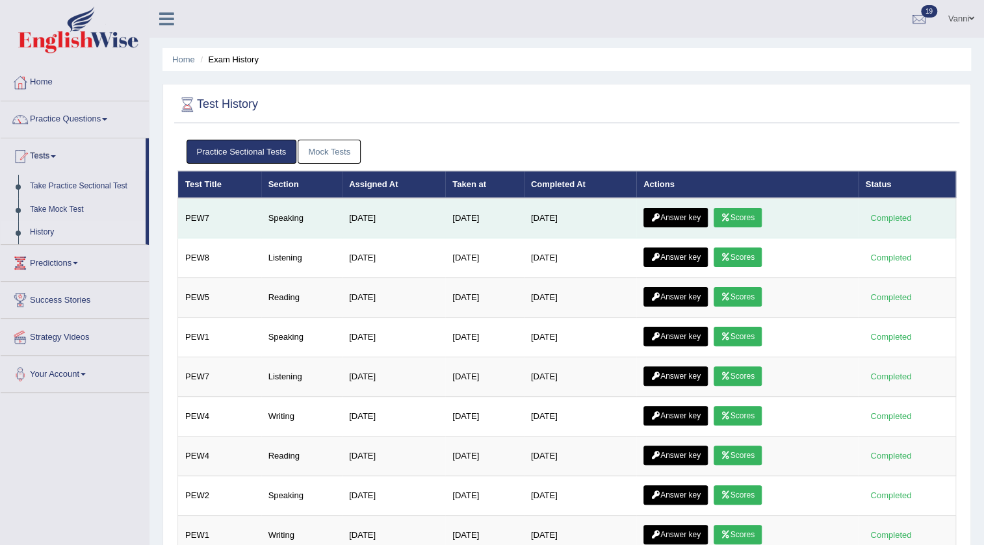
click at [744, 221] on link "Scores" at bounding box center [738, 217] width 48 height 19
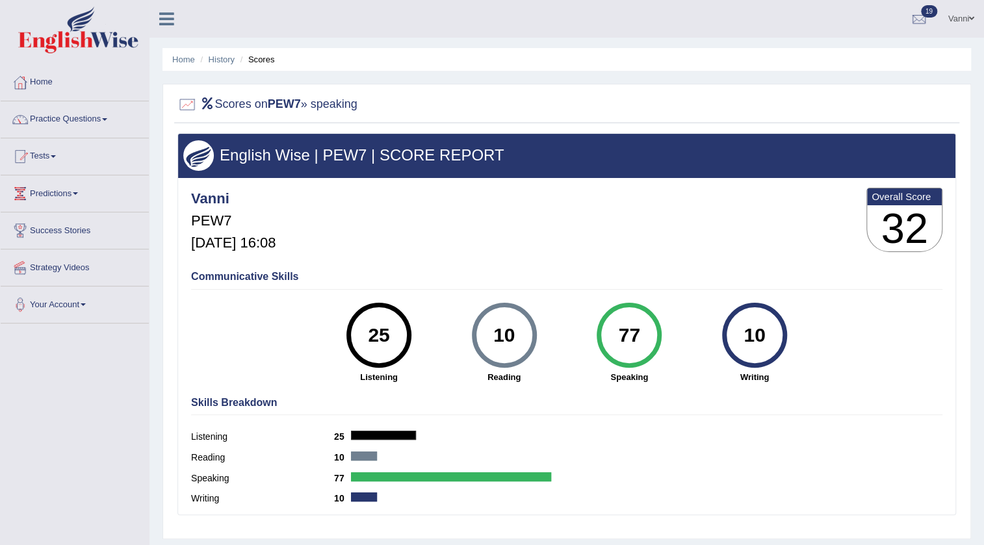
click at [57, 154] on link "Tests" at bounding box center [75, 154] width 148 height 32
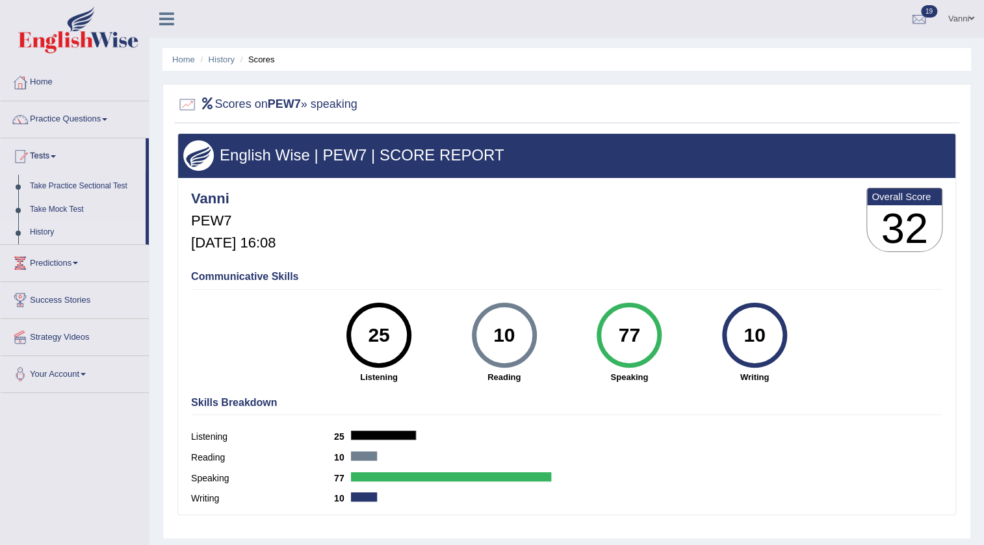
click at [49, 233] on link "History" at bounding box center [85, 232] width 122 height 23
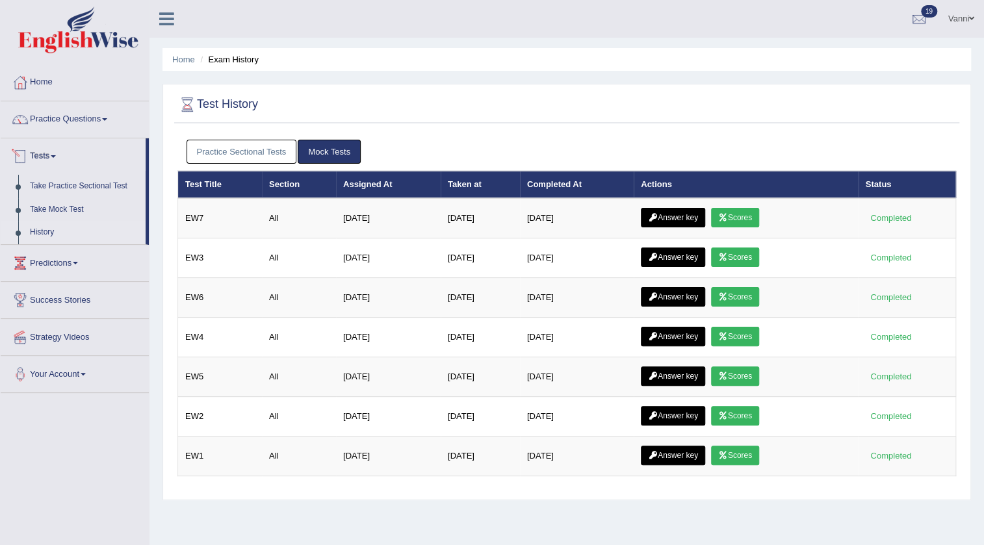
click at [216, 155] on link "Practice Sectional Tests" at bounding box center [242, 152] width 110 height 24
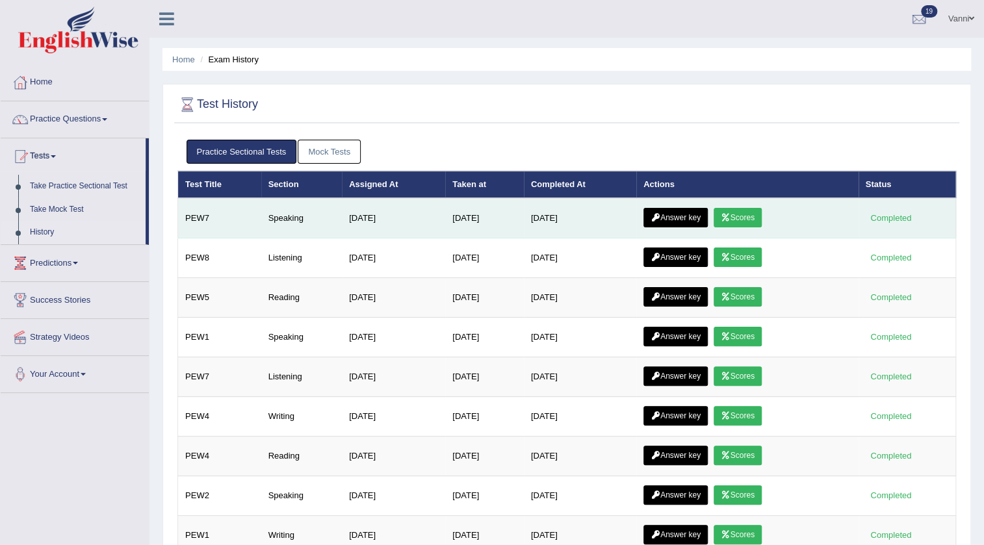
click at [672, 223] on link "Answer key" at bounding box center [675, 217] width 64 height 19
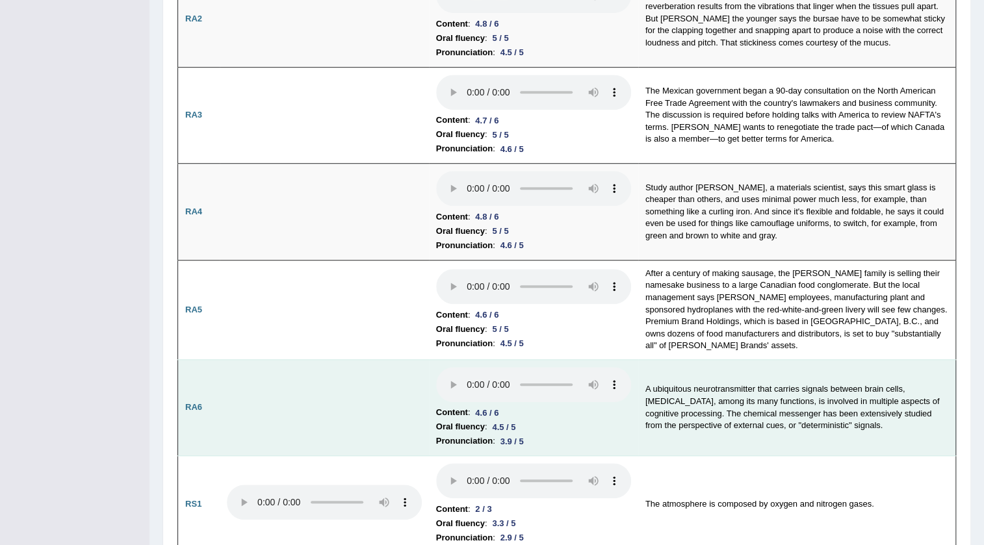
scroll to position [413, 0]
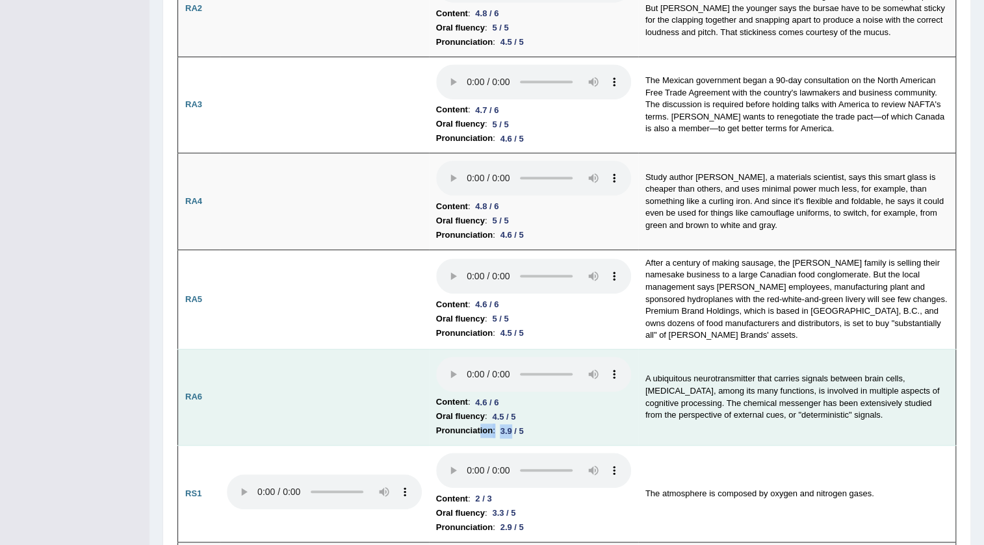
drag, startPoint x: 513, startPoint y: 426, endPoint x: 480, endPoint y: 421, distance: 33.5
click at [480, 424] on li "Pronunciation : 3.9 / 5" at bounding box center [533, 431] width 195 height 14
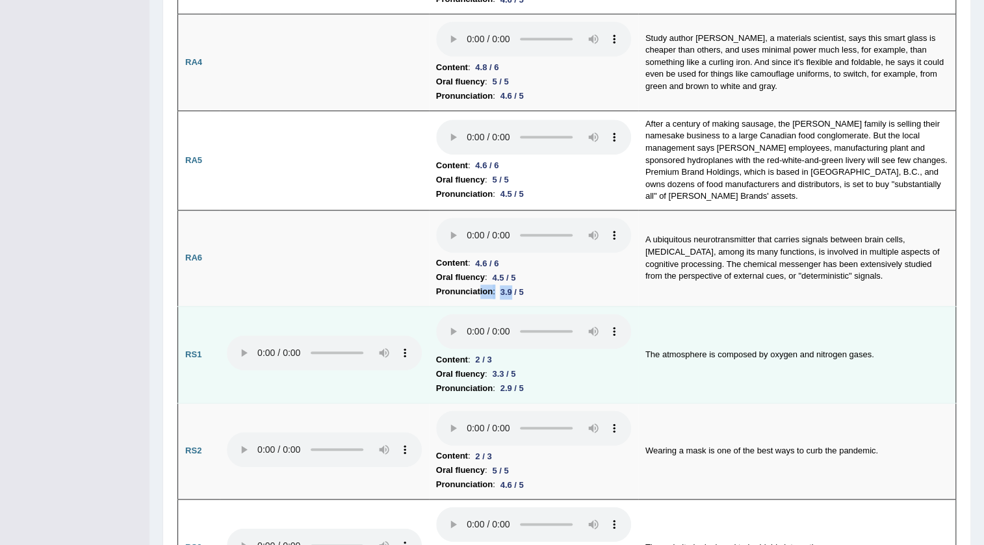
scroll to position [591, 0]
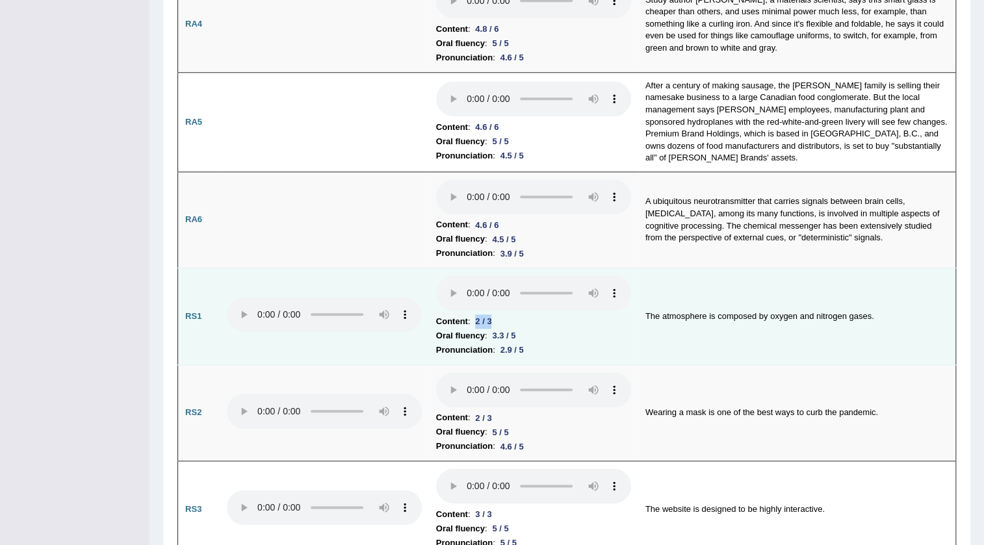
drag, startPoint x: 476, startPoint y: 317, endPoint x: 493, endPoint y: 316, distance: 17.6
click at [493, 316] on div "2 / 3" at bounding box center [483, 322] width 27 height 14
click at [478, 315] on div "2 / 3" at bounding box center [483, 322] width 27 height 14
drag, startPoint x: 524, startPoint y: 344, endPoint x: 483, endPoint y: 332, distance: 42.8
click at [483, 332] on td "Content : 2 / 3 Oral fluency : 3.3 / 5 Pronunciation : 2.9 / 5" at bounding box center [533, 316] width 209 height 97
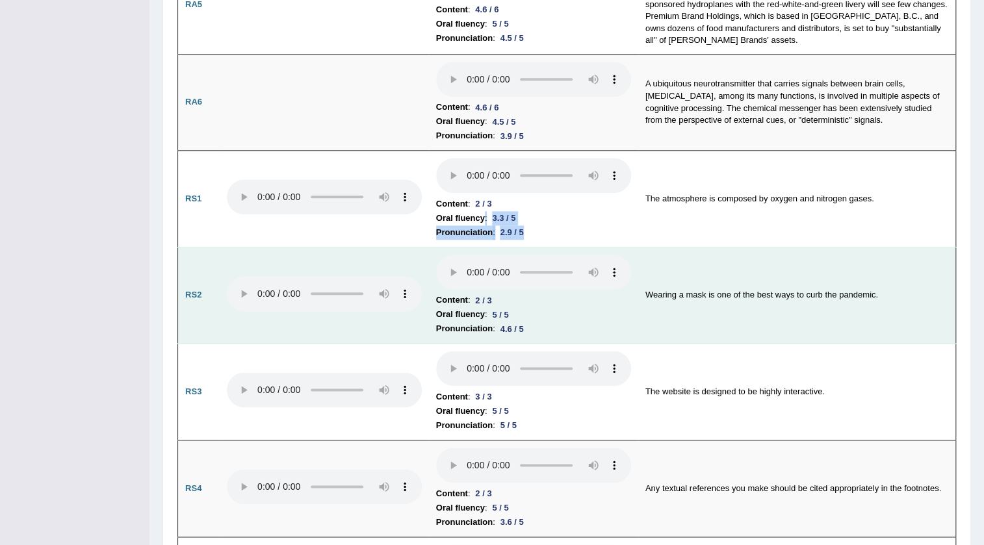
scroll to position [767, 0]
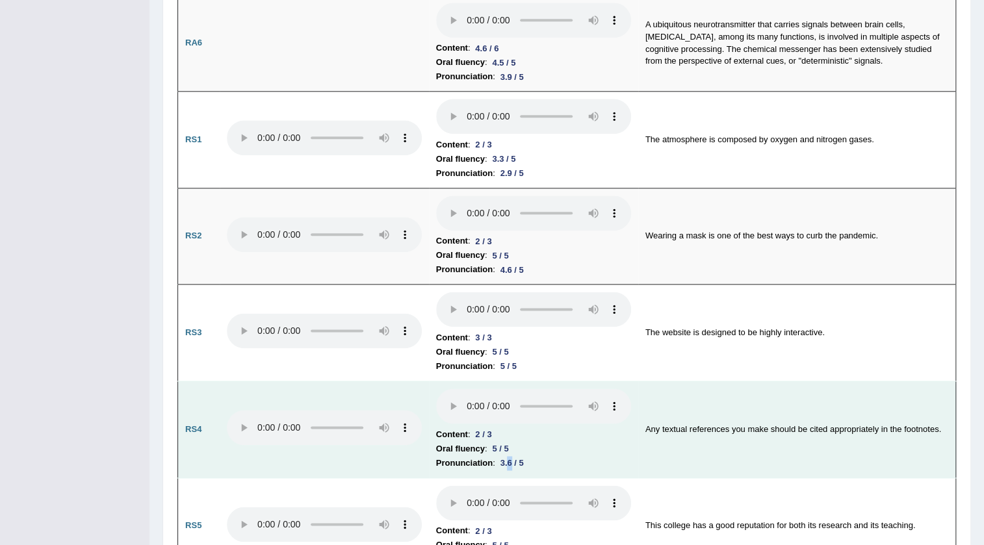
click at [508, 456] on div "3.6 / 5" at bounding box center [512, 463] width 34 height 14
click at [513, 456] on div "3.6 / 5" at bounding box center [512, 463] width 34 height 14
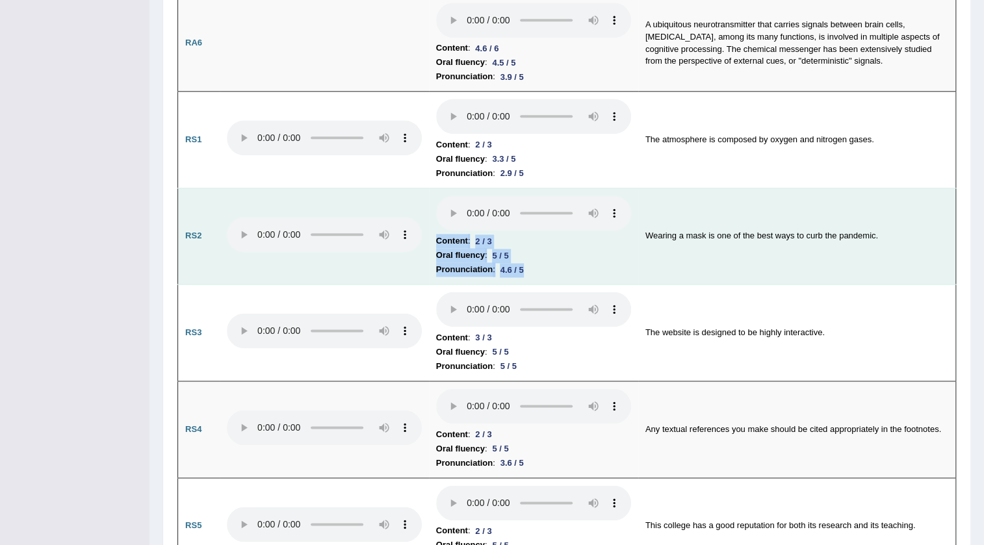
click at [403, 233] on tr "RS2 Content : 2 / 3 Oral fluency : 5 / 5 Pronunciation : 4.6 / 5 Wearing a mask…" at bounding box center [567, 236] width 778 height 97
click at [459, 250] on b "Oral fluency" at bounding box center [460, 255] width 49 height 14
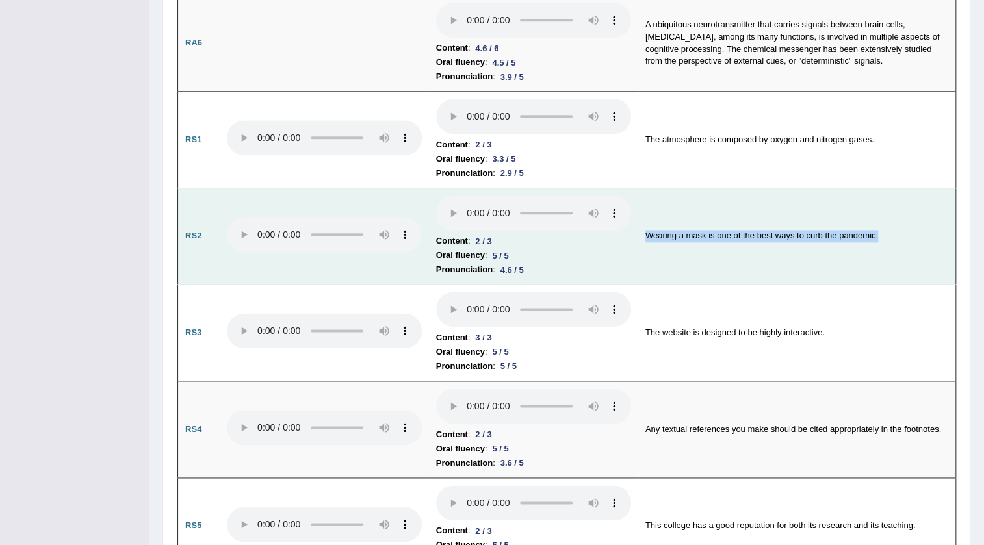
drag, startPoint x: 647, startPoint y: 225, endPoint x: 936, endPoint y: 220, distance: 289.2
click at [936, 220] on td "Wearing a mask is one of the best ways to curb the pandemic." at bounding box center [797, 236] width 318 height 97
click at [848, 227] on td "Wearing a mask is one of the best ways to curb the pandemic." at bounding box center [797, 236] width 318 height 97
click at [816, 237] on td "Wearing a mask is one of the best ways to curb the pandemic." at bounding box center [797, 236] width 318 height 97
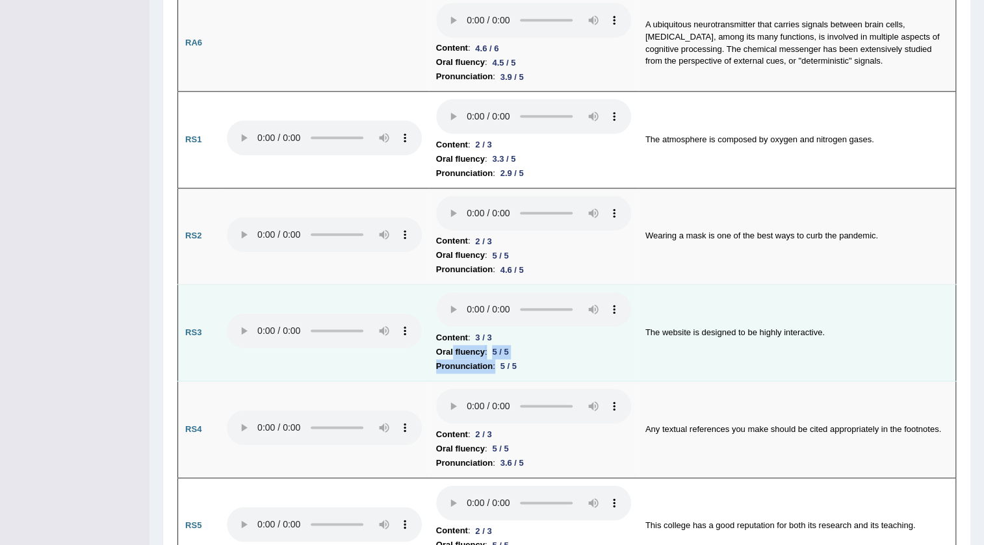
drag, startPoint x: 461, startPoint y: 341, endPoint x: 452, endPoint y: 337, distance: 10.5
click at [452, 337] on td "Content : 3 / 3 Oral fluency : 5 / 5 Pronunciation : 5 / 5" at bounding box center [533, 333] width 209 height 97
click at [561, 359] on li "Pronunciation : 5 / 5" at bounding box center [533, 366] width 195 height 14
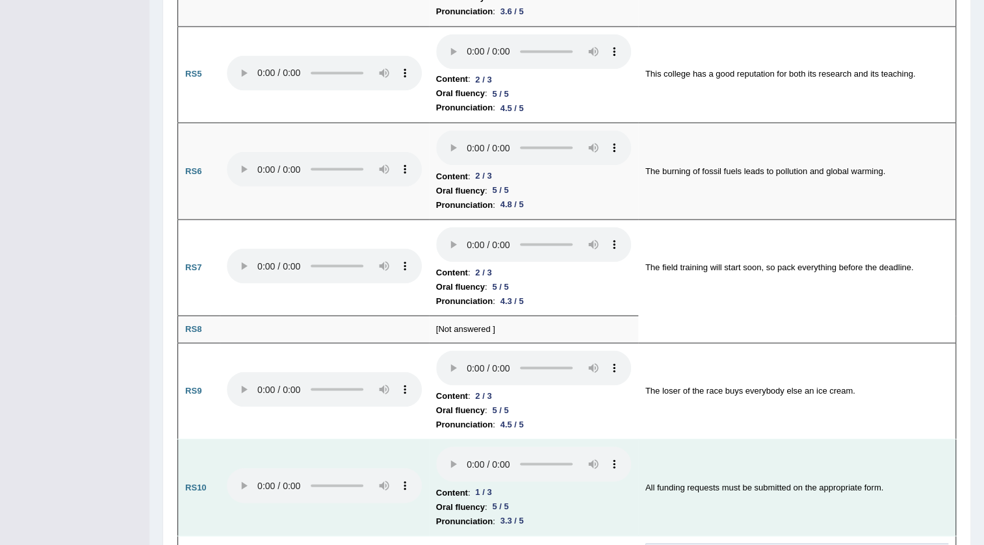
scroll to position [1241, 0]
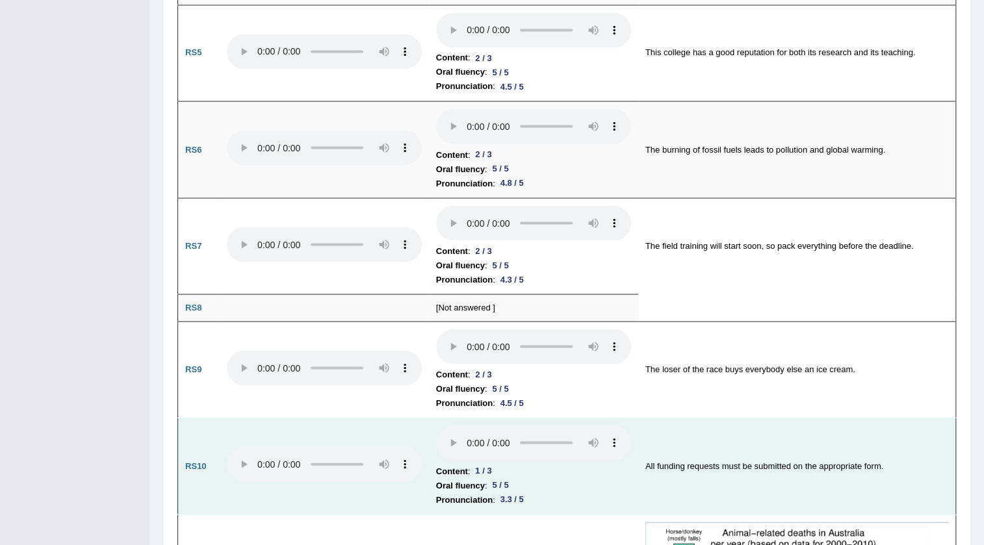
click at [485, 464] on div "1 / 3" at bounding box center [483, 471] width 27 height 14
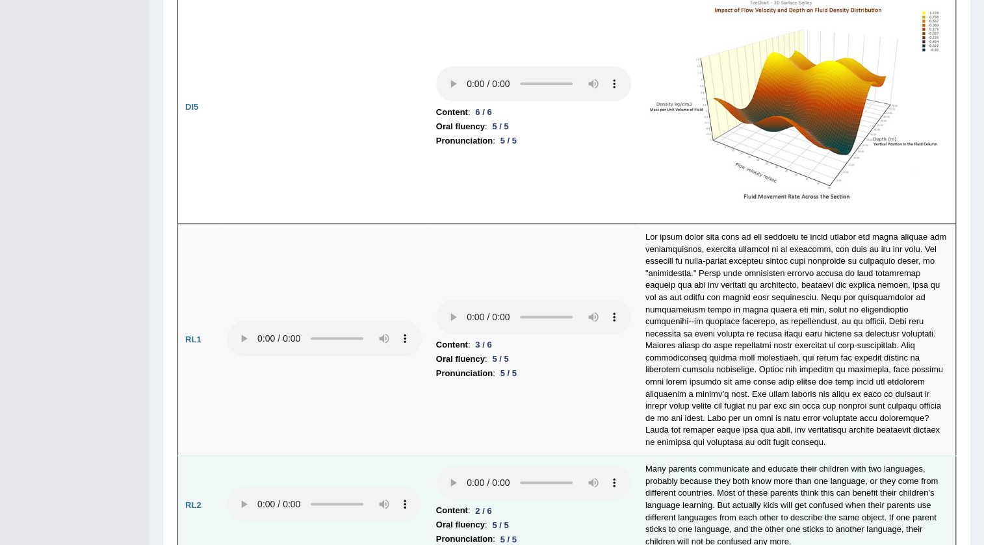
scroll to position [2835, 0]
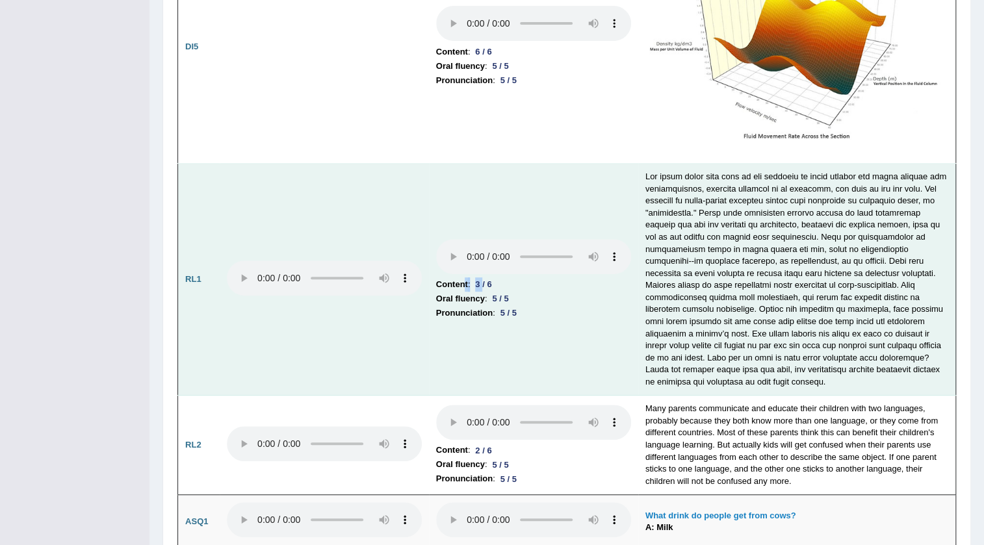
drag, startPoint x: 483, startPoint y: 275, endPoint x: 466, endPoint y: 274, distance: 17.6
click at [466, 277] on li "Content : 3 / 6" at bounding box center [533, 284] width 195 height 14
click at [477, 277] on div "3 / 6" at bounding box center [483, 284] width 27 height 14
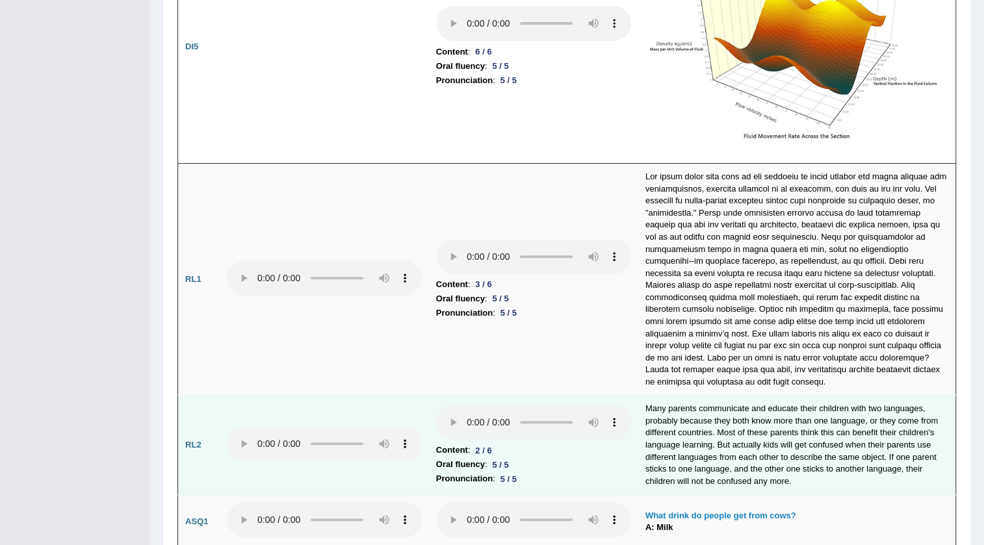
click at [472, 457] on b "Oral fluency" at bounding box center [460, 464] width 49 height 14
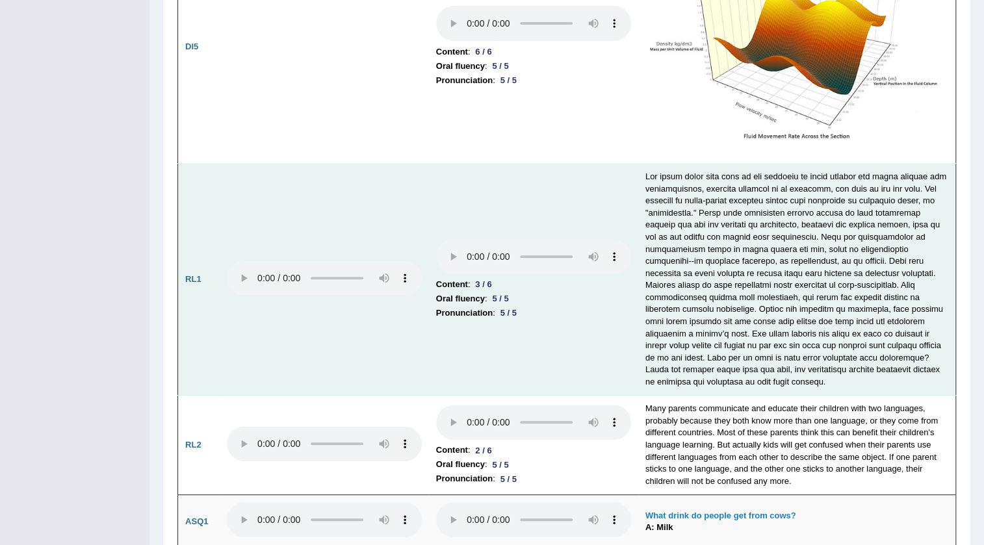
click at [468, 306] on b "Pronunciation" at bounding box center [464, 313] width 57 height 14
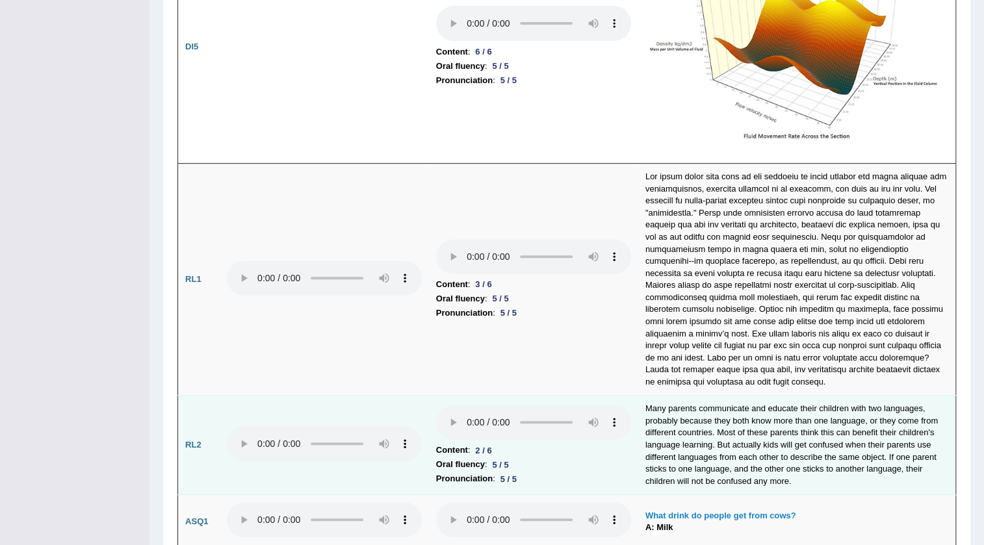
click at [514, 443] on li "Content : 2 / 6" at bounding box center [533, 450] width 195 height 14
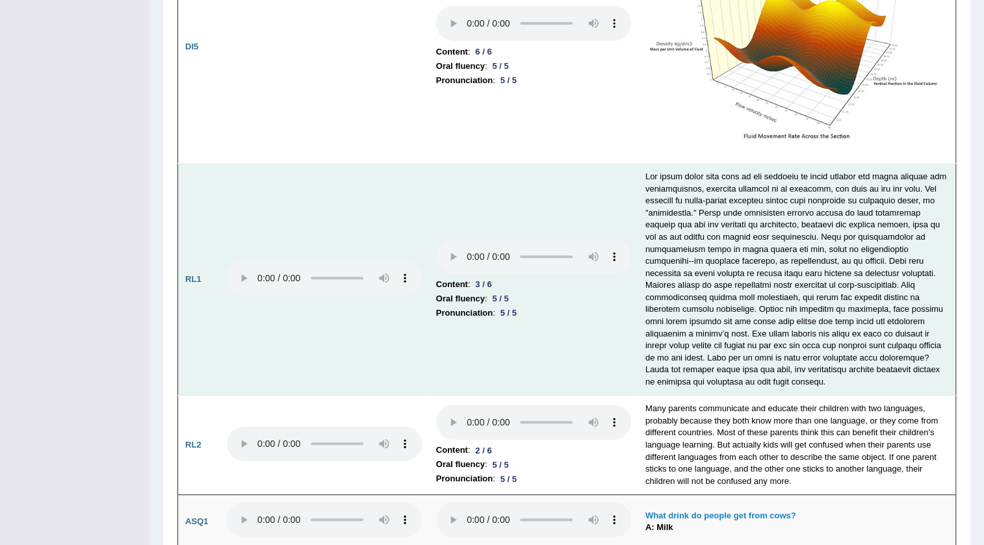
click at [689, 328] on td at bounding box center [797, 280] width 318 height 232
drag, startPoint x: 476, startPoint y: 286, endPoint x: 520, endPoint y: 297, distance: 44.9
click at [520, 297] on td "Content : 3 / 6 Oral fluency : 5 / 5 Pronunciation : 5 / 5" at bounding box center [533, 280] width 209 height 232
drag, startPoint x: 475, startPoint y: 272, endPoint x: 498, endPoint y: 273, distance: 22.8
click at [496, 277] on div "3 / 6" at bounding box center [483, 284] width 27 height 14
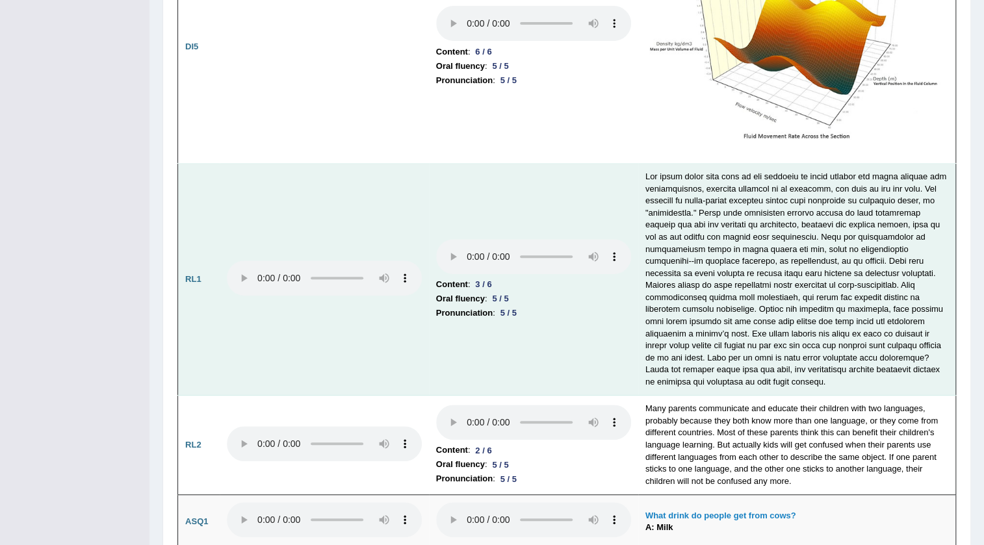
click at [688, 250] on td at bounding box center [797, 280] width 318 height 232
click at [672, 208] on td at bounding box center [797, 280] width 318 height 232
drag, startPoint x: 662, startPoint y: 177, endPoint x: 676, endPoint y: 177, distance: 14.3
click at [676, 177] on td at bounding box center [797, 280] width 318 height 232
drag, startPoint x: 706, startPoint y: 187, endPoint x: 747, endPoint y: 192, distance: 40.6
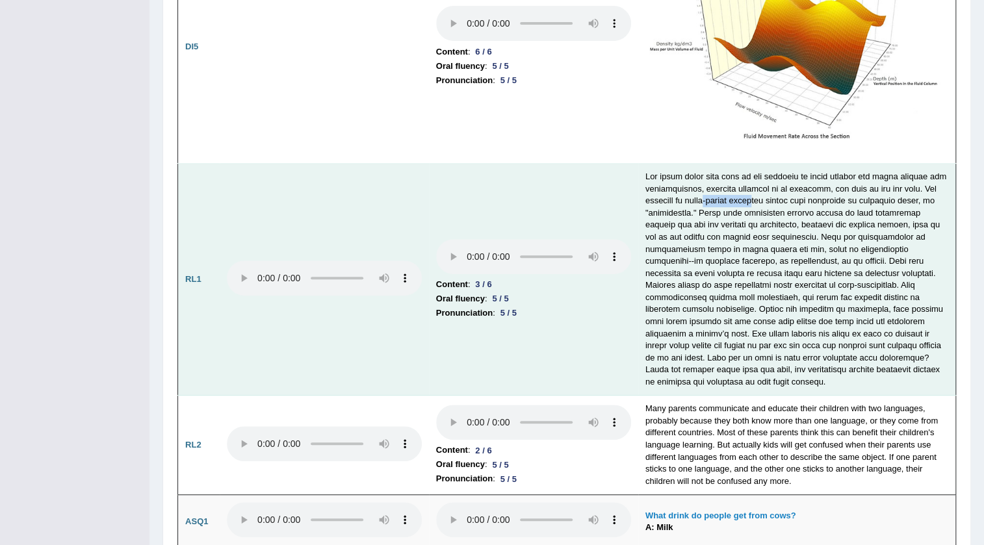
click at [747, 192] on td at bounding box center [797, 280] width 318 height 232
drag, startPoint x: 881, startPoint y: 241, endPoint x: 893, endPoint y: 242, distance: 12.4
click at [897, 242] on td at bounding box center [797, 280] width 318 height 232
drag, startPoint x: 660, startPoint y: 259, endPoint x: 697, endPoint y: 256, distance: 37.1
click at [697, 256] on td at bounding box center [797, 280] width 318 height 232
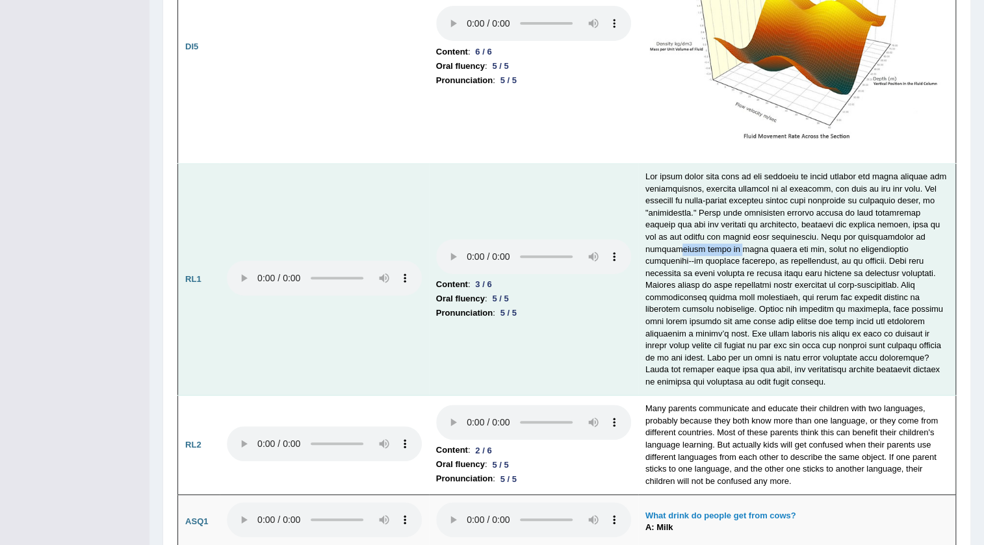
drag, startPoint x: 667, startPoint y: 238, endPoint x: 717, endPoint y: 234, distance: 50.2
click at [717, 234] on td at bounding box center [797, 280] width 318 height 232
click at [869, 329] on td at bounding box center [797, 280] width 318 height 232
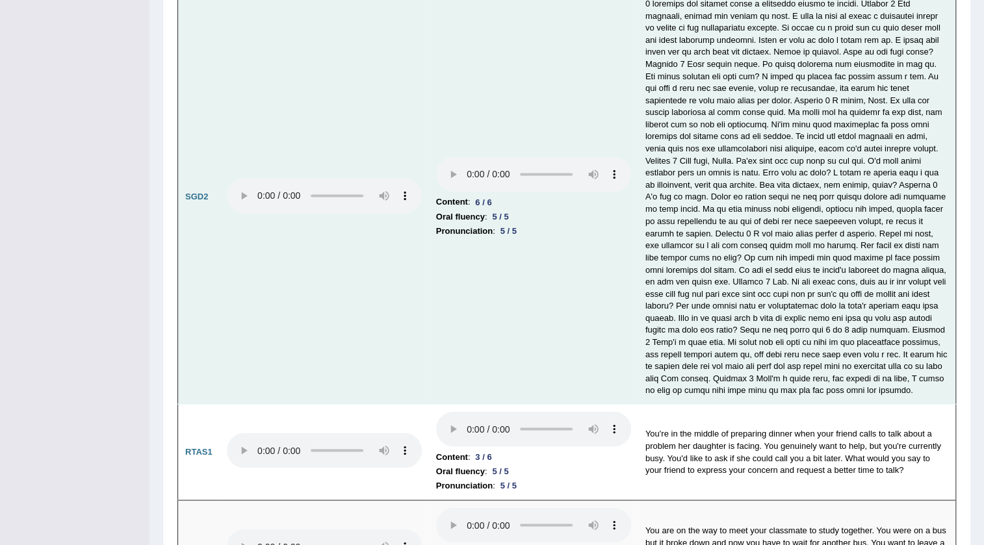
scroll to position [3944, 0]
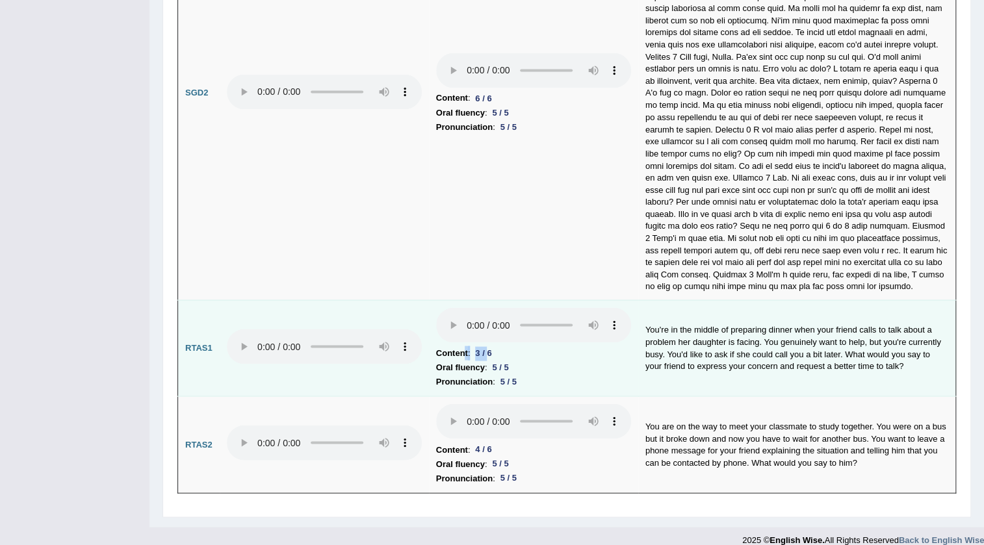
drag, startPoint x: 491, startPoint y: 333, endPoint x: 463, endPoint y: 339, distance: 28.5
click at [463, 346] on li "Content : 3 / 6" at bounding box center [533, 353] width 195 height 14
drag, startPoint x: 856, startPoint y: 336, endPoint x: 847, endPoint y: 331, distance: 11.0
click at [857, 336] on td "You're in the middle of preparing dinner when your friend calls to talk about a…" at bounding box center [797, 348] width 318 height 97
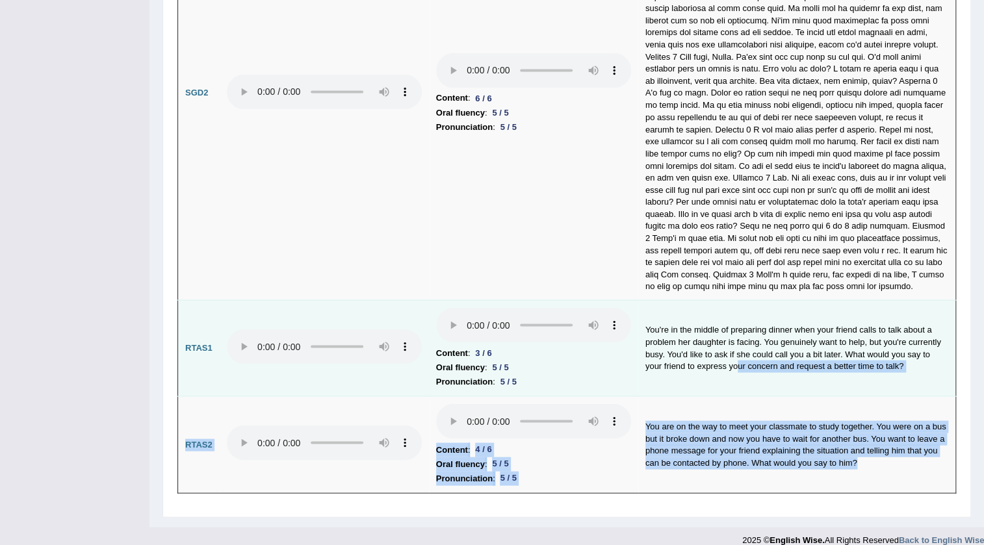
drag, startPoint x: 879, startPoint y: 450, endPoint x: 736, endPoint y: 369, distance: 164.1
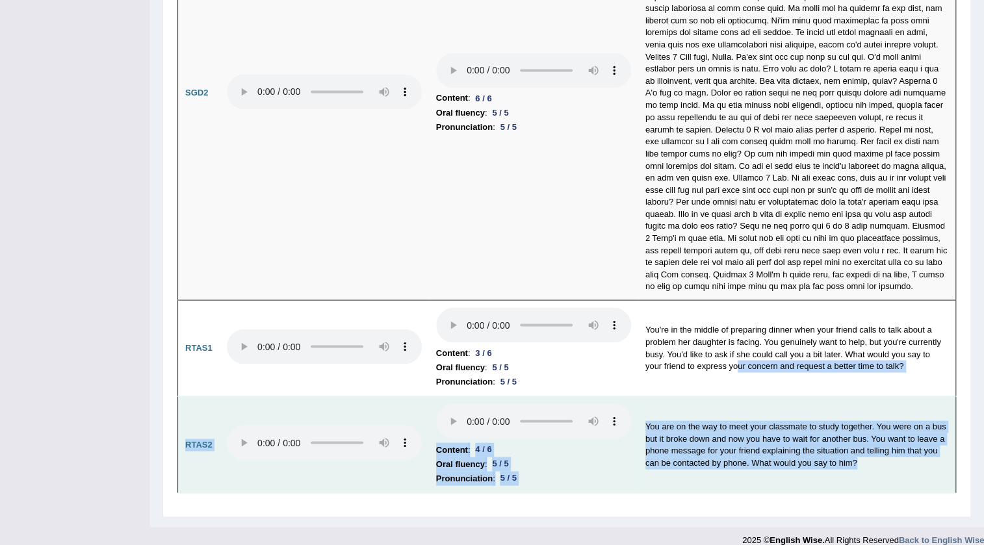
click at [740, 396] on td "You are on the way to meet your classmate to study together. You were on a bus …" at bounding box center [797, 444] width 318 height 97
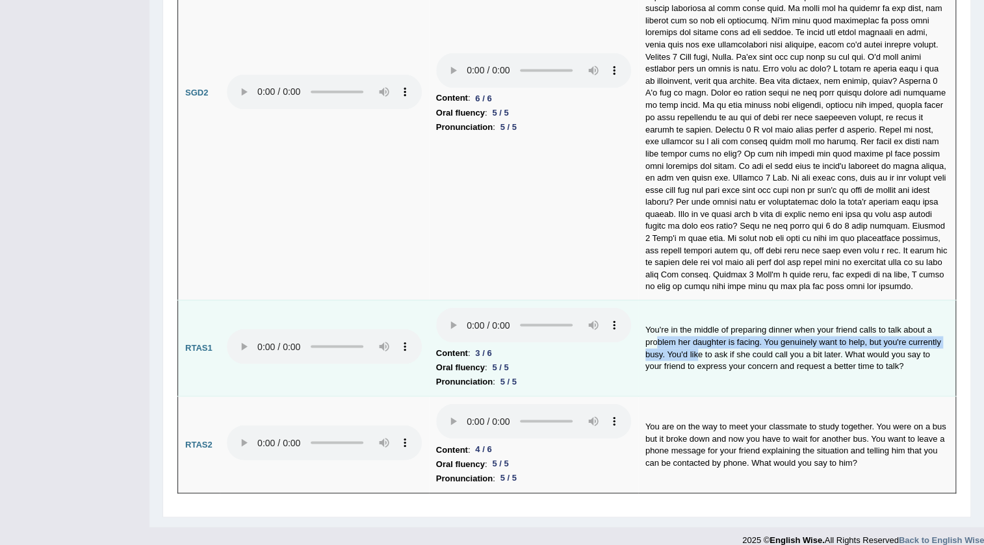
drag, startPoint x: 658, startPoint y: 328, endPoint x: 698, endPoint y: 335, distance: 40.3
click at [698, 335] on td "You're in the middle of preparing dinner when your friend calls to talk about a…" at bounding box center [797, 348] width 318 height 97
click at [698, 365] on td "You're in the middle of preparing dinner when your friend calls to talk about a…" at bounding box center [797, 348] width 318 height 97
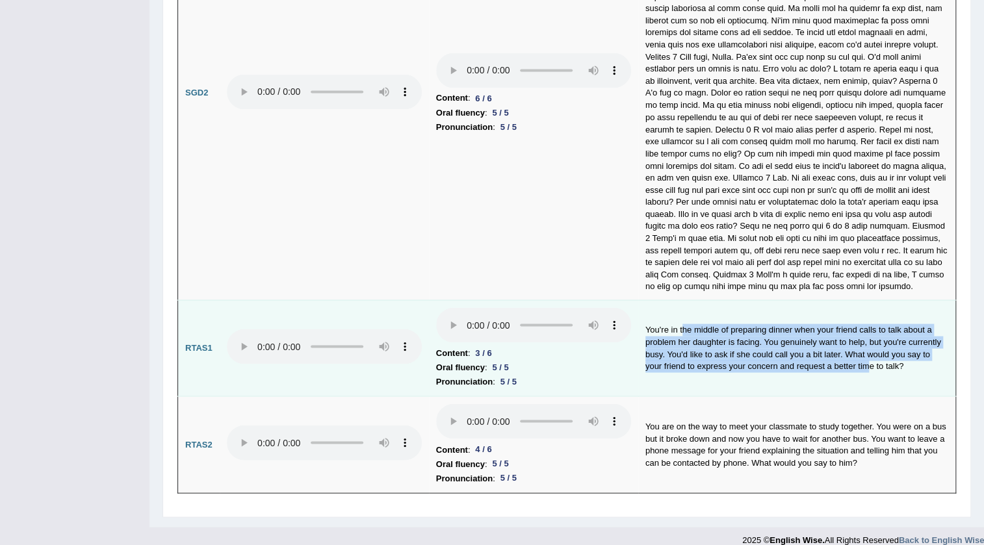
drag, startPoint x: 695, startPoint y: 318, endPoint x: 867, endPoint y: 347, distance: 174.0
click at [867, 347] on td "You're in the middle of preparing dinner when your friend calls to talk about a…" at bounding box center [797, 348] width 318 height 97
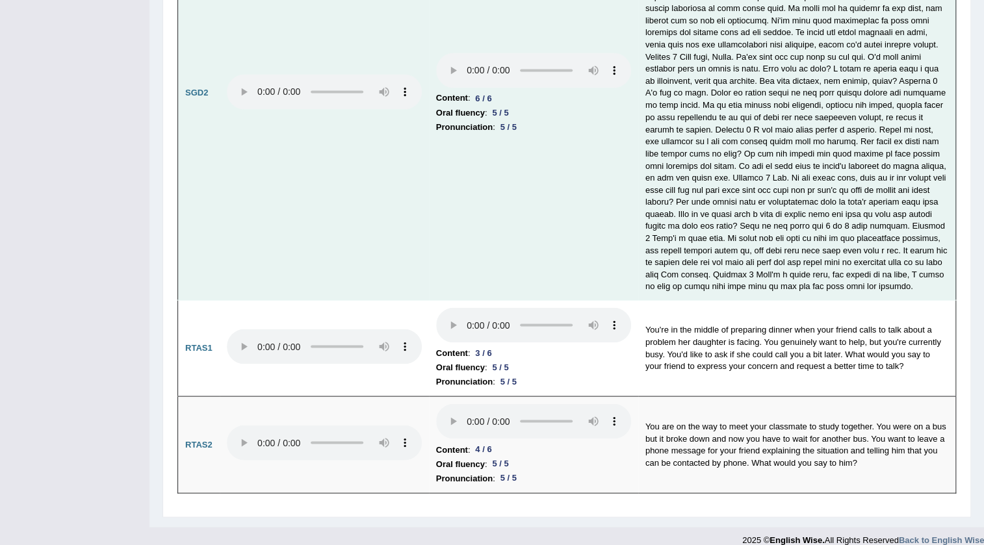
click at [566, 204] on td "Content : 6 / 6 Oral fluency : 5 / 5 Pronunciation : 5 / 5" at bounding box center [533, 93] width 209 height 413
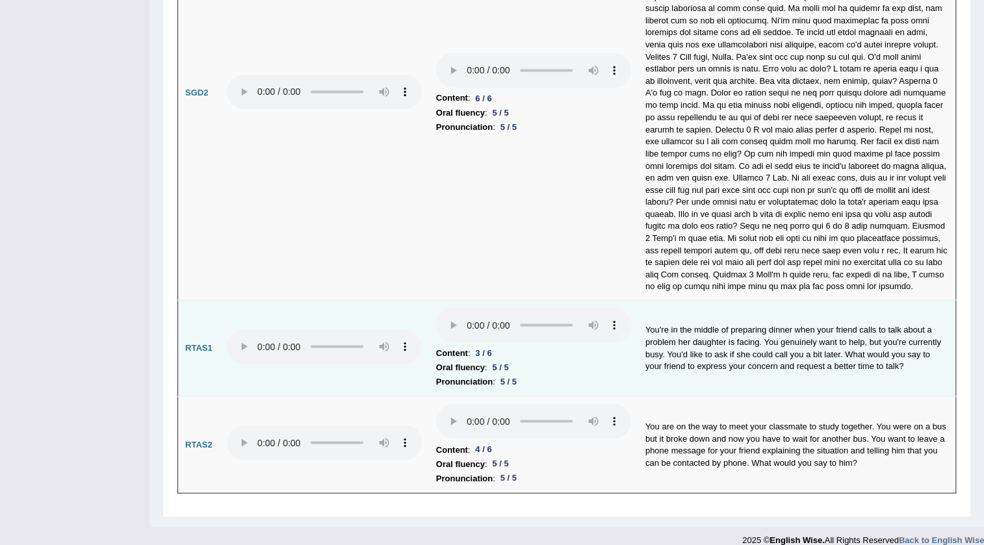
click at [656, 313] on td "You're in the middle of preparing dinner when your friend calls to talk about a…" at bounding box center [797, 348] width 318 height 97
drag, startPoint x: 654, startPoint y: 360, endPoint x: 684, endPoint y: 359, distance: 30.5
click at [684, 359] on td "You're in the middle of preparing dinner when your friend calls to talk about a…" at bounding box center [797, 348] width 318 height 97
click at [669, 311] on td "You're in the middle of preparing dinner when your friend calls to talk about a…" at bounding box center [797, 348] width 318 height 97
drag, startPoint x: 643, startPoint y: 354, endPoint x: 913, endPoint y: 357, distance: 269.7
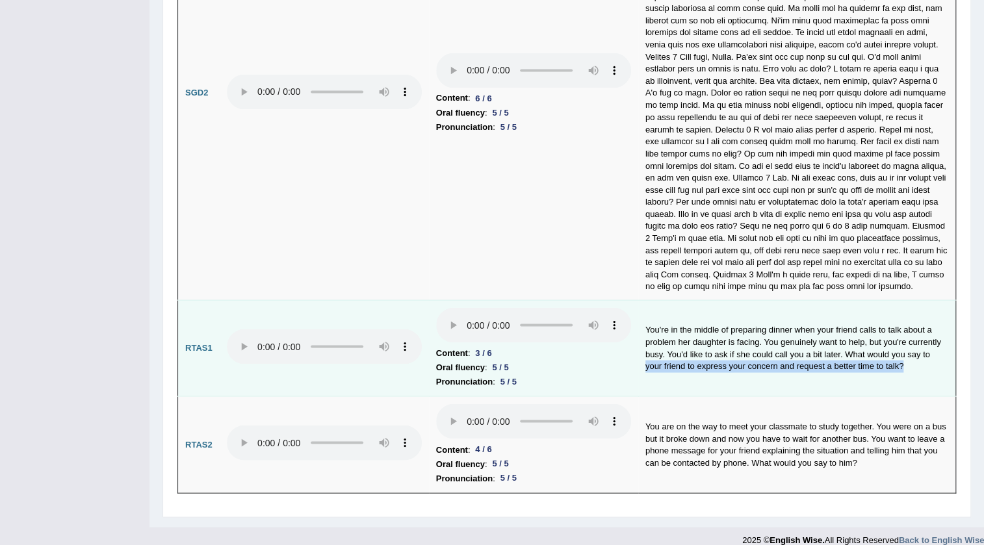
click at [913, 357] on td "You're in the middle of preparing dinner when your friend calls to talk about a…" at bounding box center [797, 348] width 318 height 97
click at [894, 362] on td "You're in the middle of preparing dinner when your friend calls to talk about a…" at bounding box center [797, 348] width 318 height 97
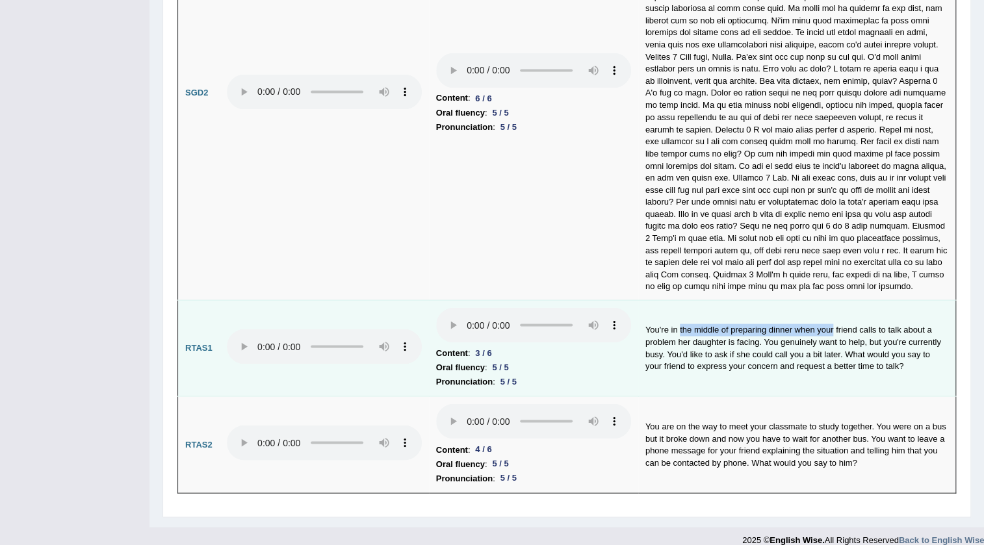
drag, startPoint x: 680, startPoint y: 312, endPoint x: 833, endPoint y: 310, distance: 152.7
click at [833, 310] on td "You're in the middle of preparing dinner when your friend calls to talk about a…" at bounding box center [797, 348] width 318 height 97
click at [715, 339] on td "You're in the middle of preparing dinner when your friend calls to talk about a…" at bounding box center [797, 348] width 318 height 97
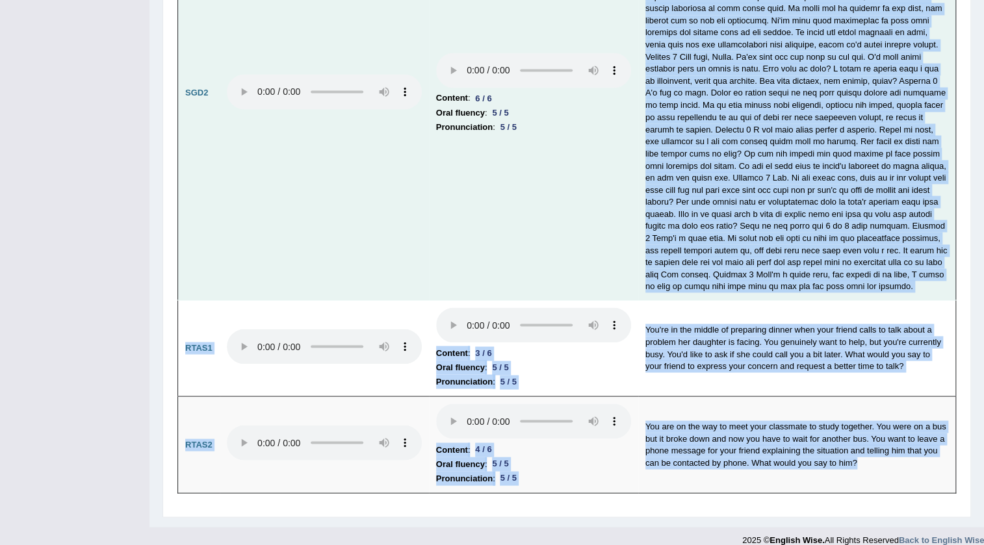
drag, startPoint x: 856, startPoint y: 459, endPoint x: 606, endPoint y: 280, distance: 307.5
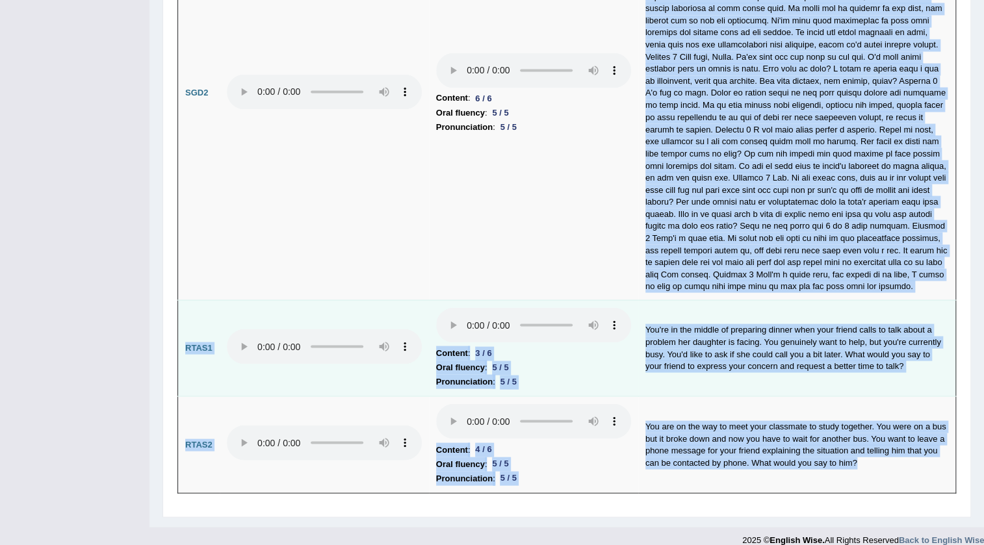
click at [795, 316] on td "You're in the middle of preparing dinner when your friend calls to talk about a…" at bounding box center [797, 348] width 318 height 97
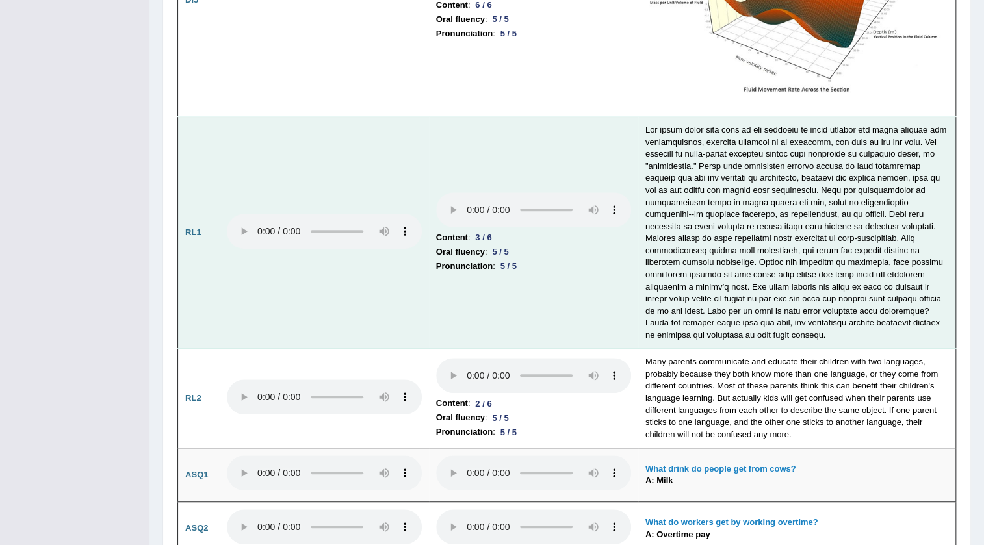
scroll to position [2880, 0]
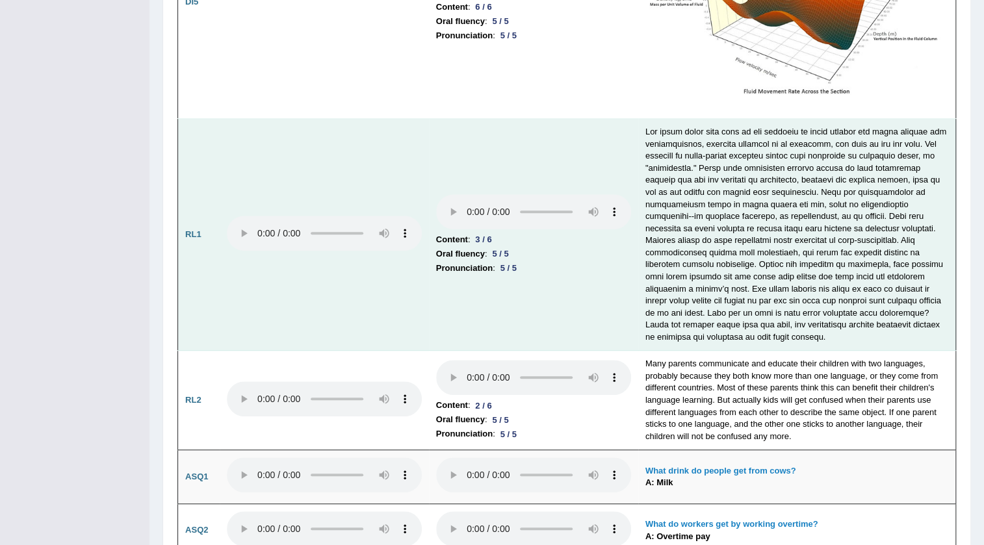
click at [667, 276] on td at bounding box center [797, 235] width 318 height 232
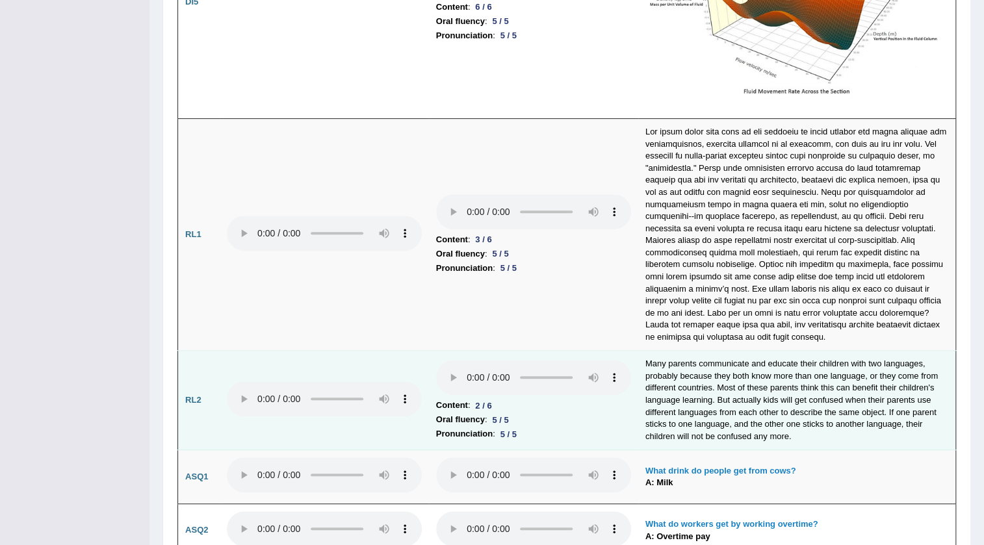
click at [723, 429] on td "Many parents communicate and educate their children with two languages, probabl…" at bounding box center [797, 400] width 318 height 99
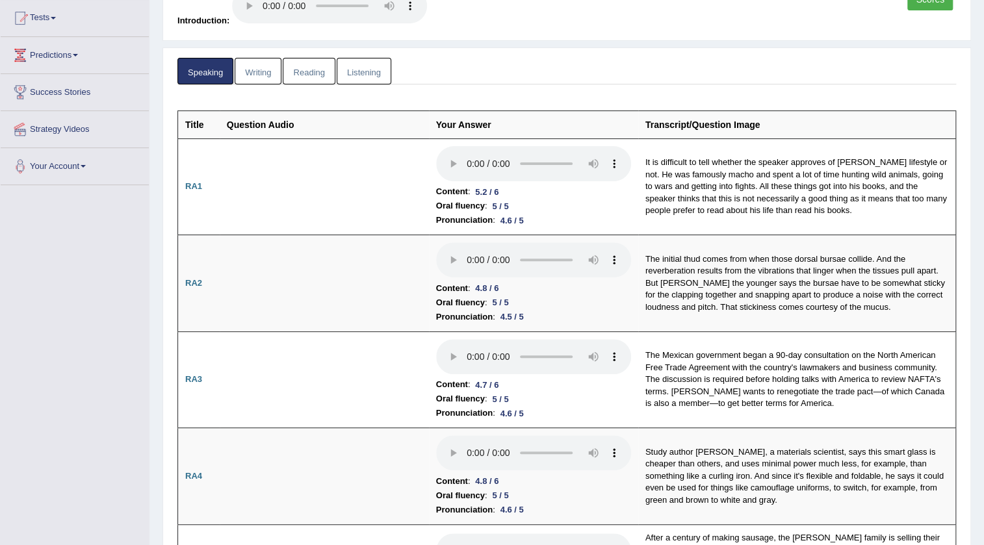
scroll to position [0, 0]
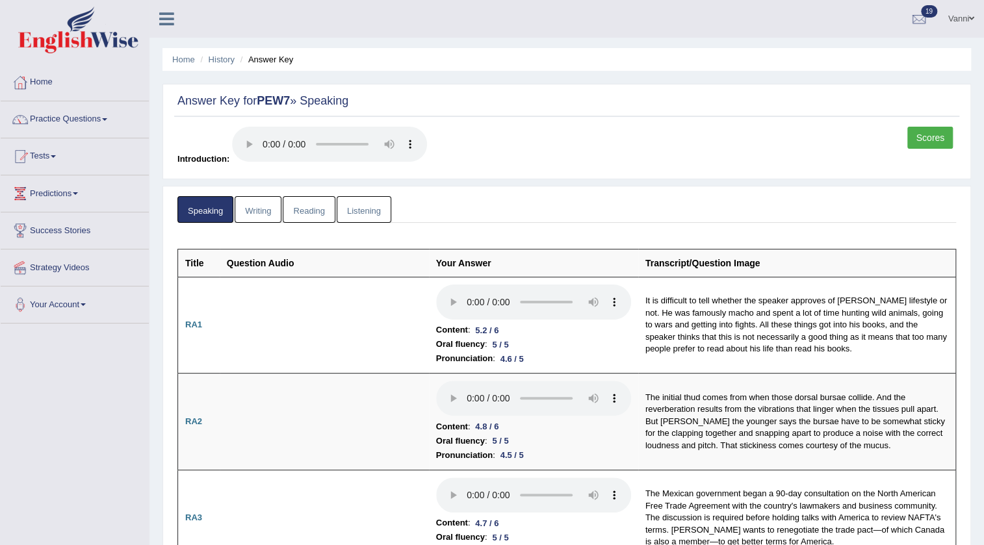
click at [975, 19] on link "Vanni" at bounding box center [960, 17] width 45 height 34
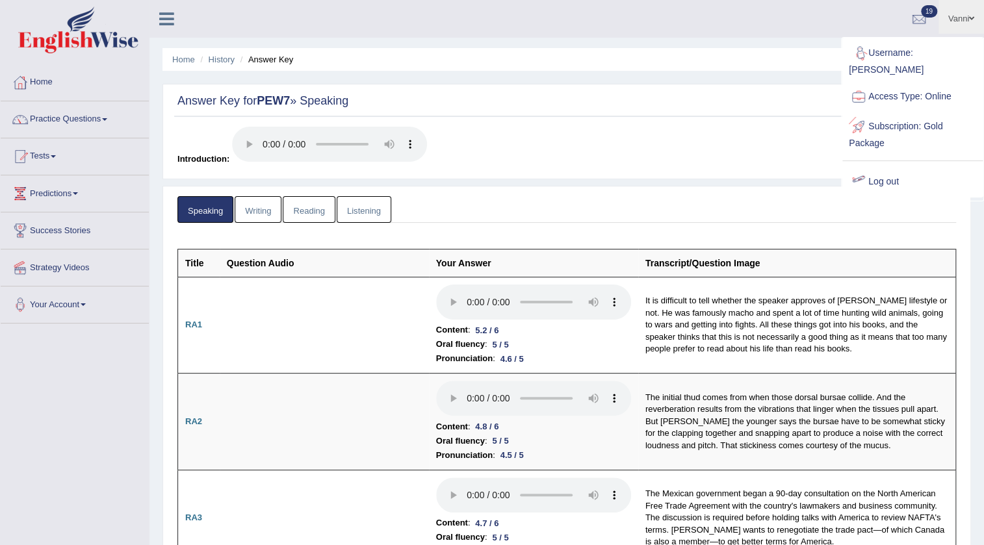
click at [884, 172] on link "Log out" at bounding box center [912, 182] width 140 height 30
